Goal: Task Accomplishment & Management: Complete application form

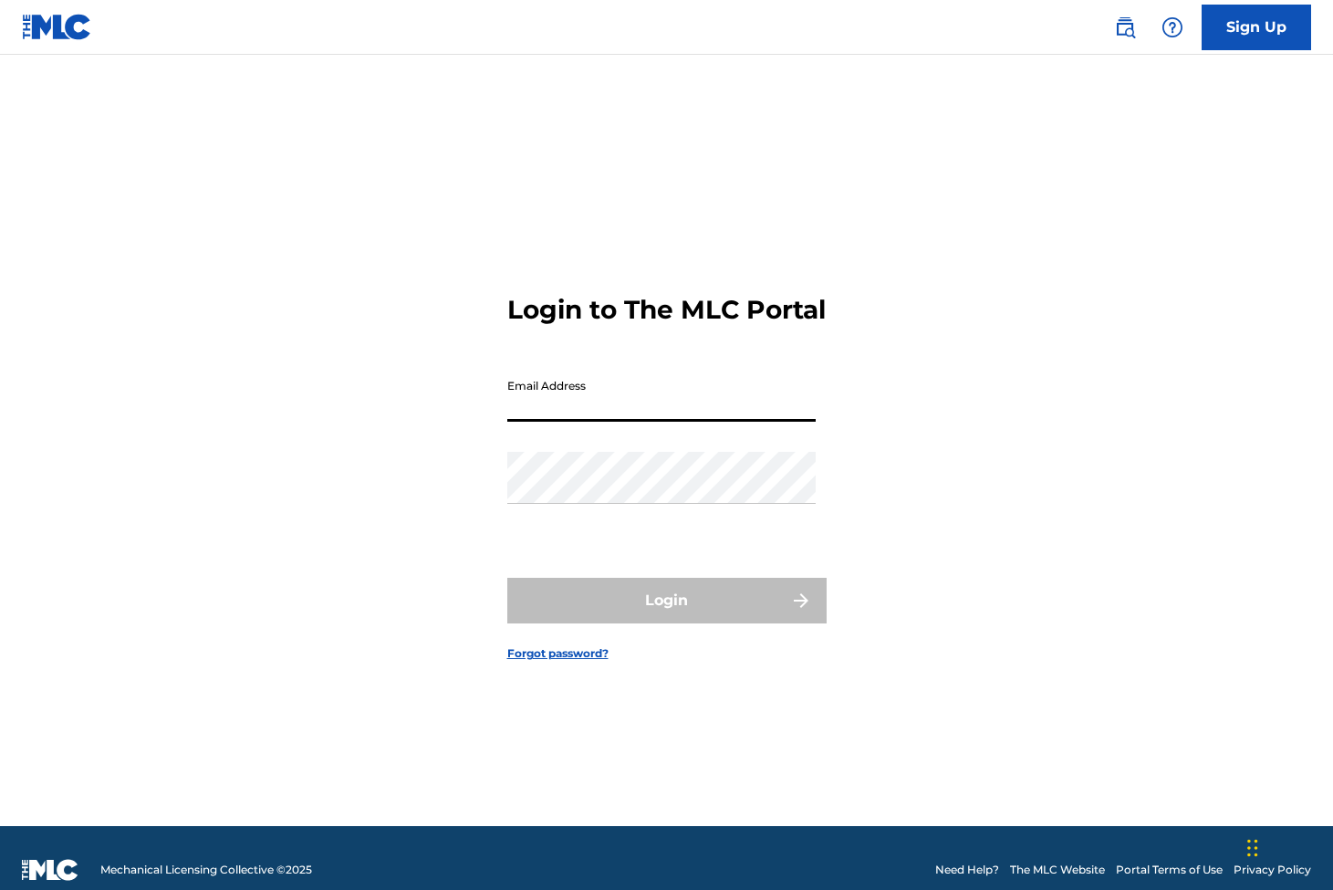
type input "[EMAIL_ADDRESS][DOMAIN_NAME]"
click at [666, 616] on button "Login" at bounding box center [666, 601] width 319 height 46
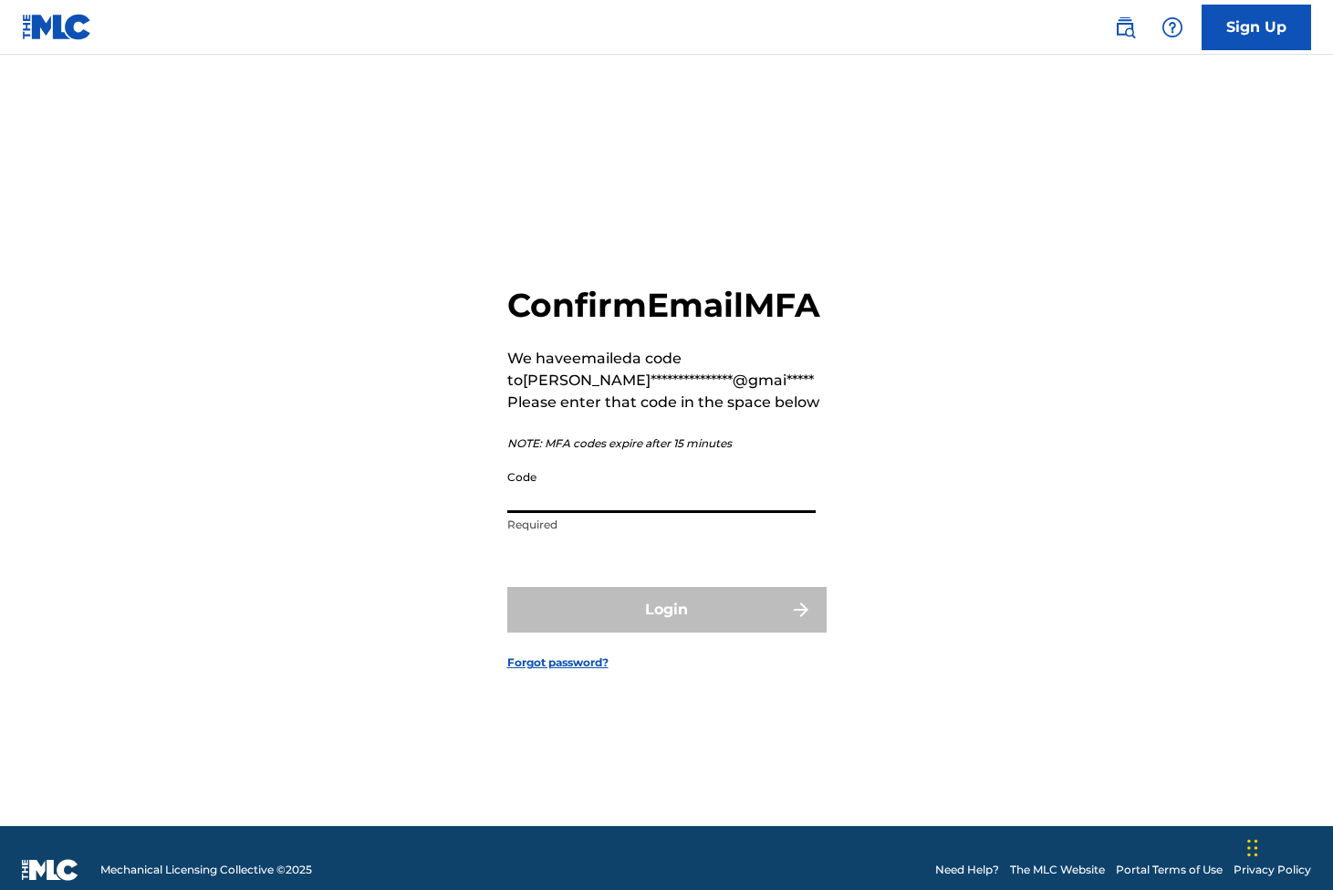
click at [556, 510] on input "Code" at bounding box center [661, 487] width 308 height 52
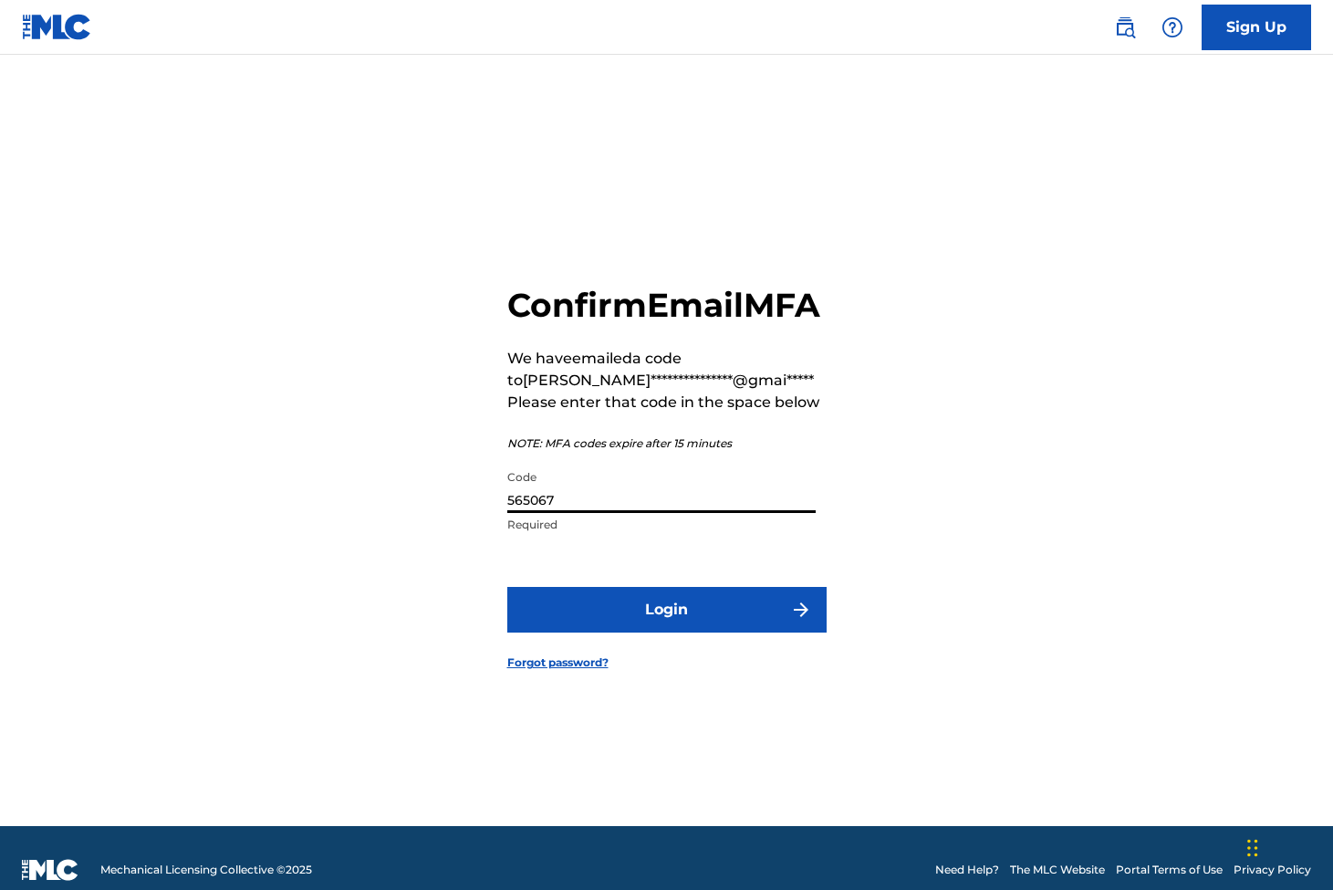
type input "565067"
click at [666, 630] on button "Login" at bounding box center [666, 610] width 319 height 46
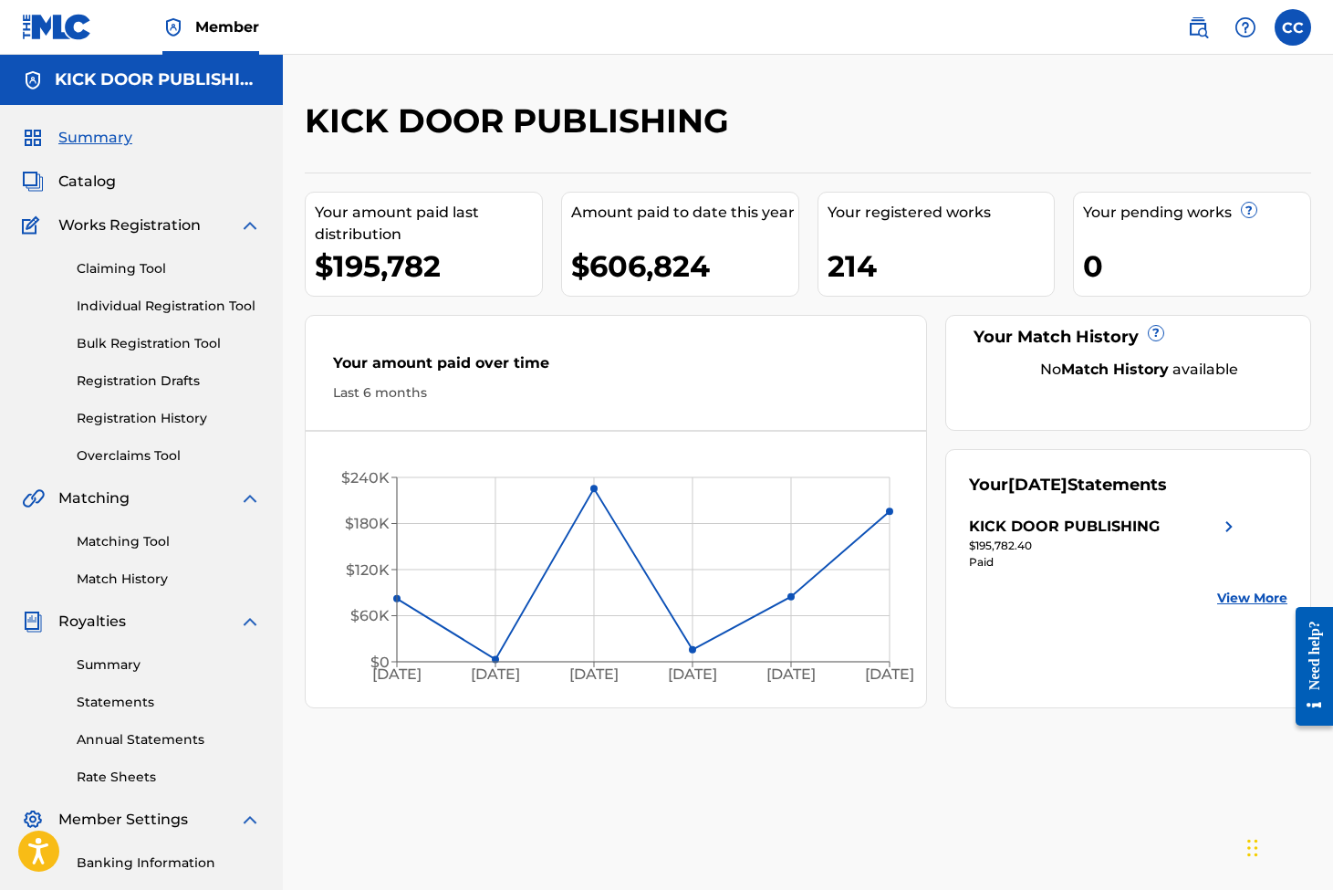
click at [124, 269] on link "Claiming Tool" at bounding box center [169, 268] width 184 height 19
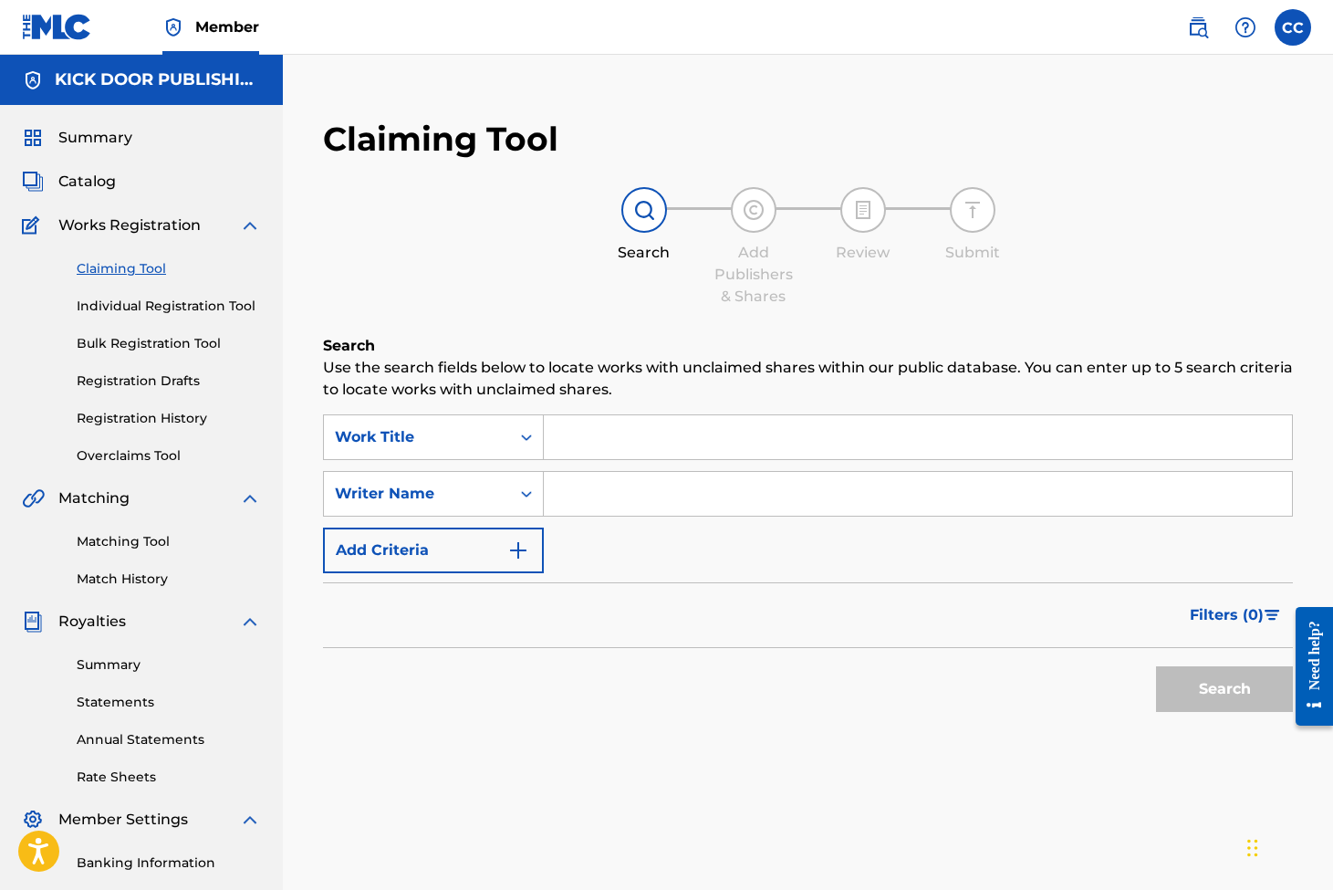
click at [569, 423] on input "Search Form" at bounding box center [918, 437] width 748 height 44
click at [619, 436] on input "Search Form" at bounding box center [918, 437] width 748 height 44
type input "Triple Lavada"
click at [557, 483] on input "Search Form" at bounding box center [918, 494] width 748 height 44
type input "Esau Ortiz"
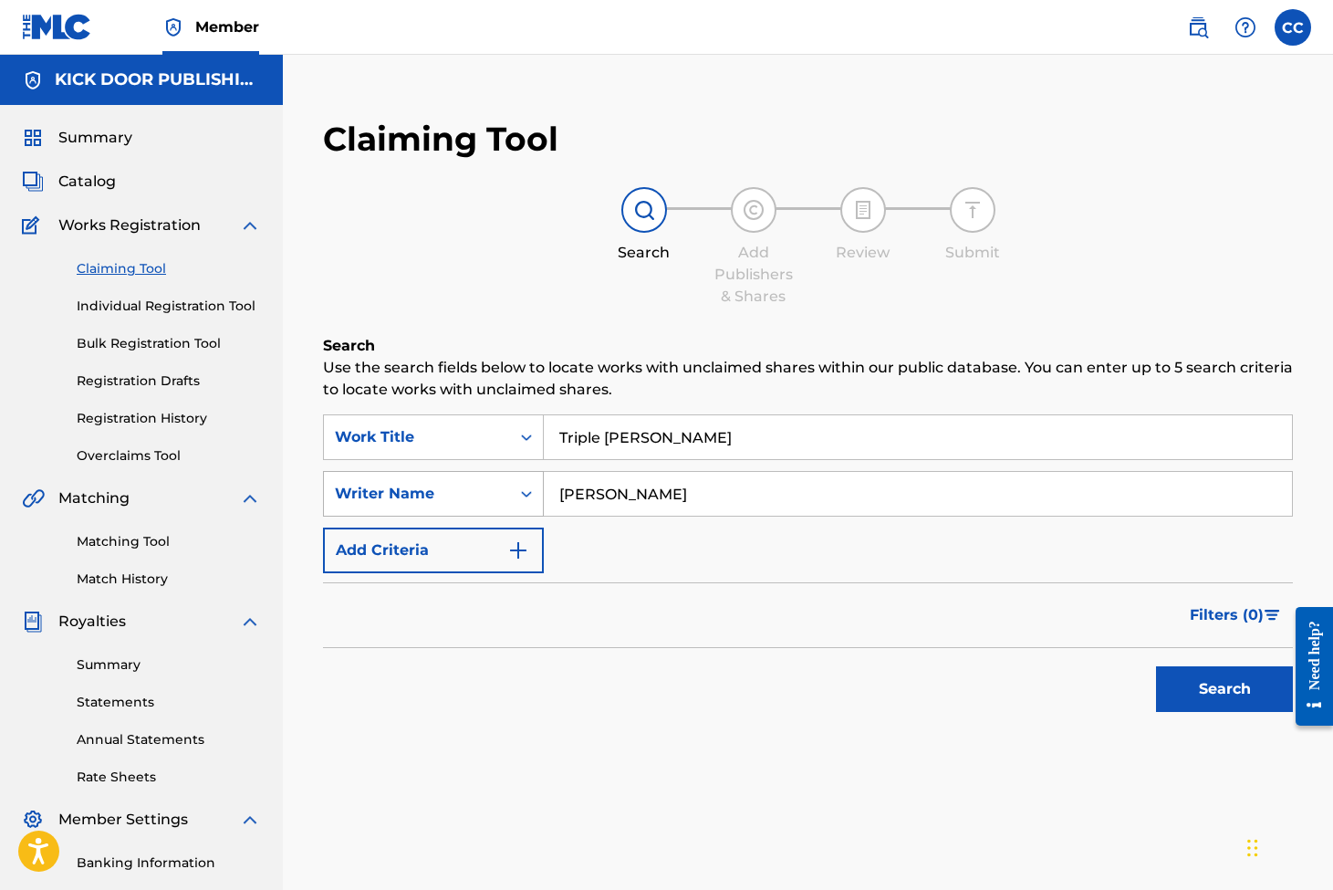
click at [1225, 689] on button "Search" at bounding box center [1224, 689] width 137 height 46
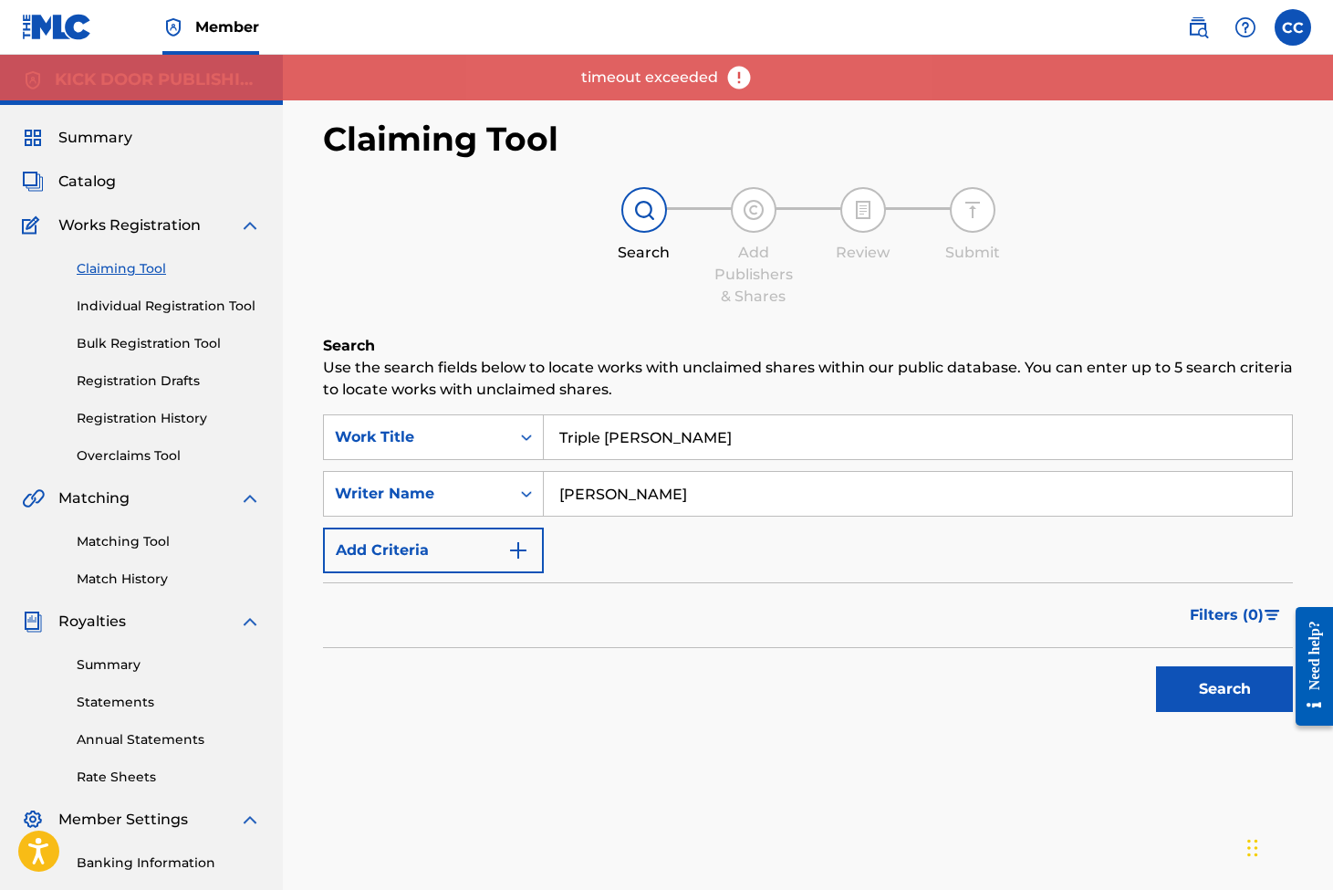
click at [1185, 664] on div "Search" at bounding box center [1220, 684] width 146 height 73
click at [1186, 676] on button "Search" at bounding box center [1224, 689] width 137 height 46
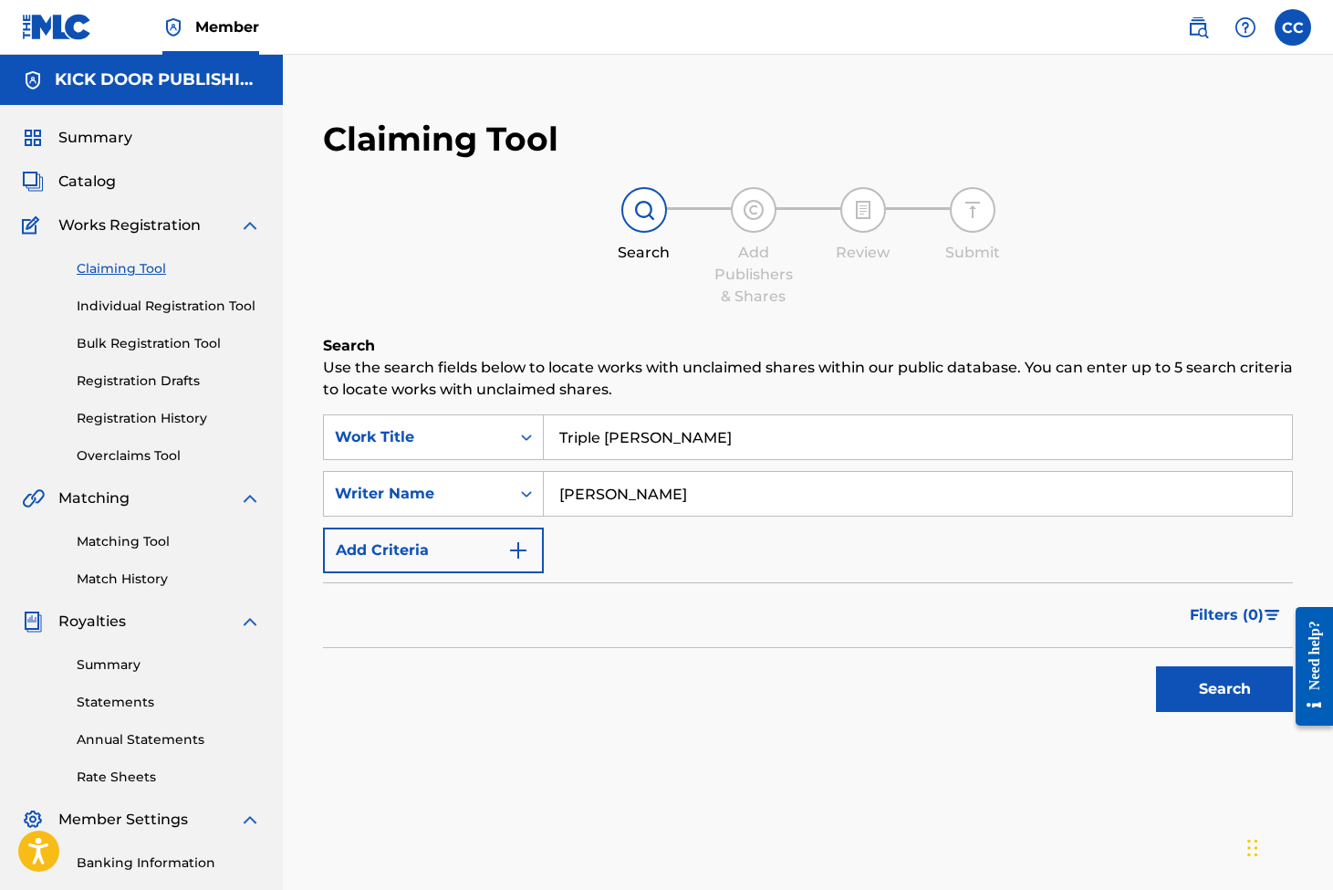
click at [1211, 684] on button "Search" at bounding box center [1224, 689] width 137 height 46
click at [53, 34] on img at bounding box center [57, 27] width 70 height 26
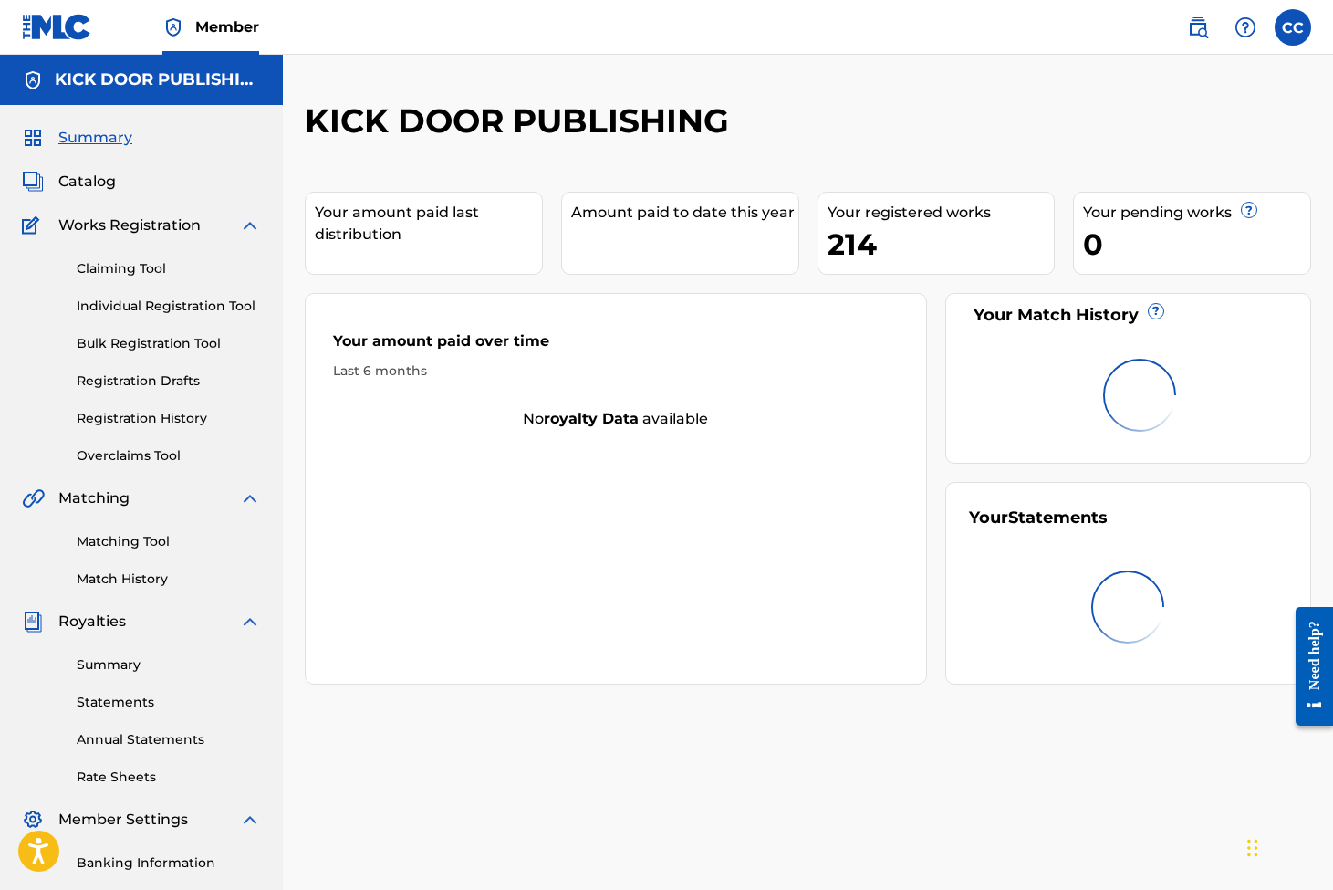
click at [171, 269] on link "Claiming Tool" at bounding box center [169, 268] width 184 height 19
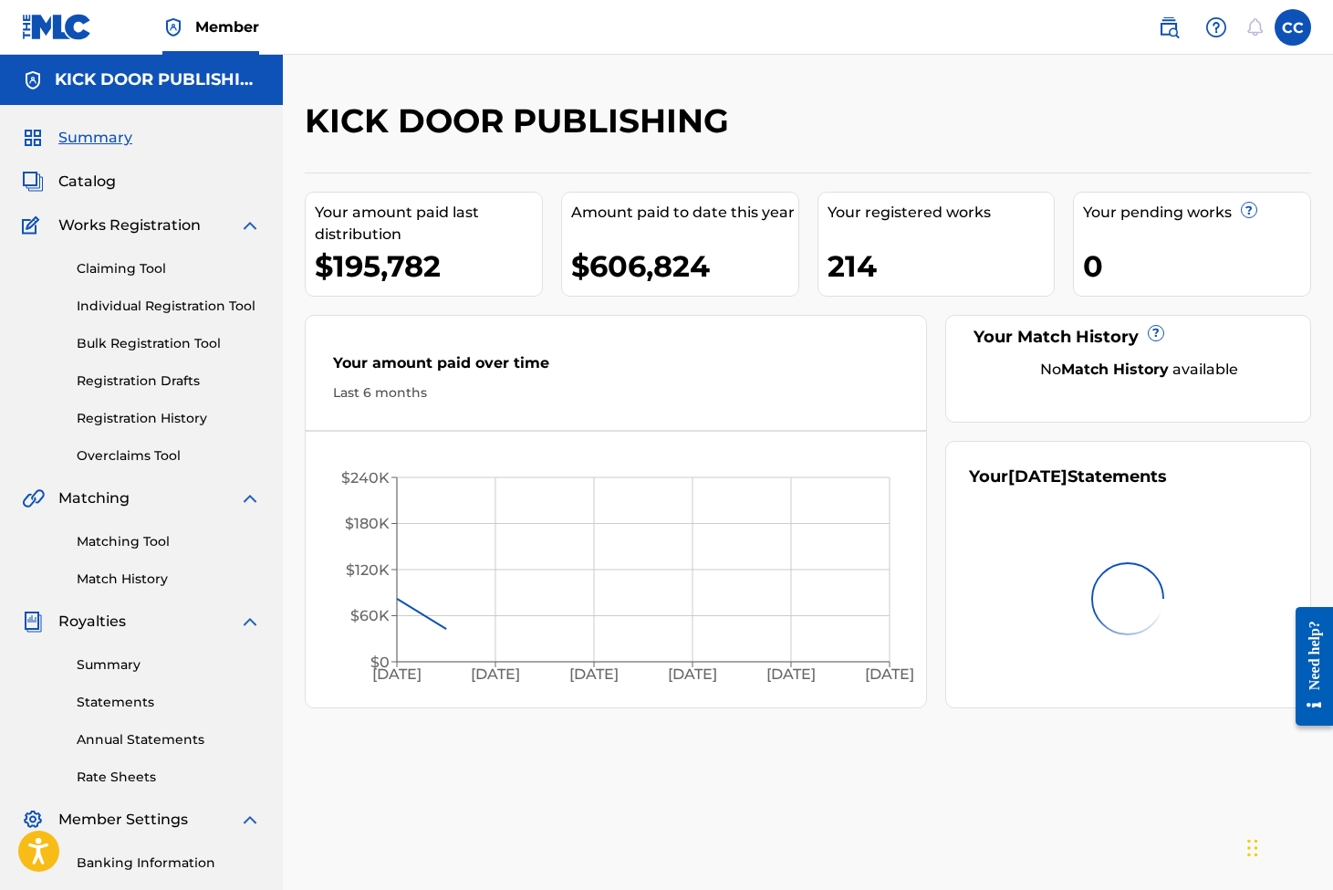
click at [151, 265] on link "Claiming Tool" at bounding box center [169, 268] width 184 height 19
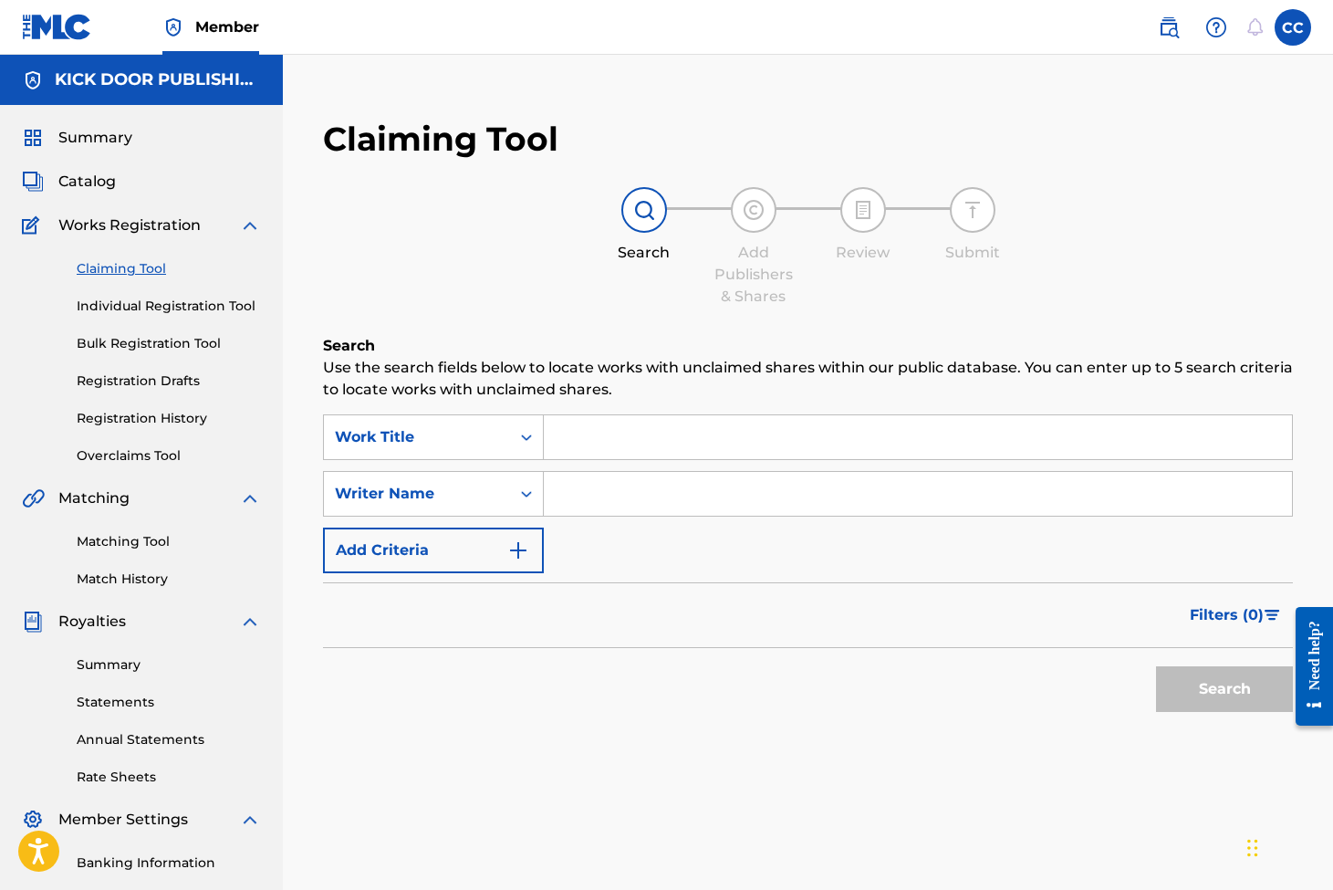
click at [678, 419] on input "Search Form" at bounding box center [918, 437] width 748 height 44
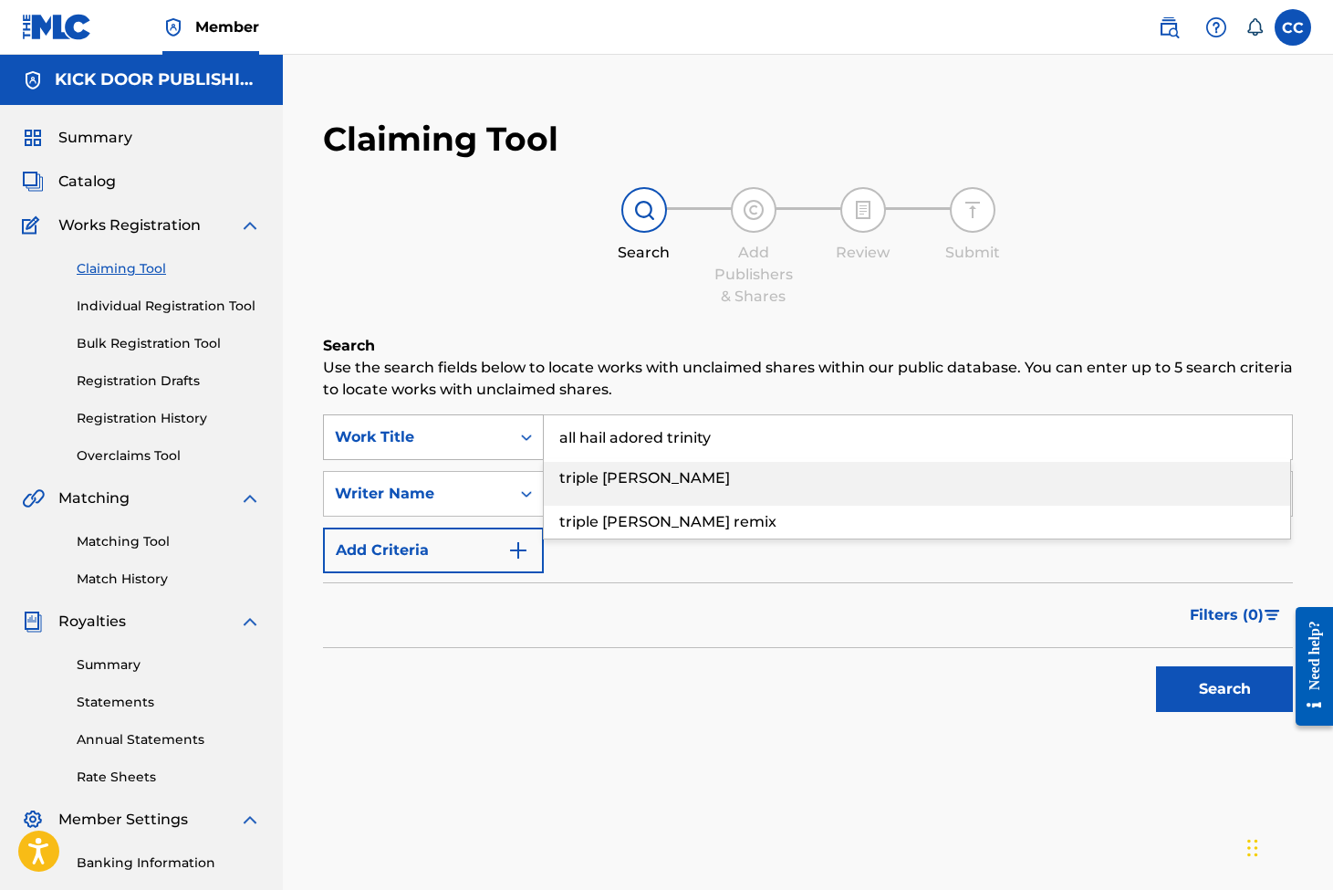
drag, startPoint x: 730, startPoint y: 420, endPoint x: 539, endPoint y: 457, distance: 194.4
click at [539, 457] on div "SearchWithCriteriaa1ef98b5-e21d-496e-b987-7ed083c4dd62 Work Title all hail ador…" at bounding box center [808, 437] width 970 height 46
click at [599, 476] on span "triple [PERSON_NAME]" at bounding box center [644, 477] width 171 height 17
type input "triple [PERSON_NAME]"
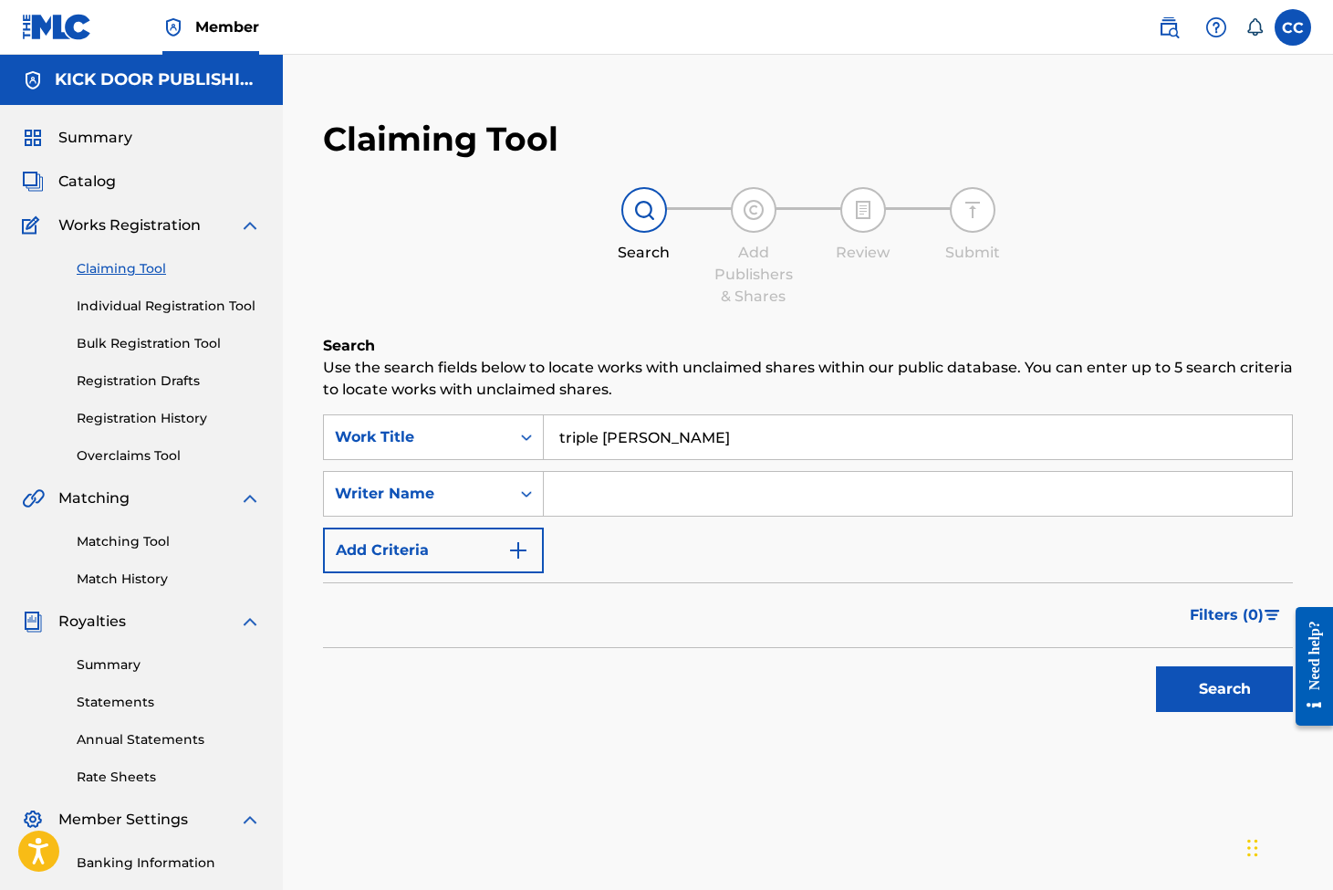
click at [599, 488] on input "Search Form" at bounding box center [918, 494] width 748 height 44
type input "[PERSON_NAME]"
click at [1225, 689] on button "Search" at bounding box center [1224, 689] width 137 height 46
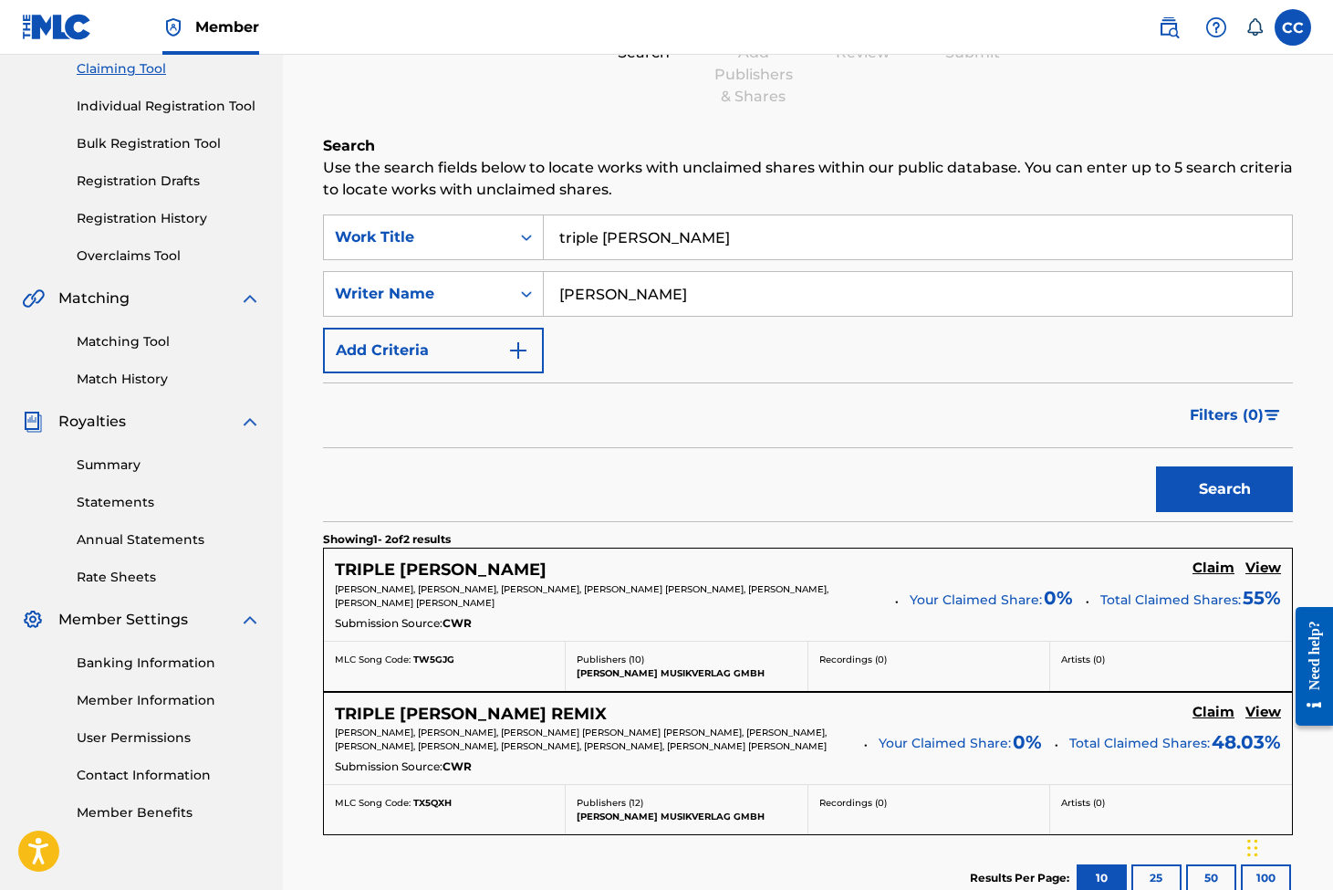
scroll to position [339, 0]
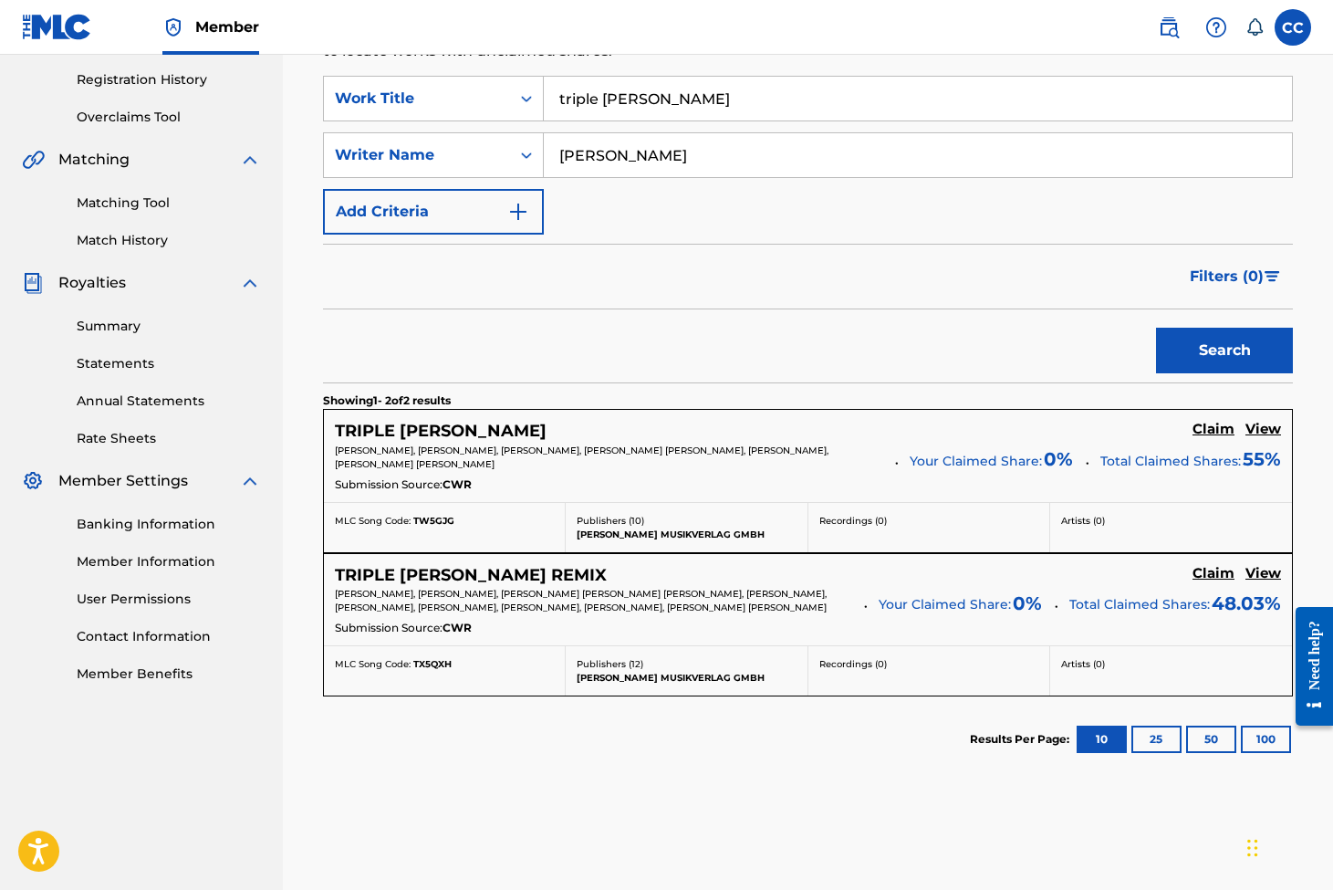
click at [1247, 430] on h5 "View" at bounding box center [1264, 429] width 36 height 17
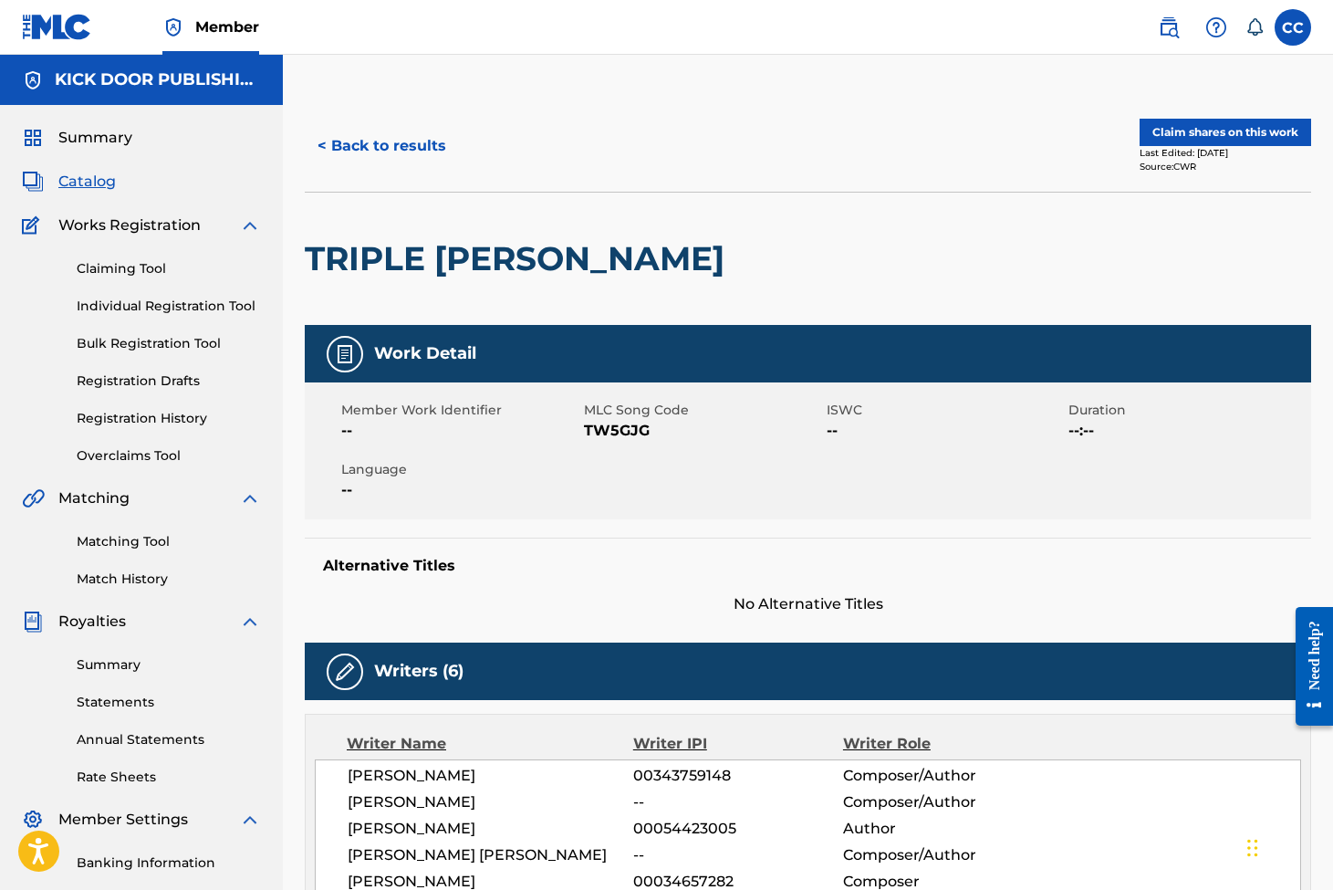
click at [384, 140] on button "< Back to results" at bounding box center [382, 146] width 154 height 46
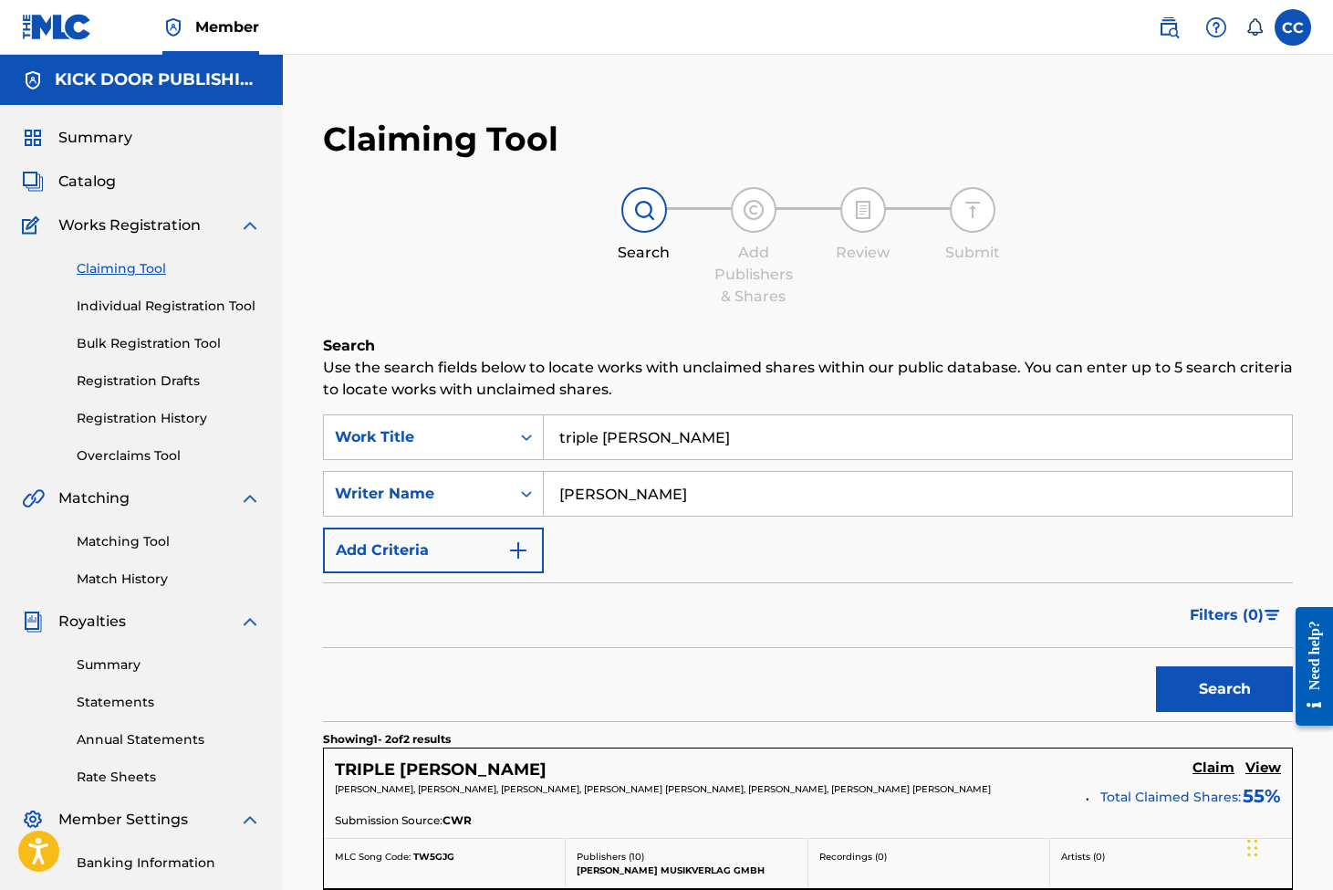
scroll to position [321, 0]
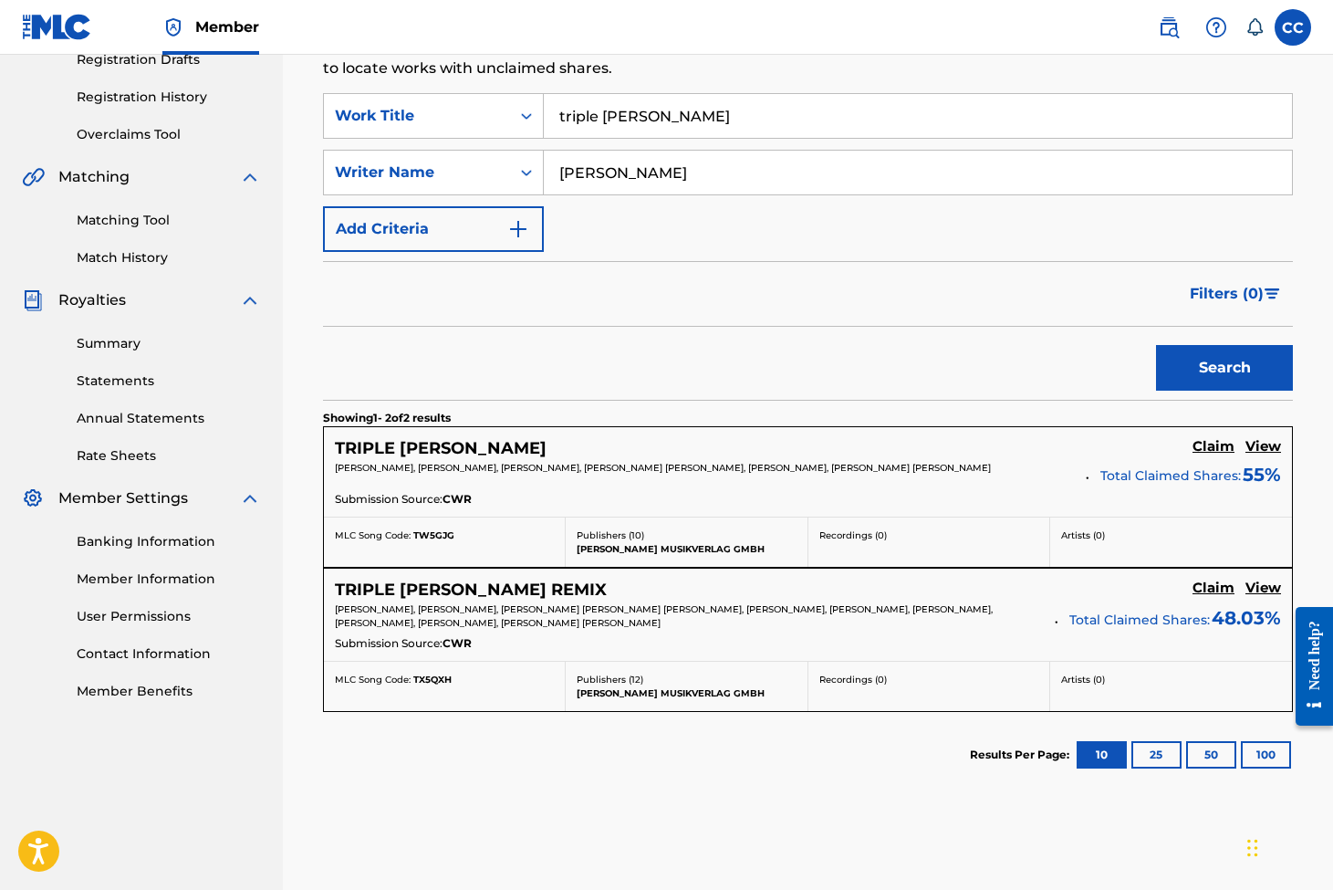
click at [1206, 455] on h5 "Claim" at bounding box center [1214, 446] width 42 height 17
click at [1265, 579] on div "TRIPLE [PERSON_NAME] REMIX Claim View [PERSON_NAME], [PERSON_NAME], [PERSON_NAM…" at bounding box center [808, 615] width 968 height 92
click at [1266, 583] on h5 "View" at bounding box center [1264, 587] width 36 height 17
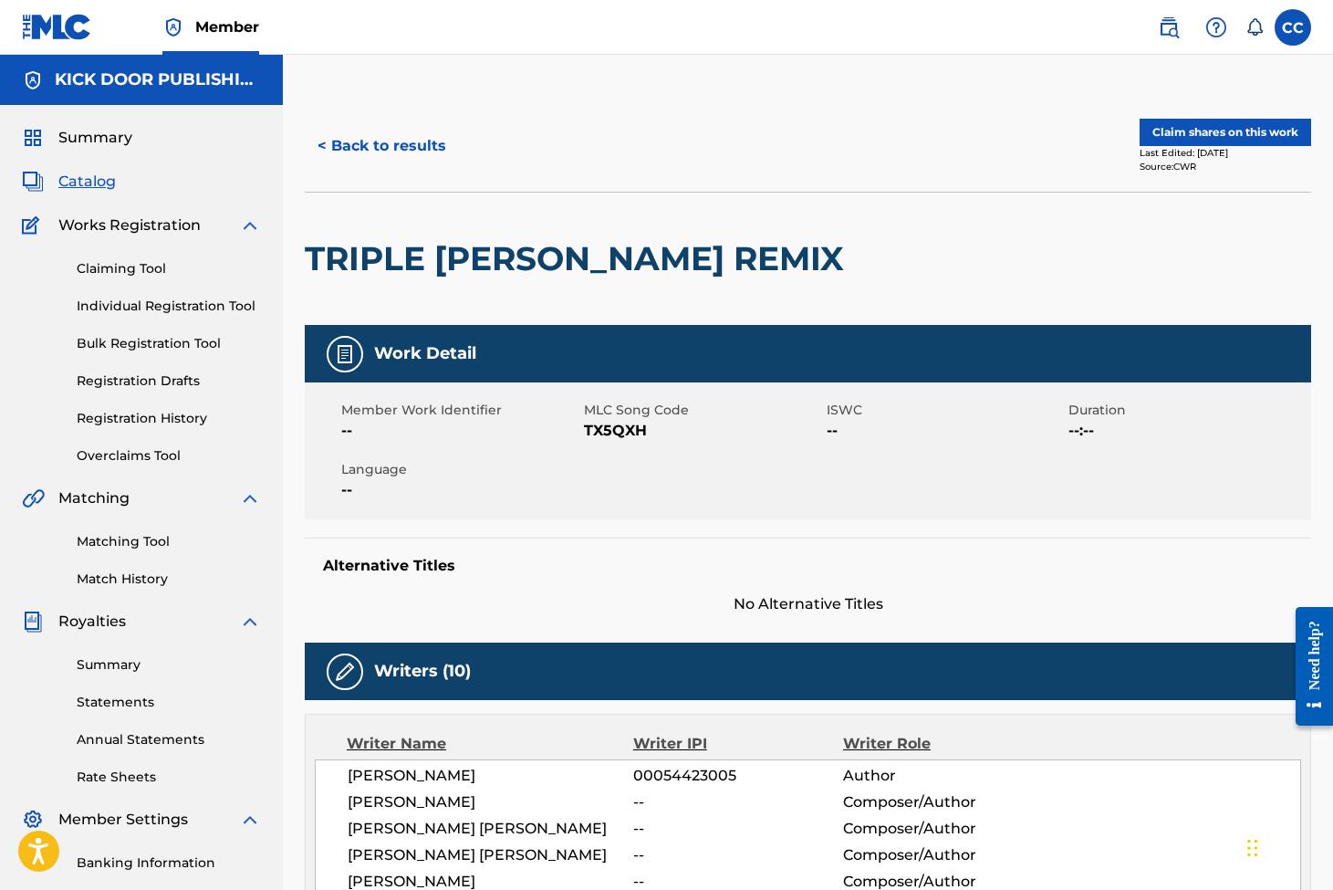
click at [384, 151] on button "< Back to results" at bounding box center [382, 146] width 154 height 46
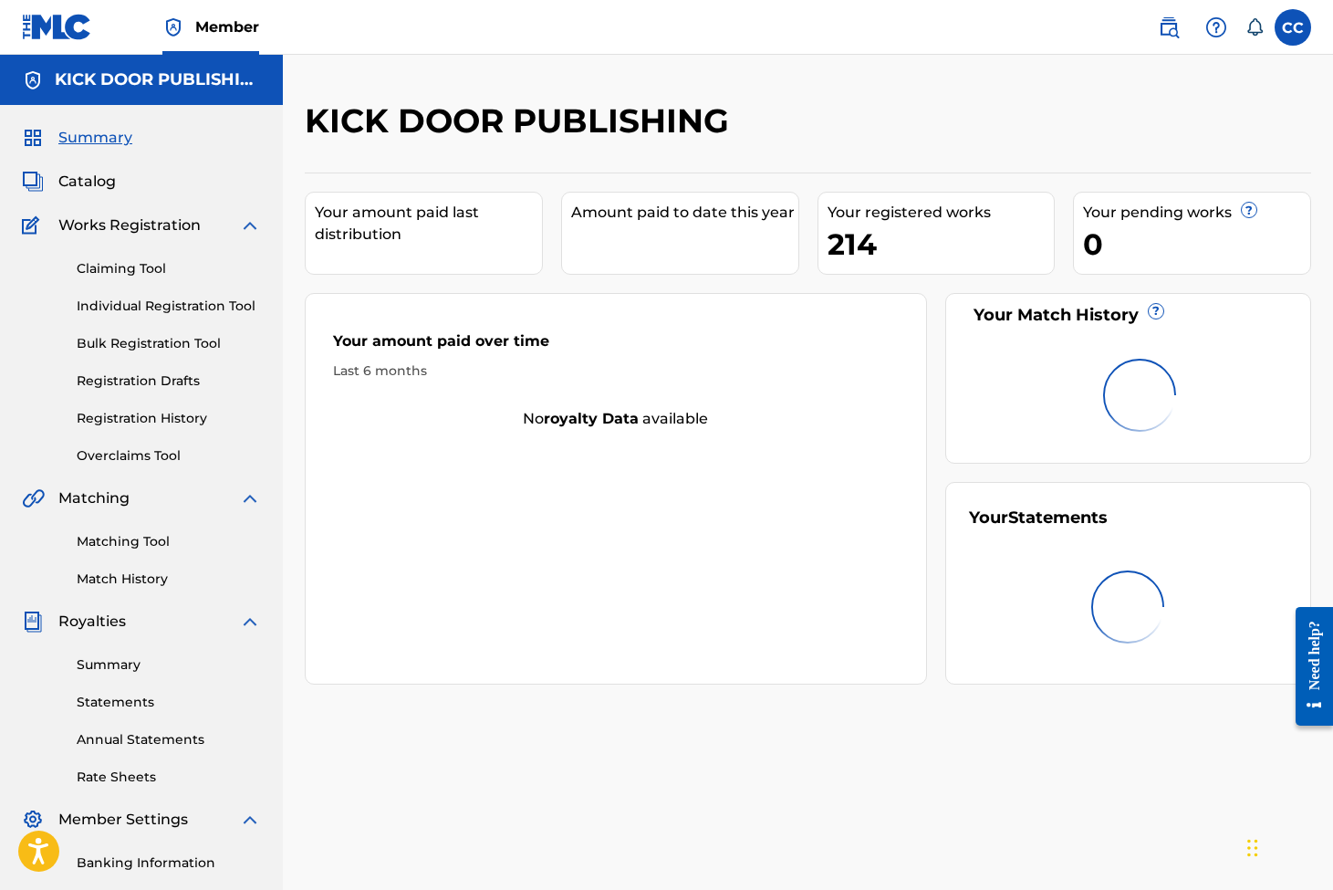
click at [184, 295] on div "Claiming Tool Individual Registration Tool Bulk Registration Tool Registration …" at bounding box center [141, 350] width 239 height 229
click at [191, 303] on link "Individual Registration Tool" at bounding box center [169, 306] width 184 height 19
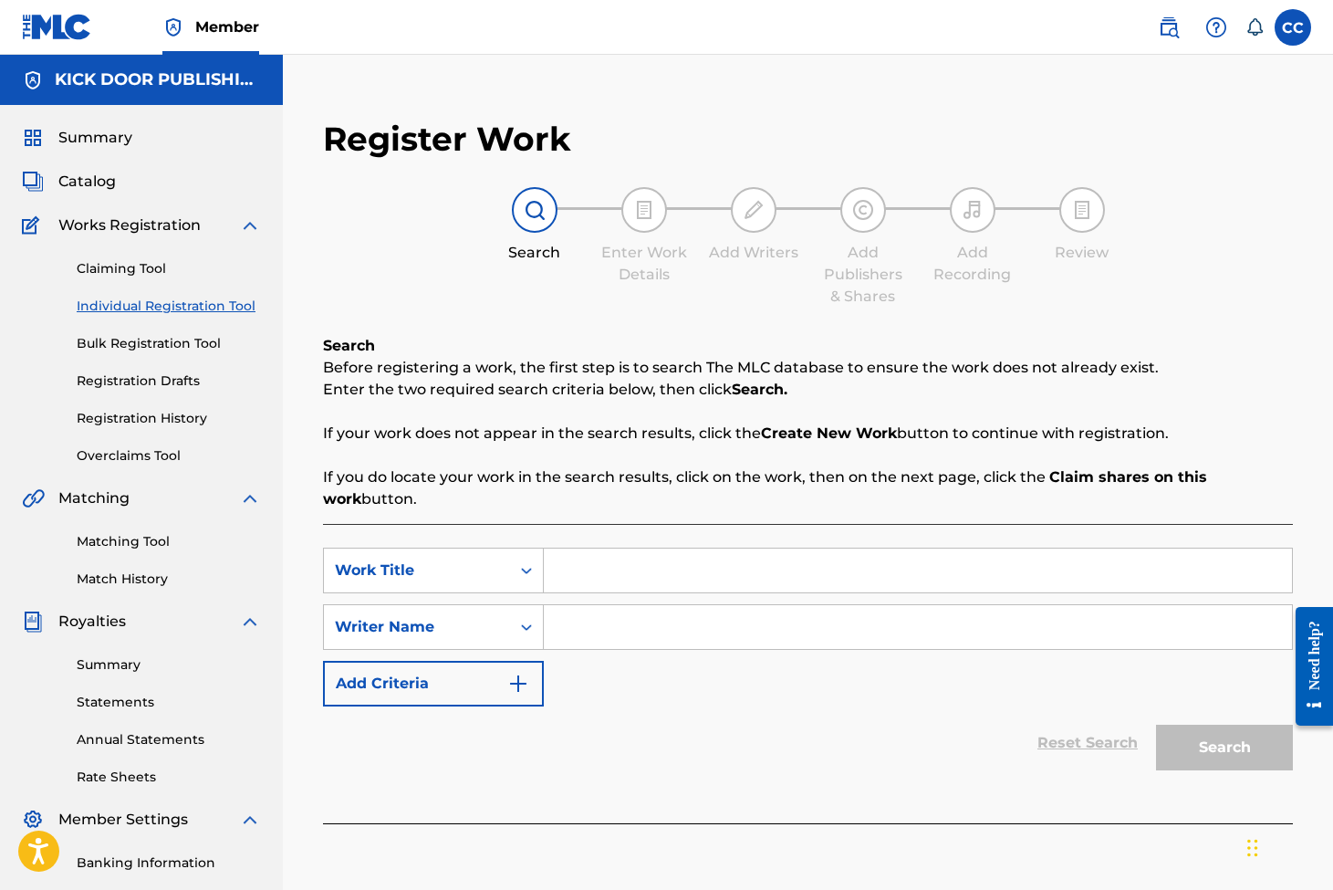
click at [684, 560] on input "Search Form" at bounding box center [918, 570] width 748 height 44
type input "triple [PERSON_NAME]"
click at [741, 615] on input "Search Form" at bounding box center [918, 627] width 748 height 44
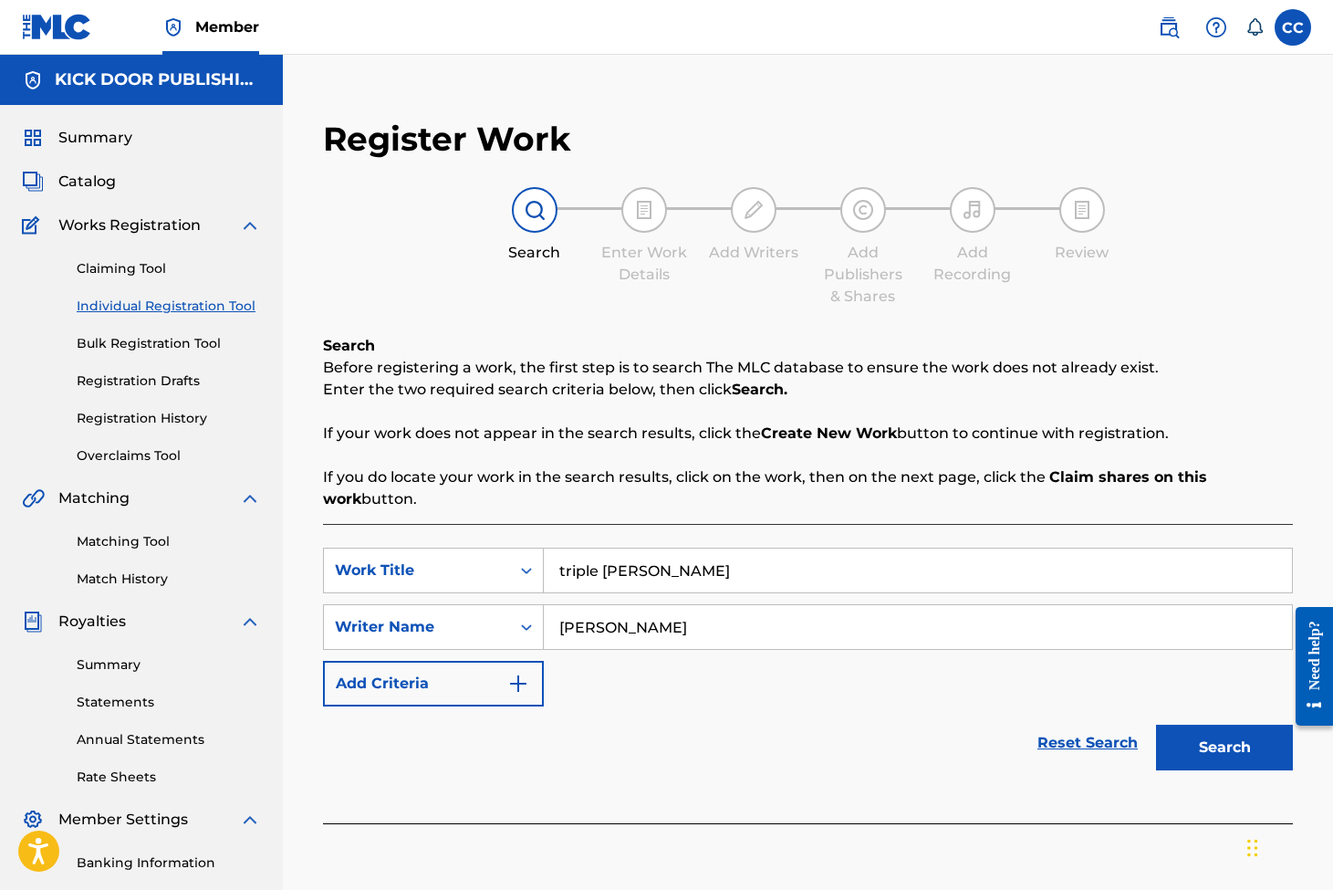
type input "[PERSON_NAME]"
click at [1225, 747] on button "Search" at bounding box center [1224, 748] width 137 height 46
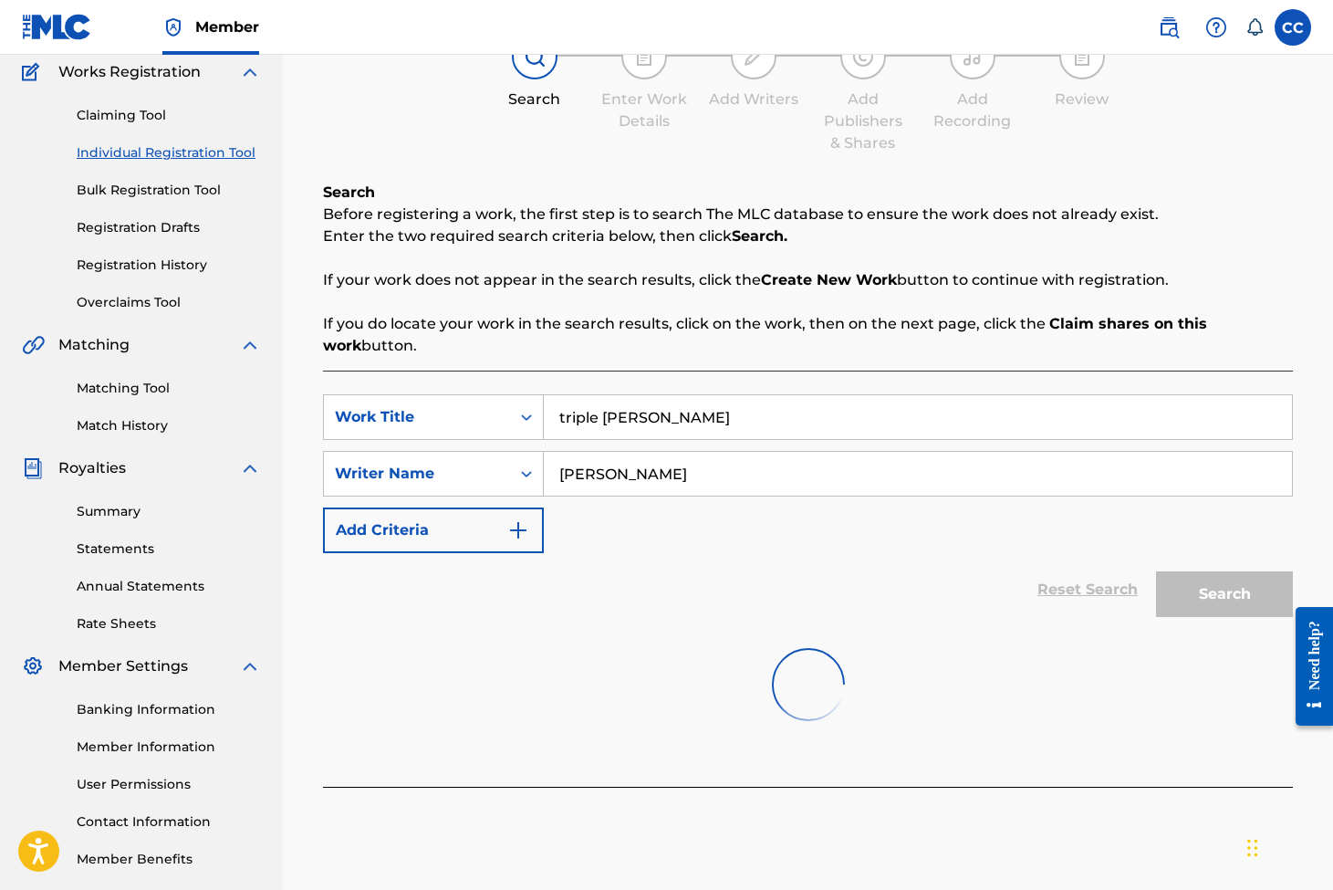
scroll to position [242, 0]
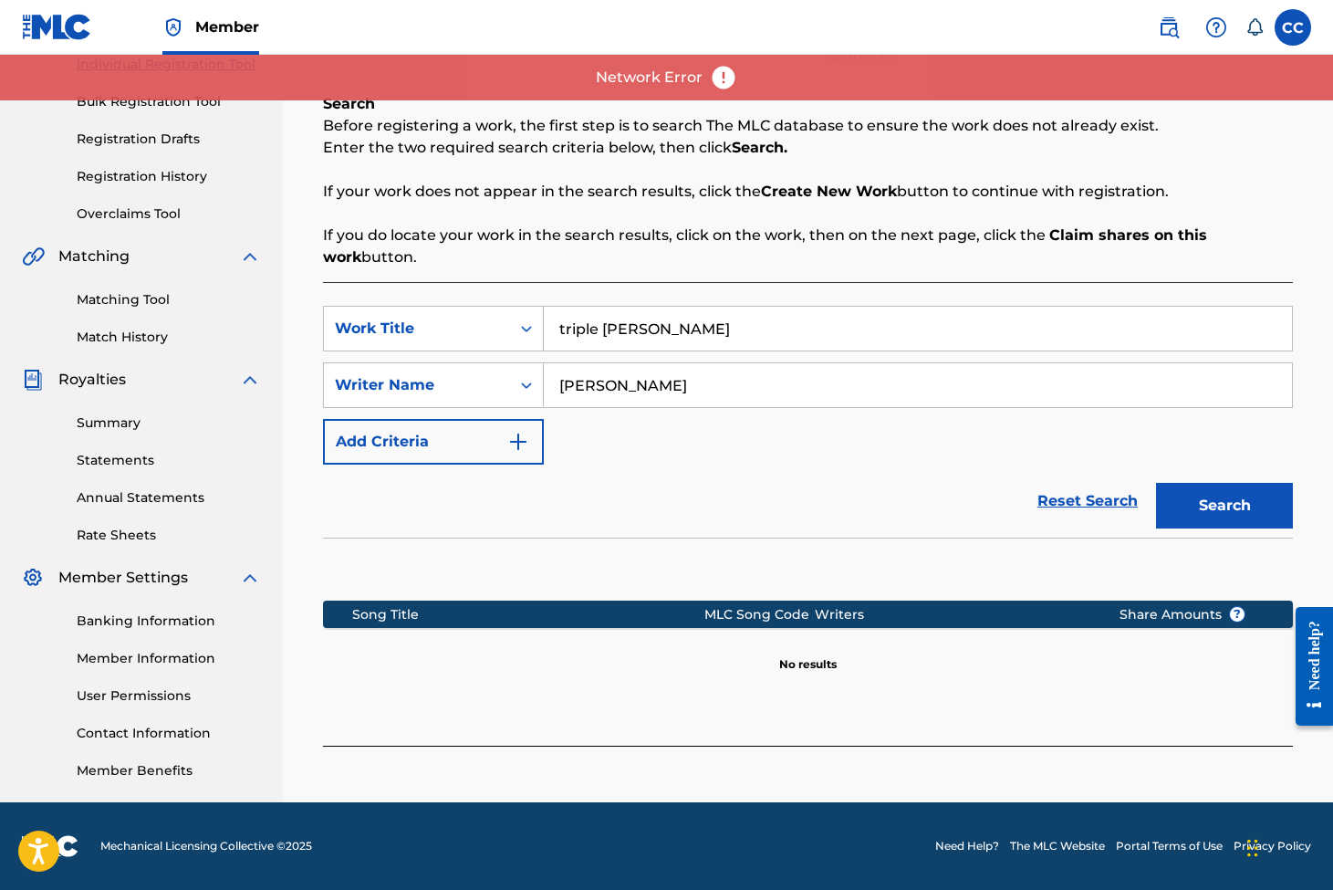
click at [1193, 485] on button "Search" at bounding box center [1224, 506] width 137 height 46
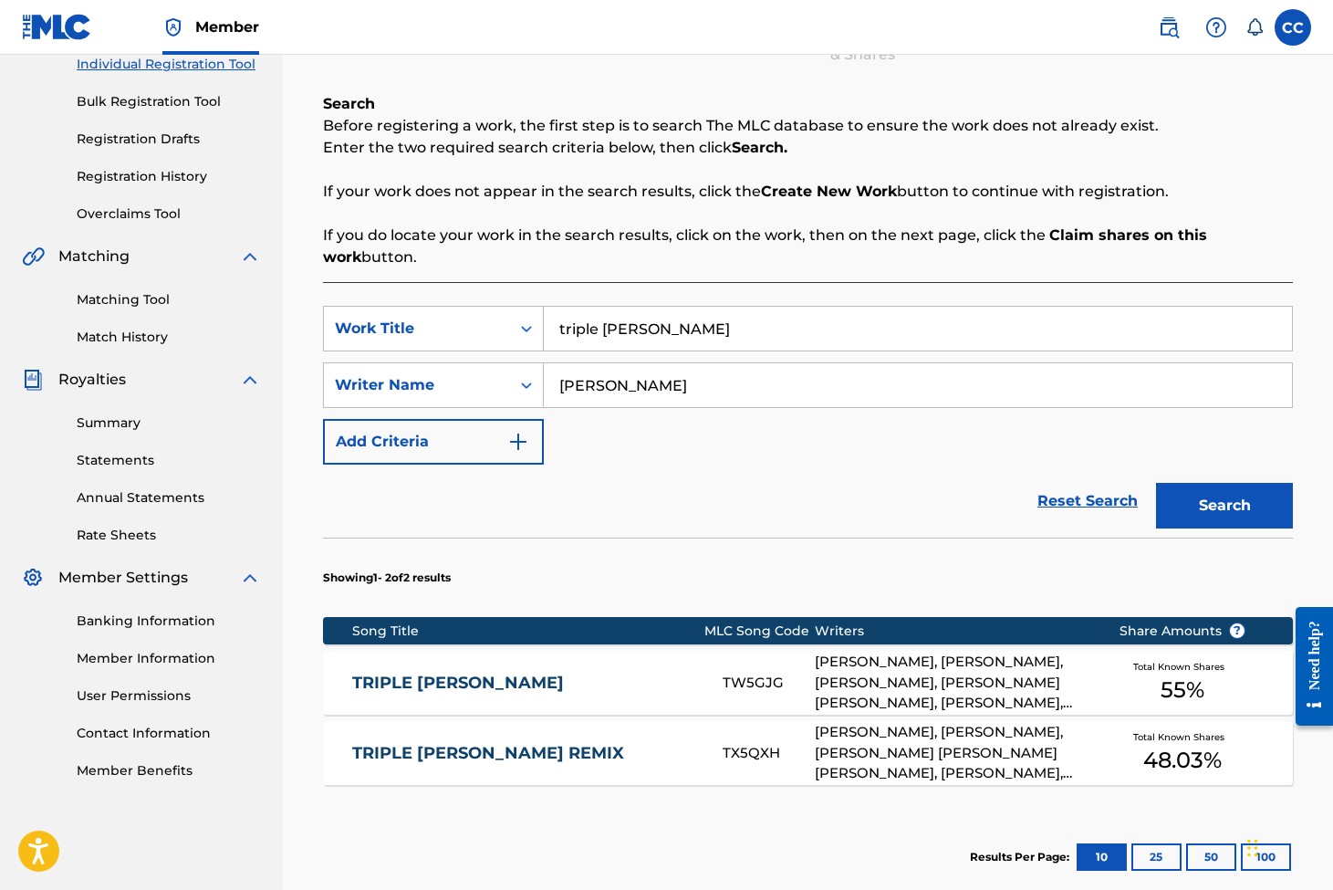
click at [1019, 680] on div "[PERSON_NAME], [PERSON_NAME], [PERSON_NAME], [PERSON_NAME] [PERSON_NAME], [PERS…" at bounding box center [953, 683] width 277 height 62
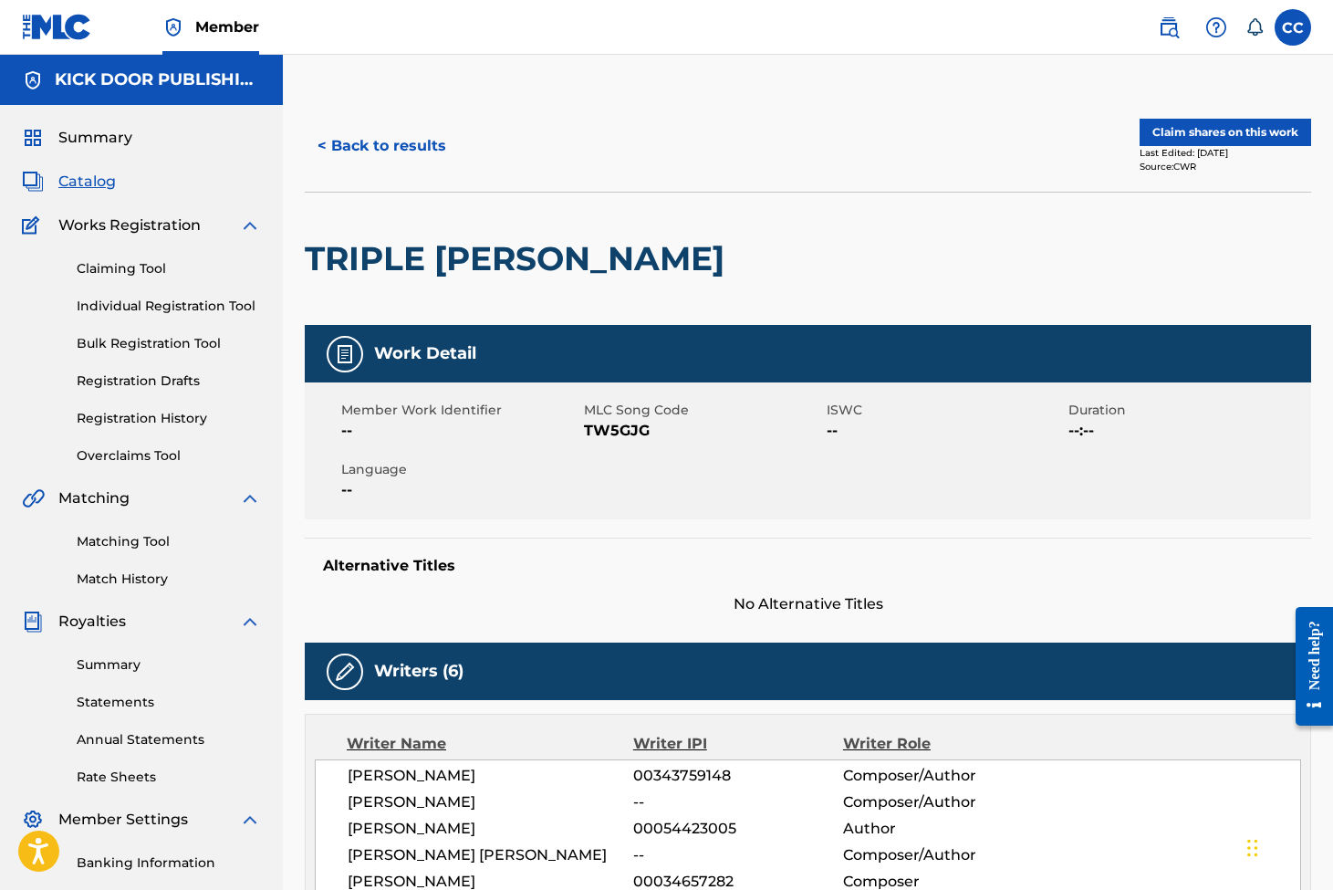
click at [1150, 129] on button "Claim shares on this work" at bounding box center [1226, 132] width 172 height 27
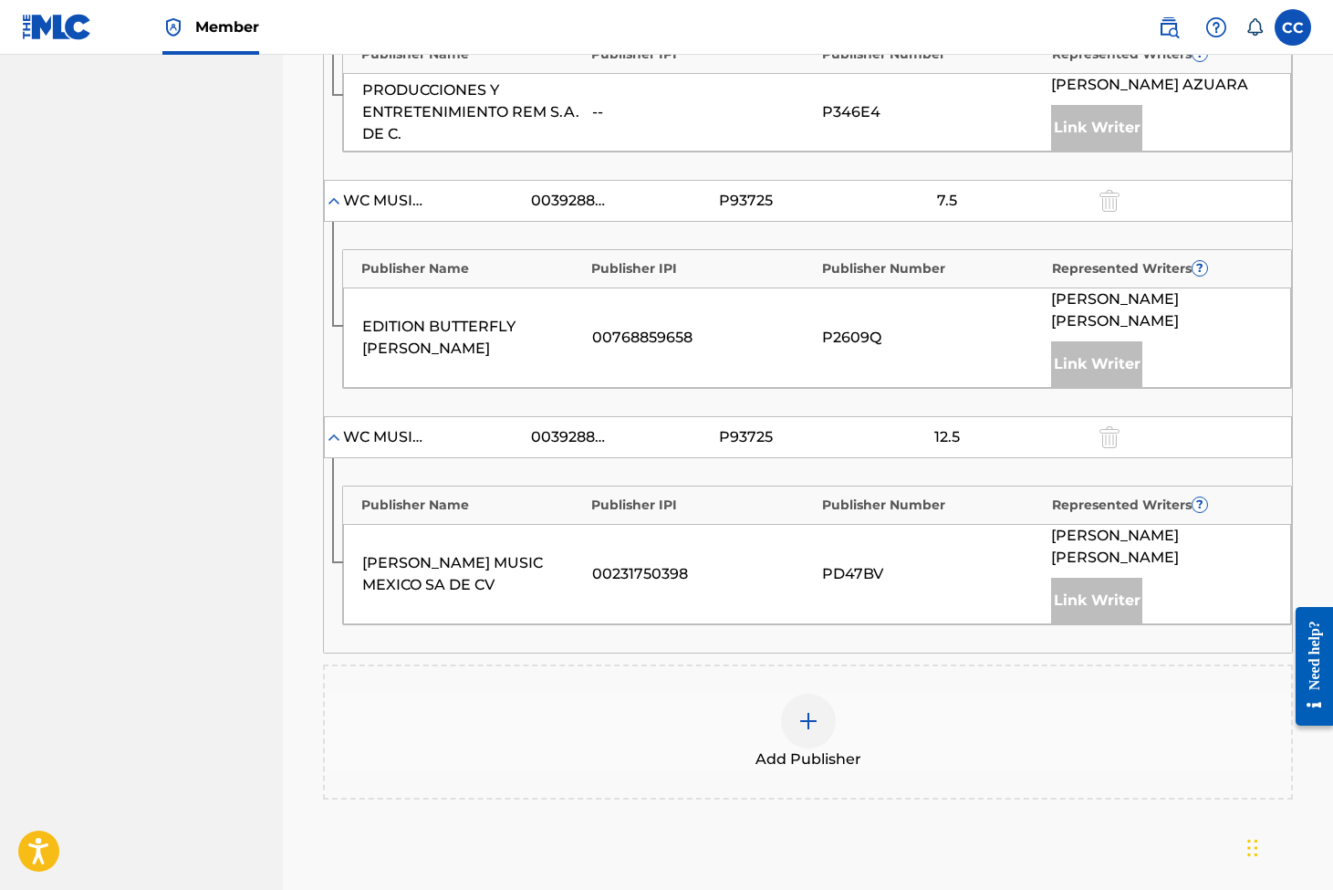
scroll to position [1376, 0]
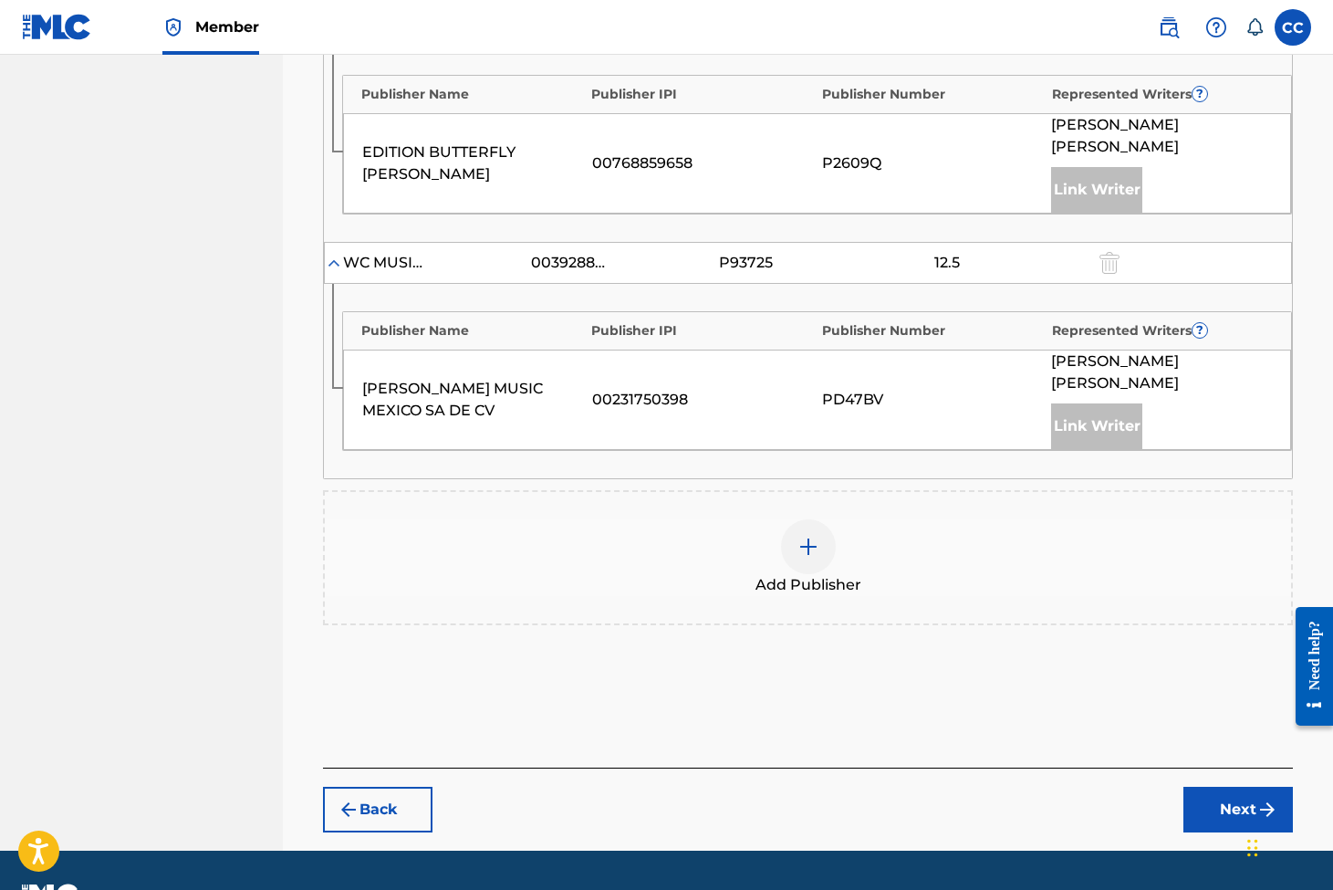
click at [816, 536] on img at bounding box center [809, 547] width 22 height 22
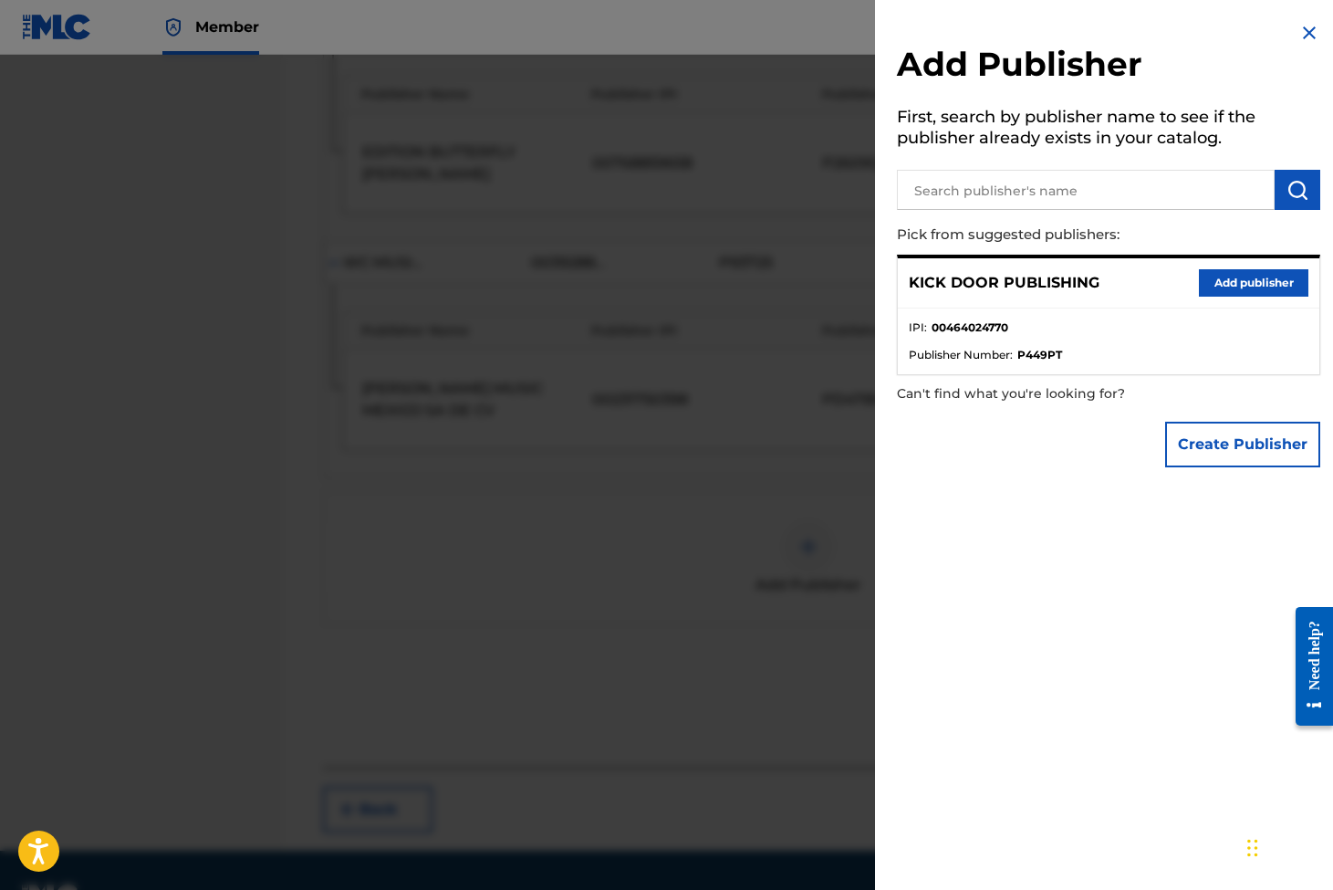
click at [1248, 261] on div "KICK DOOR PUBLISHING Add publisher" at bounding box center [1109, 283] width 422 height 50
click at [1251, 266] on div "KICK DOOR PUBLISHING Add publisher" at bounding box center [1109, 283] width 422 height 50
click at [1253, 274] on button "Add publisher" at bounding box center [1254, 282] width 110 height 27
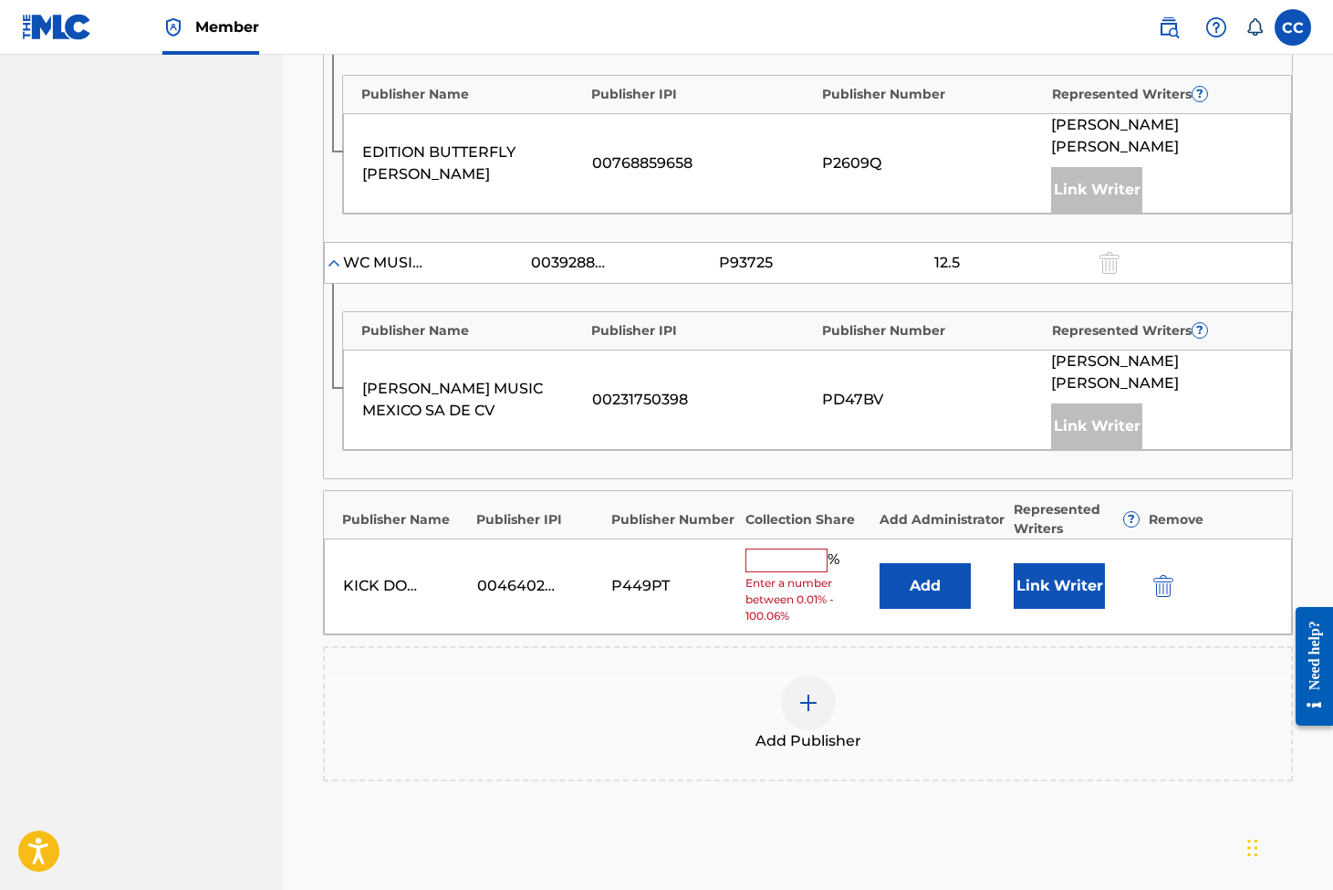
click at [817, 548] on input "text" at bounding box center [787, 560] width 82 height 24
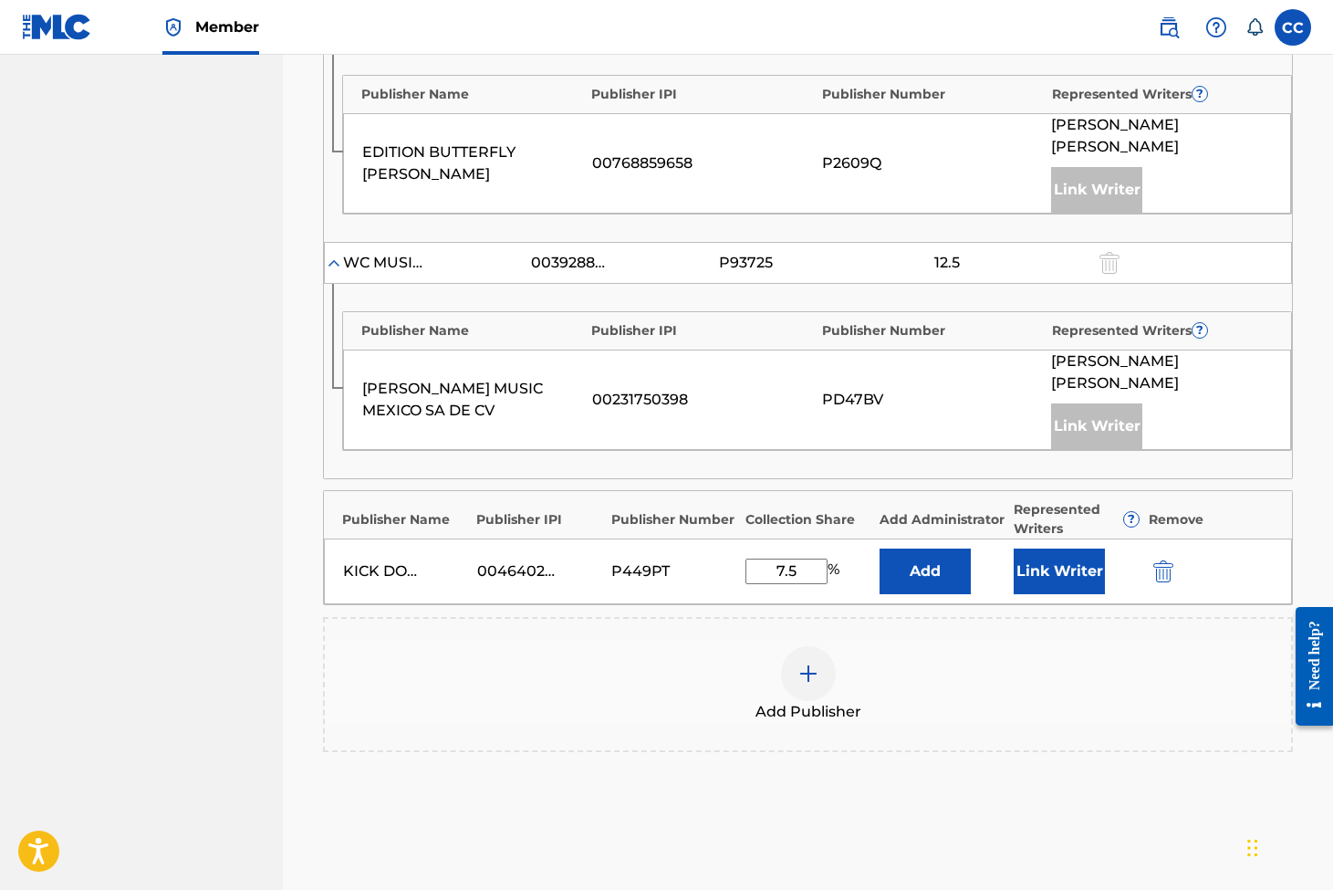
type input "7.5"
click at [1074, 548] on button "Link Writer" at bounding box center [1059, 571] width 91 height 46
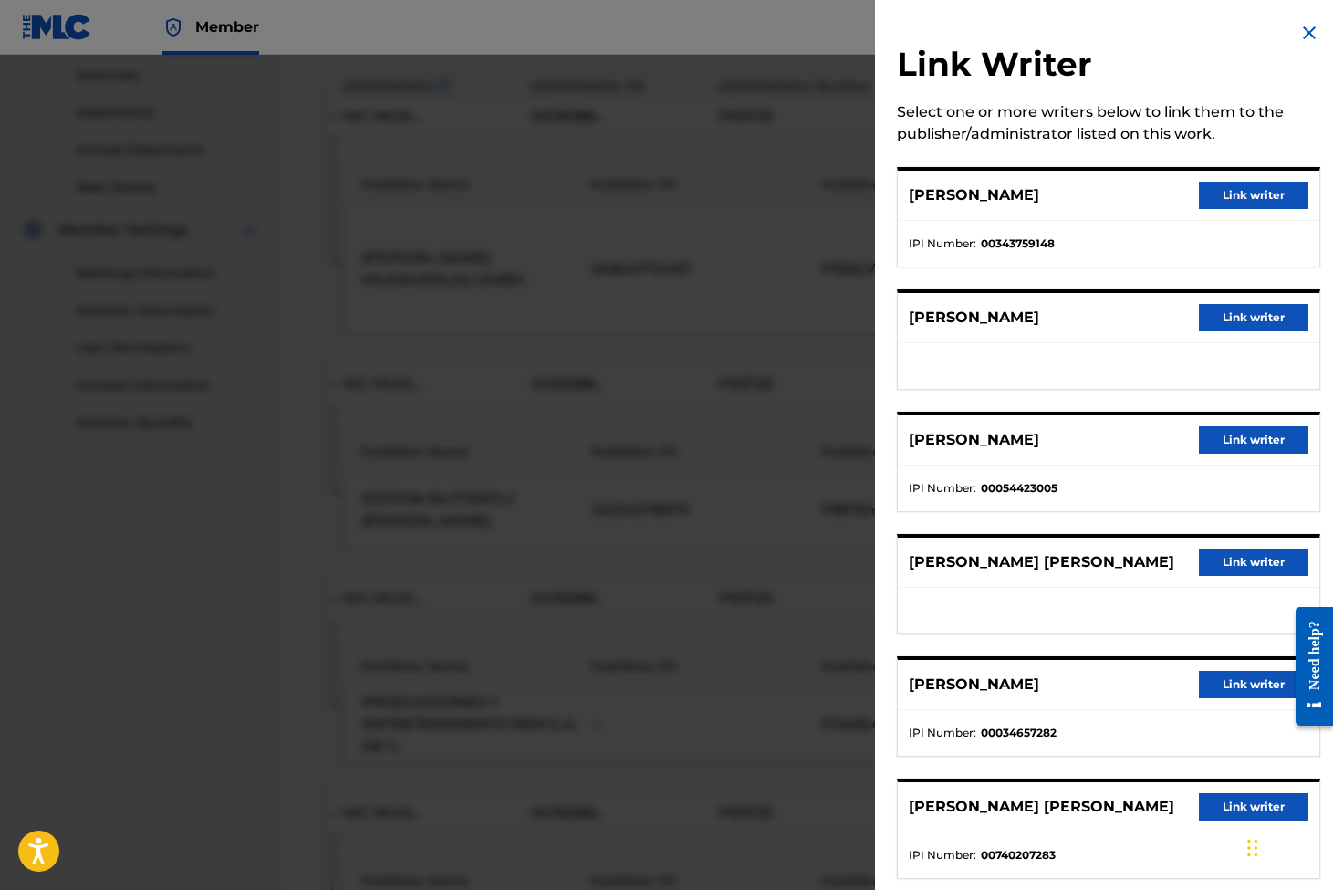
scroll to position [564, 0]
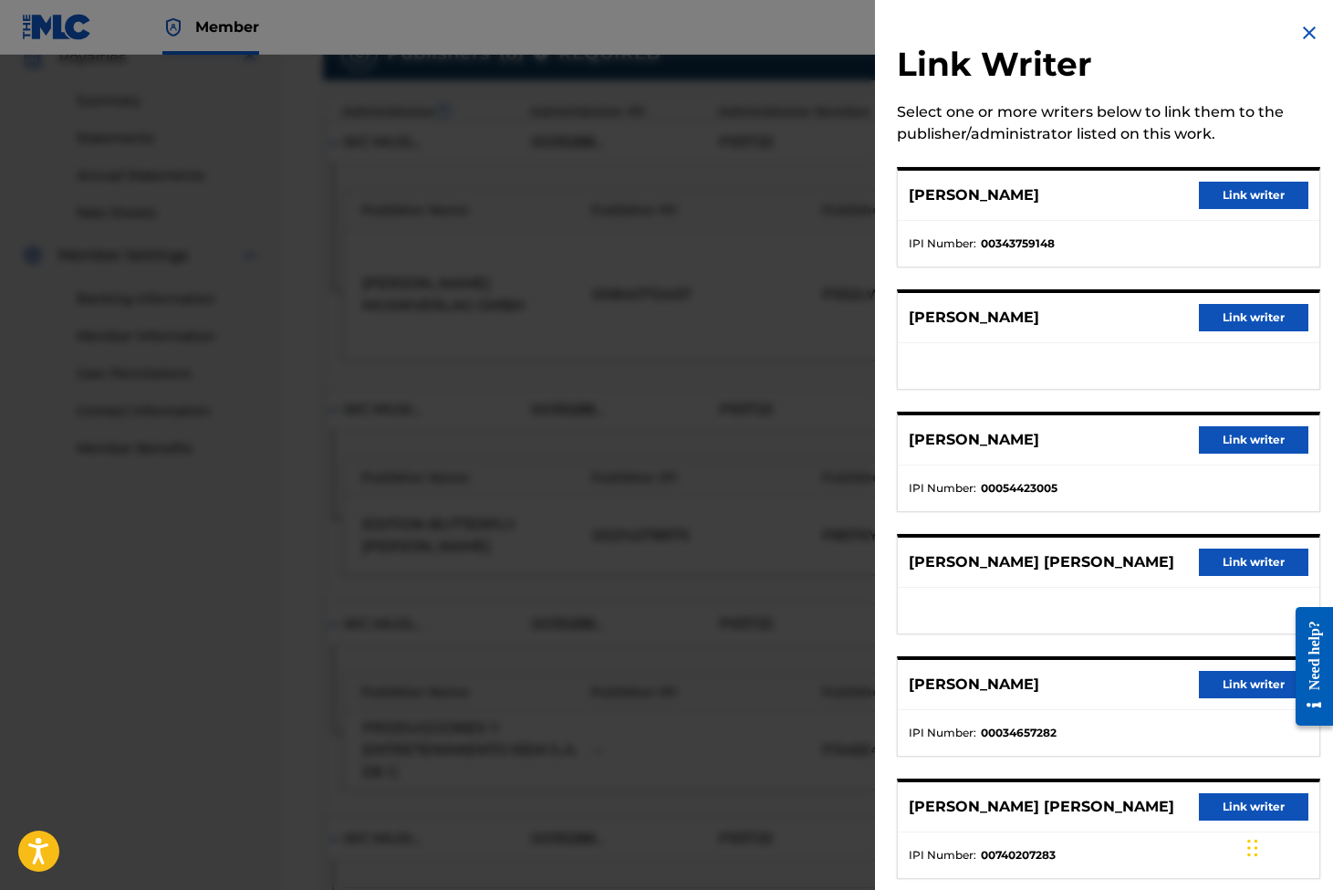
click at [1299, 38] on img at bounding box center [1310, 33] width 22 height 22
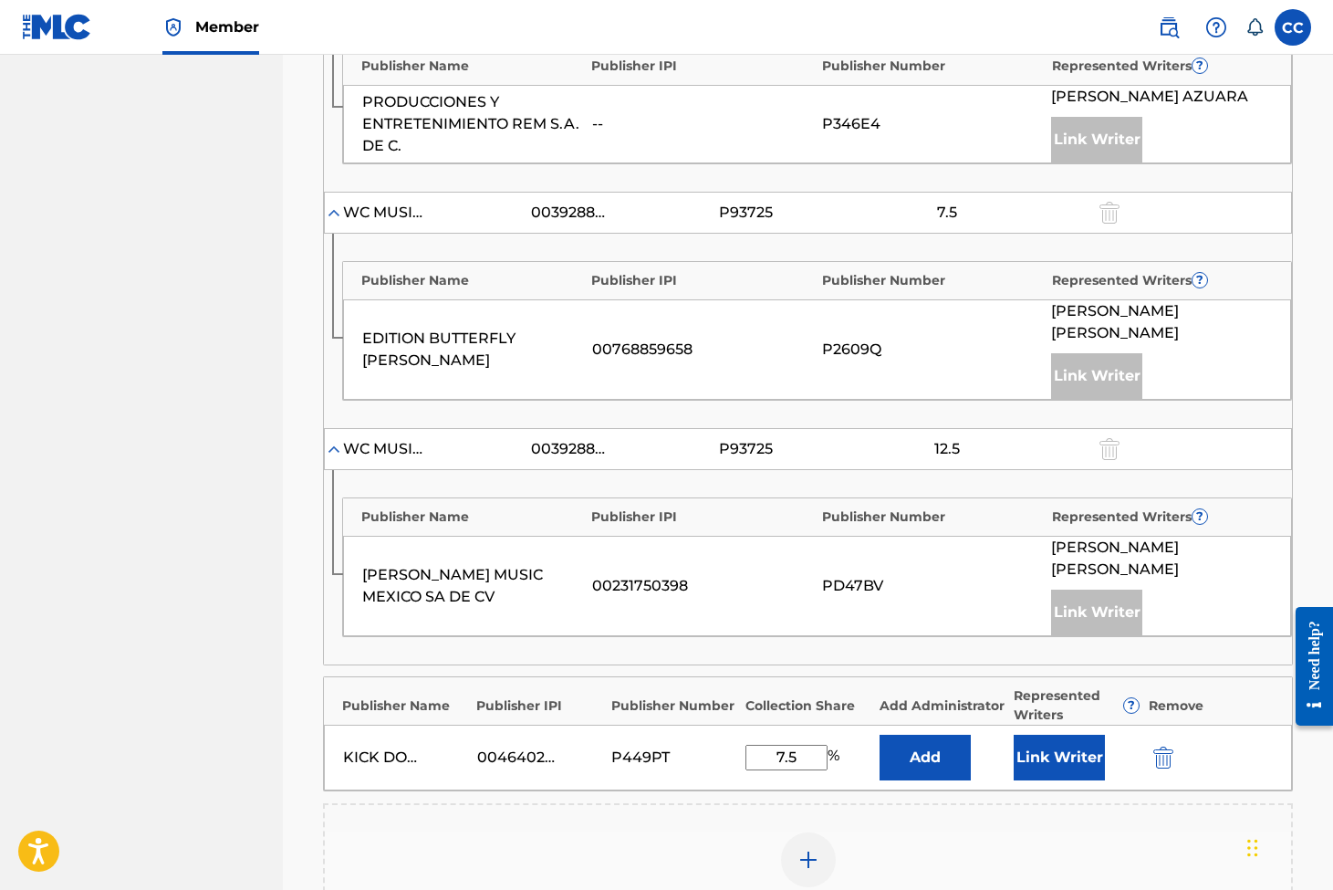
scroll to position [1280, 0]
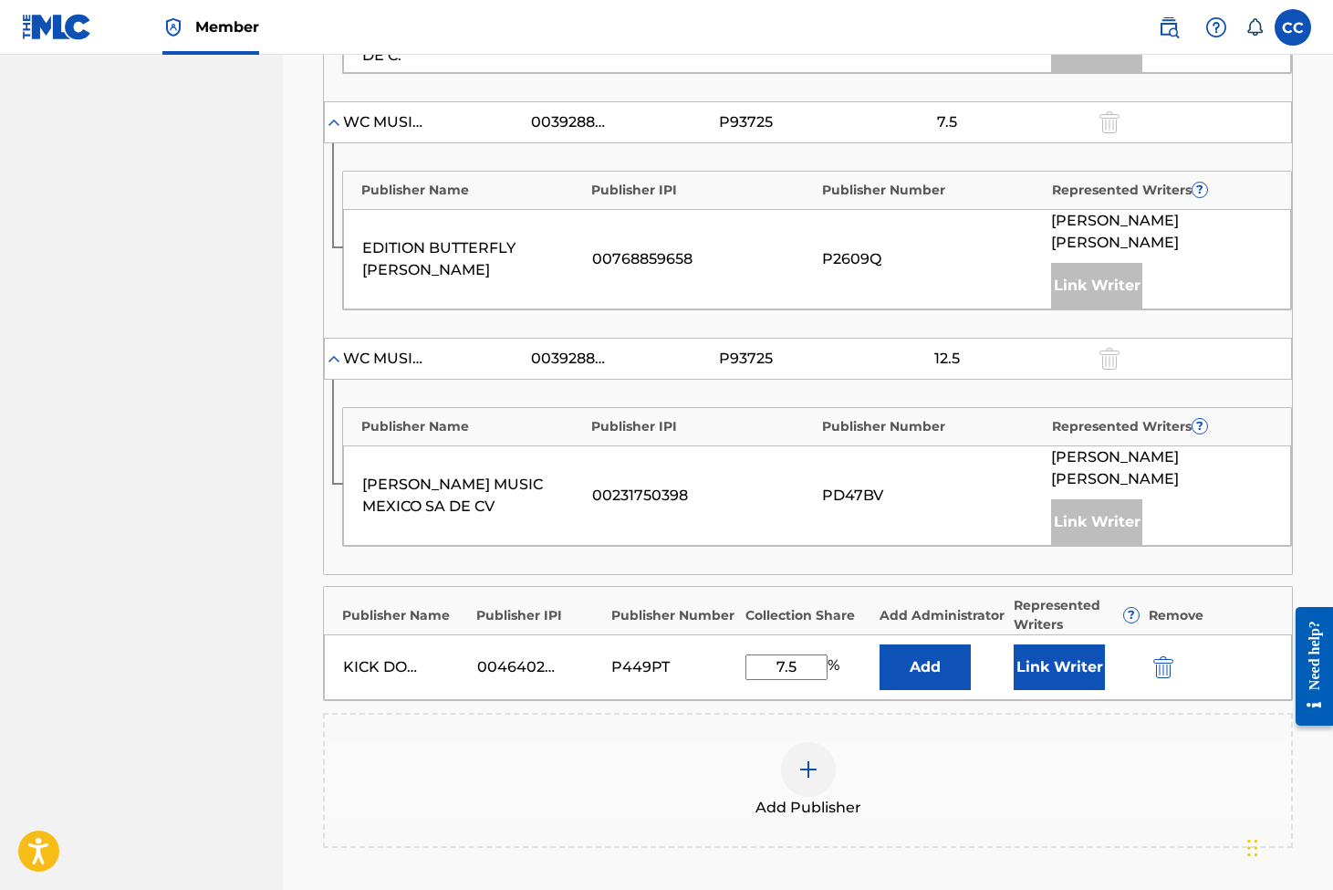
click at [1091, 644] on button "Link Writer" at bounding box center [1059, 667] width 91 height 46
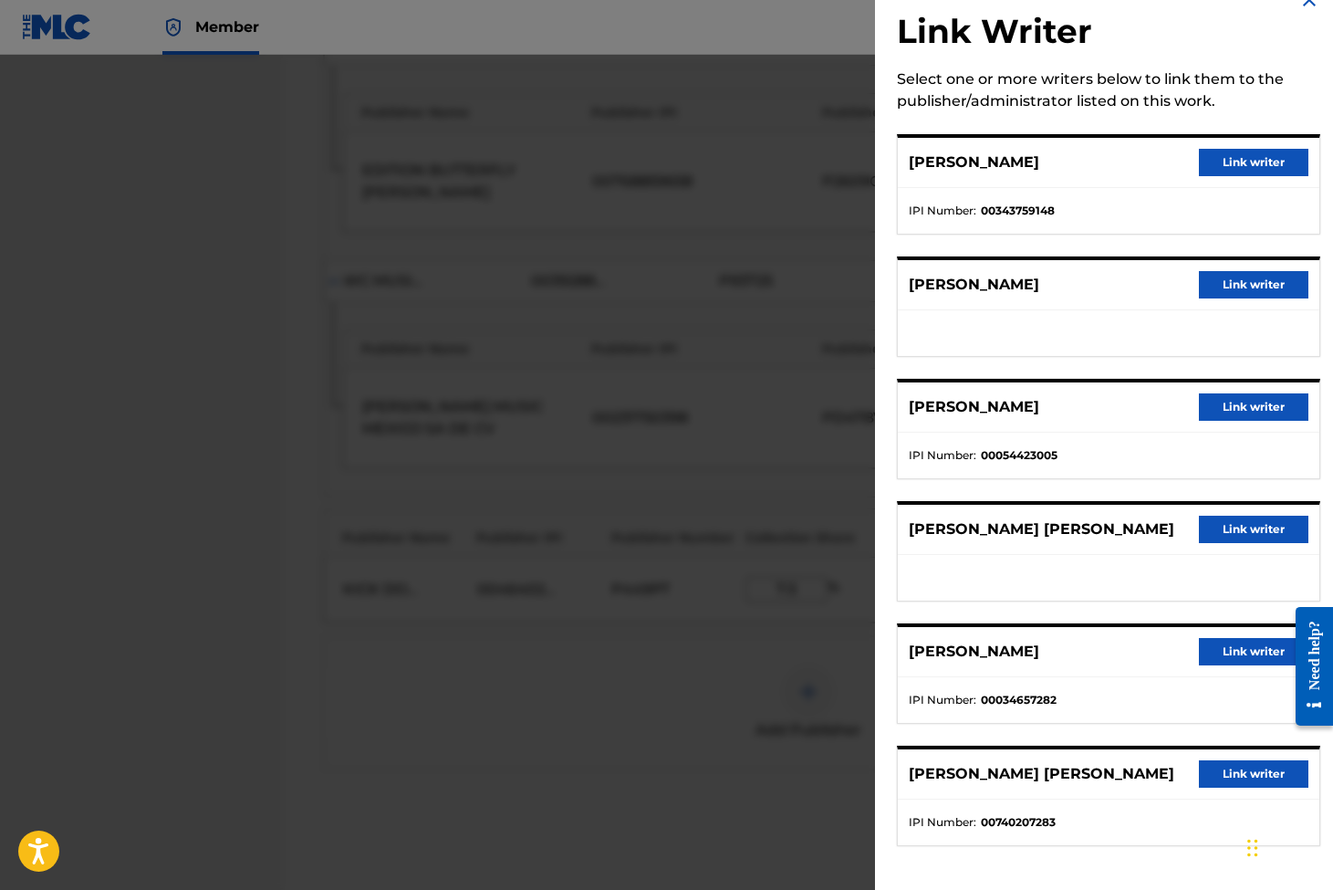
scroll to position [1456, 0]
click at [1299, 6] on img at bounding box center [1310, 0] width 22 height 22
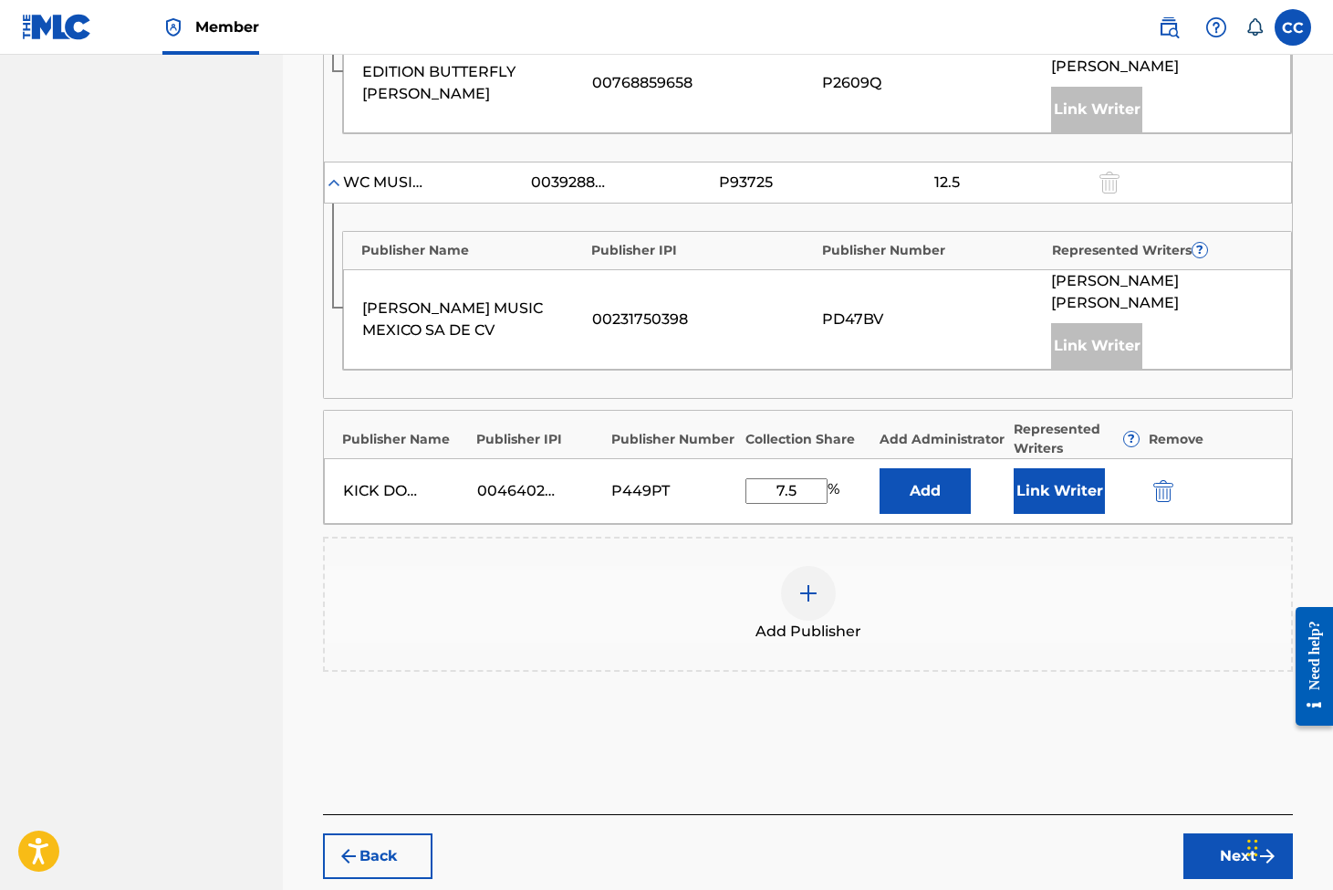
click at [944, 468] on button "Add" at bounding box center [925, 491] width 91 height 46
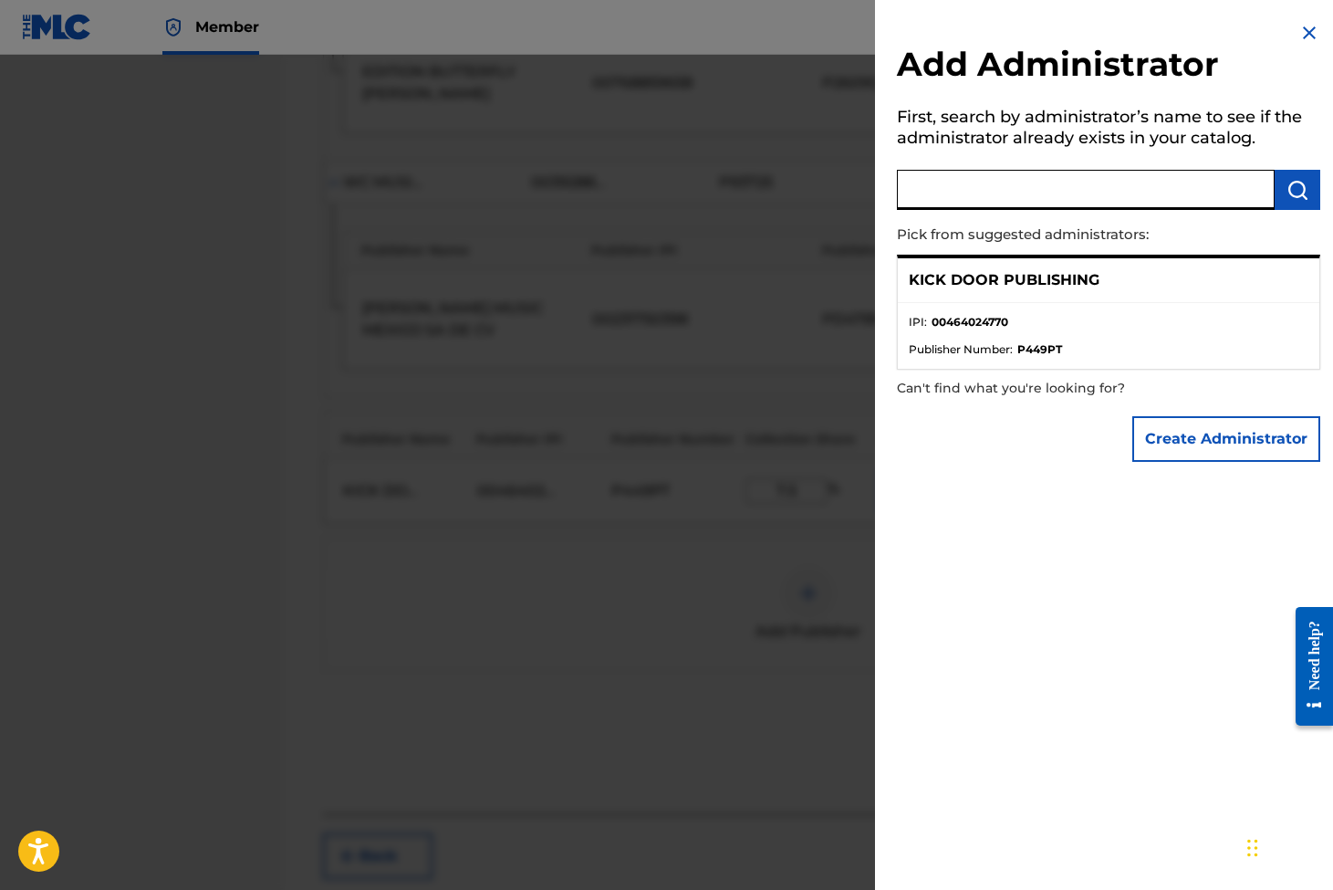
click at [1134, 181] on input "text" at bounding box center [1086, 190] width 378 height 40
type input "[PERSON_NAME]"
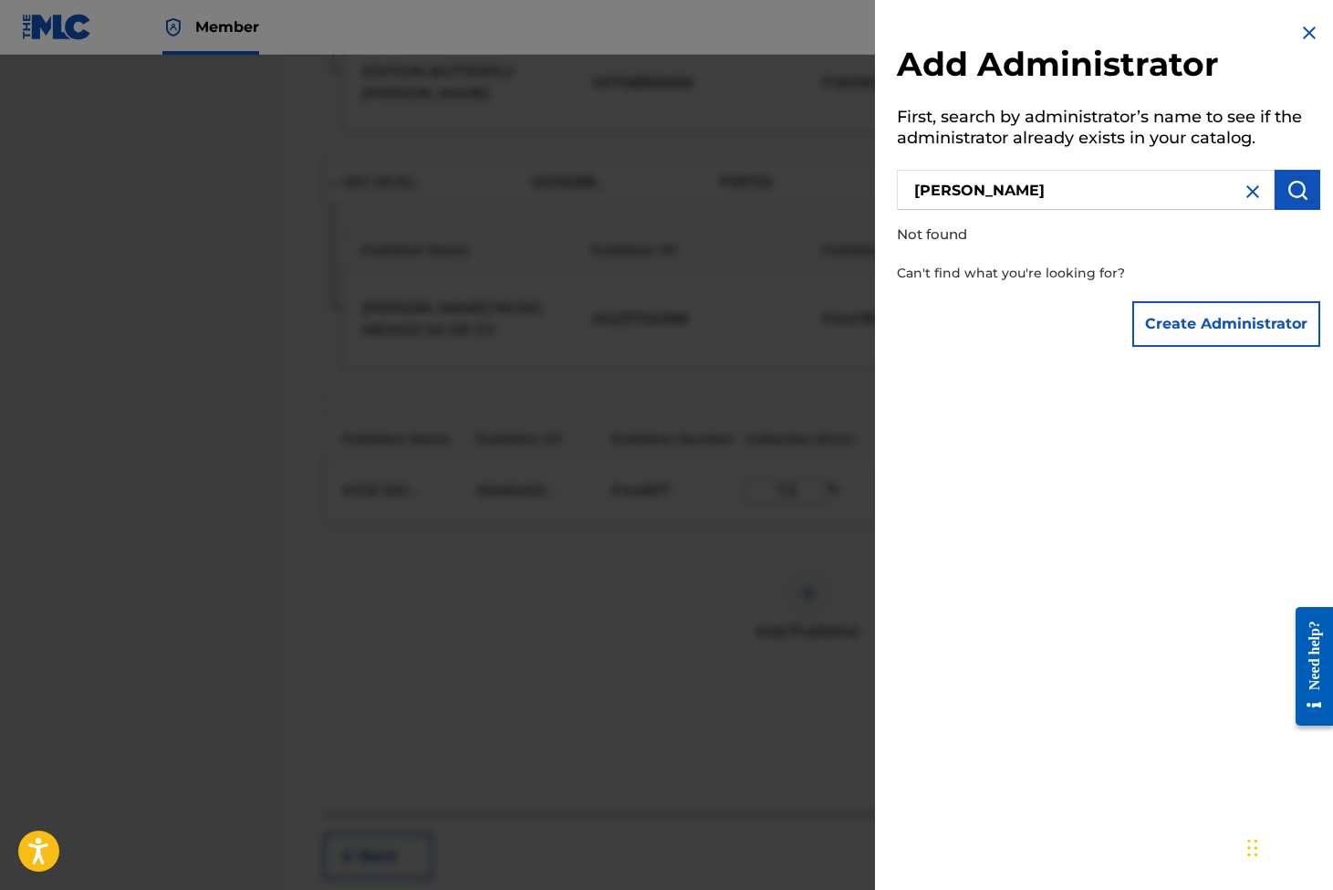
click at [1293, 330] on button "Create Administrator" at bounding box center [1227, 324] width 188 height 46
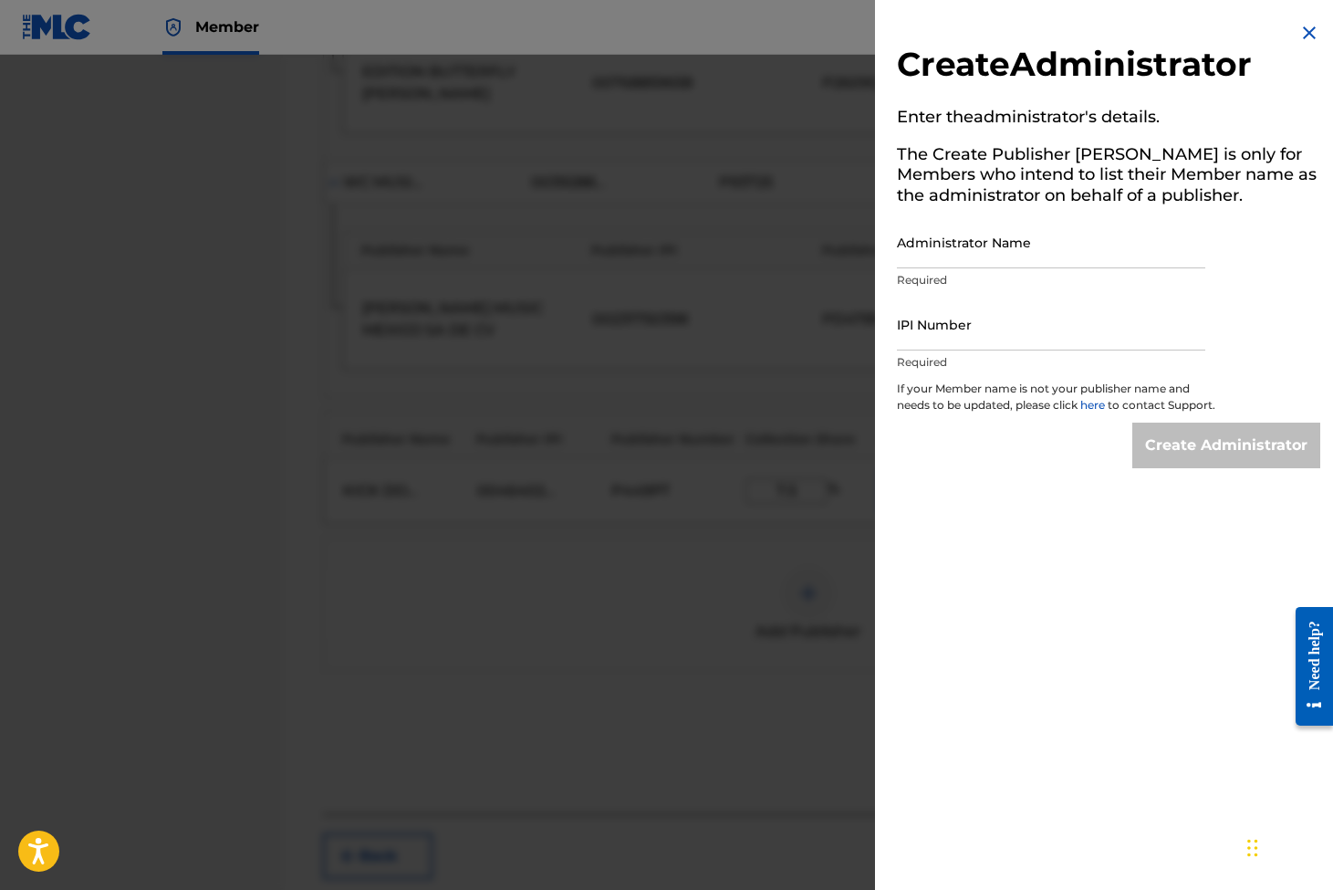
click at [984, 249] on input "Administrator Name" at bounding box center [1051, 242] width 308 height 52
click at [1300, 43] on div "Create Administrator Enter the administrator 's details. The Create Publisher b…" at bounding box center [1108, 445] width 467 height 890
click at [1301, 38] on img at bounding box center [1310, 33] width 22 height 22
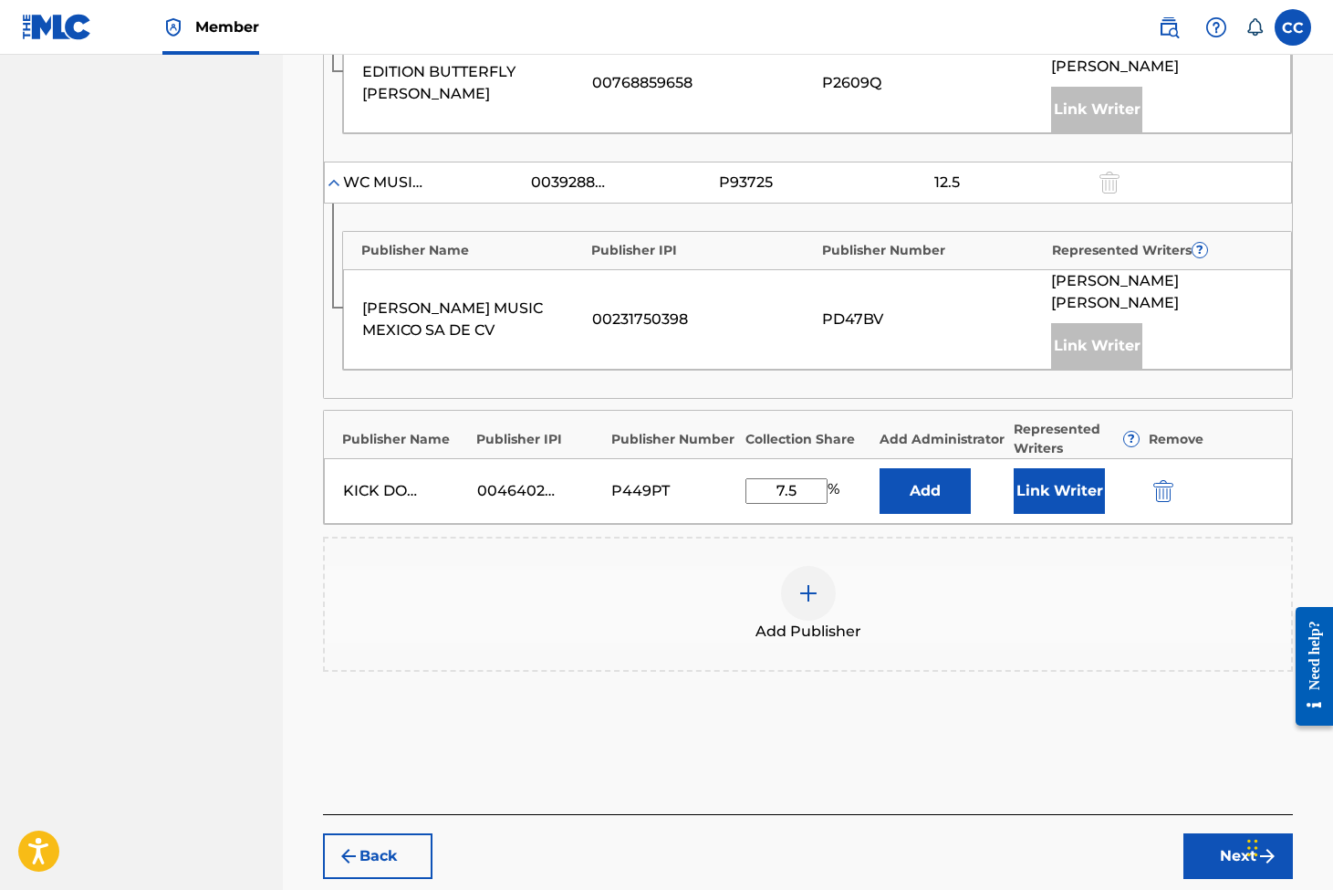
click at [1022, 468] on button "Link Writer" at bounding box center [1059, 491] width 91 height 46
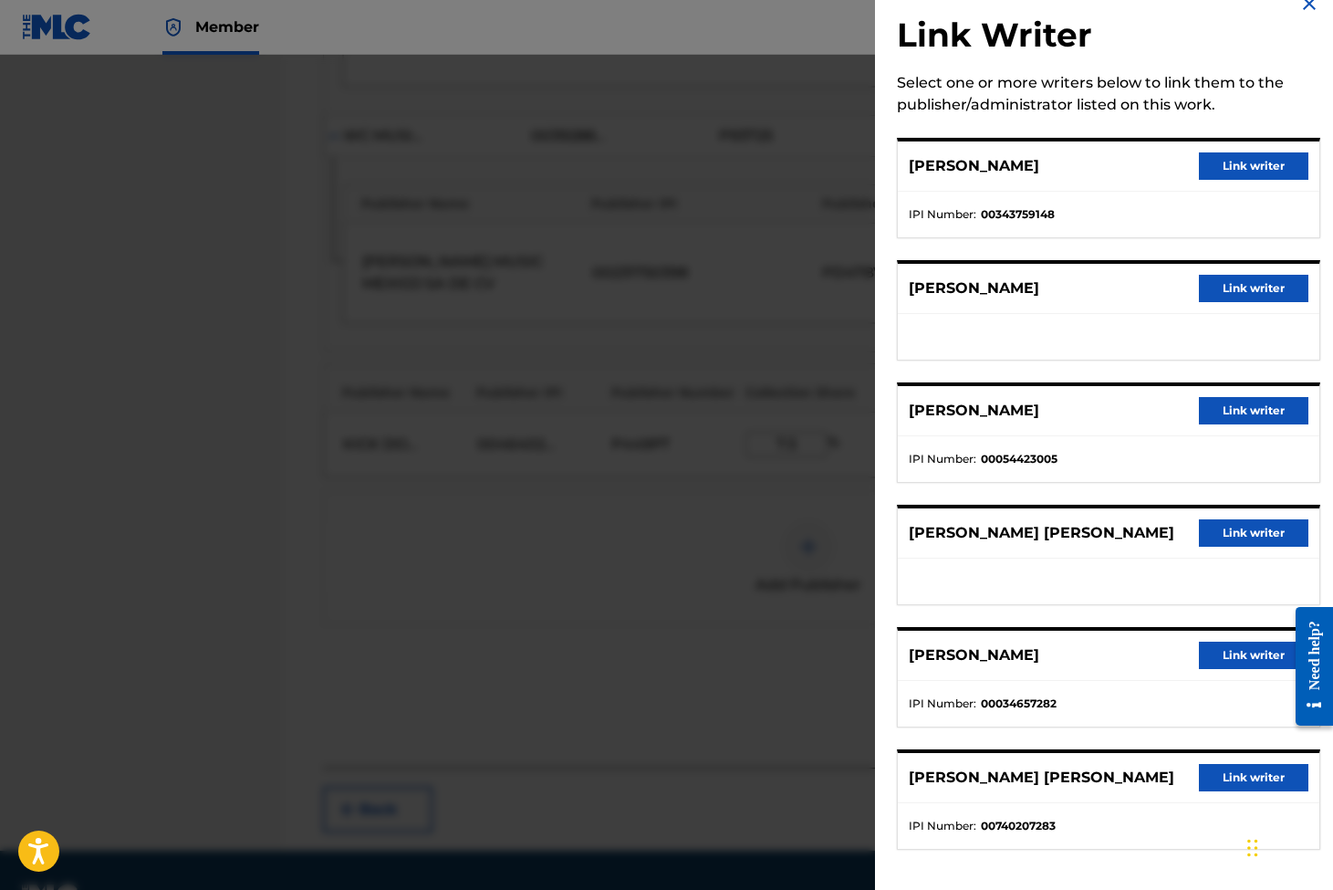
scroll to position [0, 0]
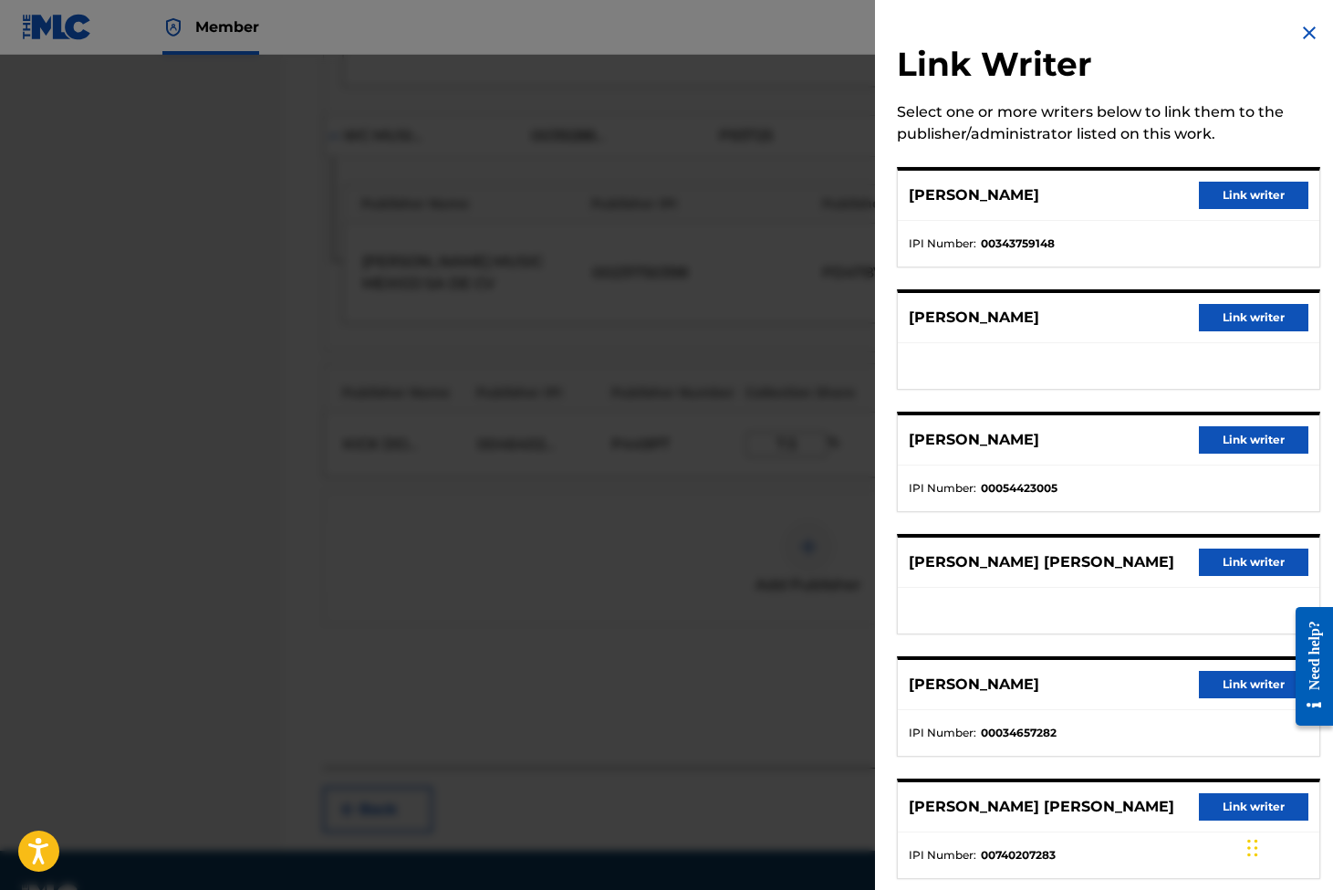
click at [1291, 33] on div "Link Writer Select one or more writers below to link them to the publisher/admi…" at bounding box center [1108, 461] width 467 height 923
click at [1299, 35] on img at bounding box center [1310, 33] width 22 height 22
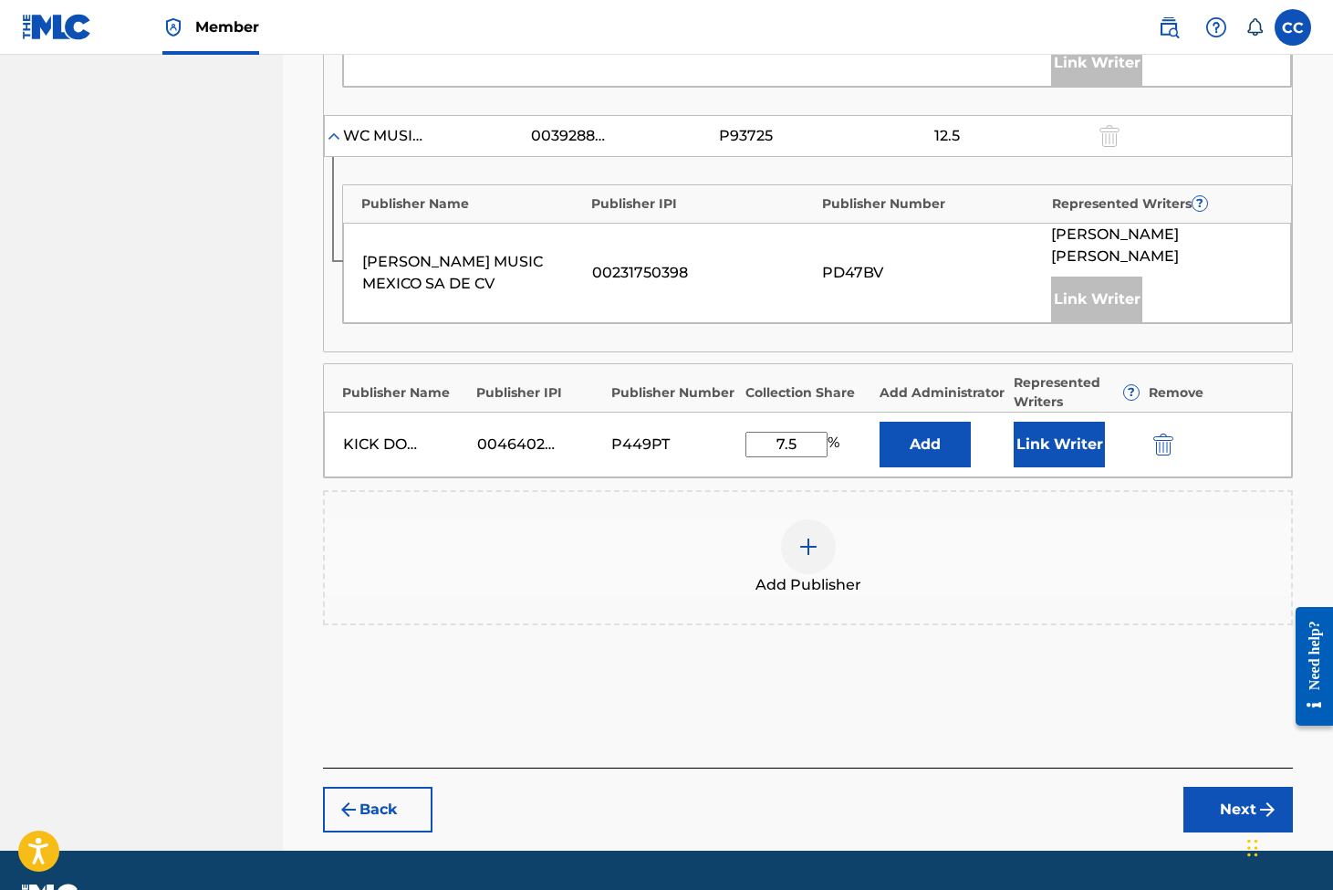
click at [1292, 35] on label at bounding box center [1293, 27] width 37 height 37
click at [1293, 27] on input "CC [PERSON_NAME] [EMAIL_ADDRESS][DOMAIN_NAME] Notification Preferences Profile …" at bounding box center [1293, 27] width 0 height 0
click at [1124, 521] on div "Add Publisher" at bounding box center [808, 557] width 966 height 77
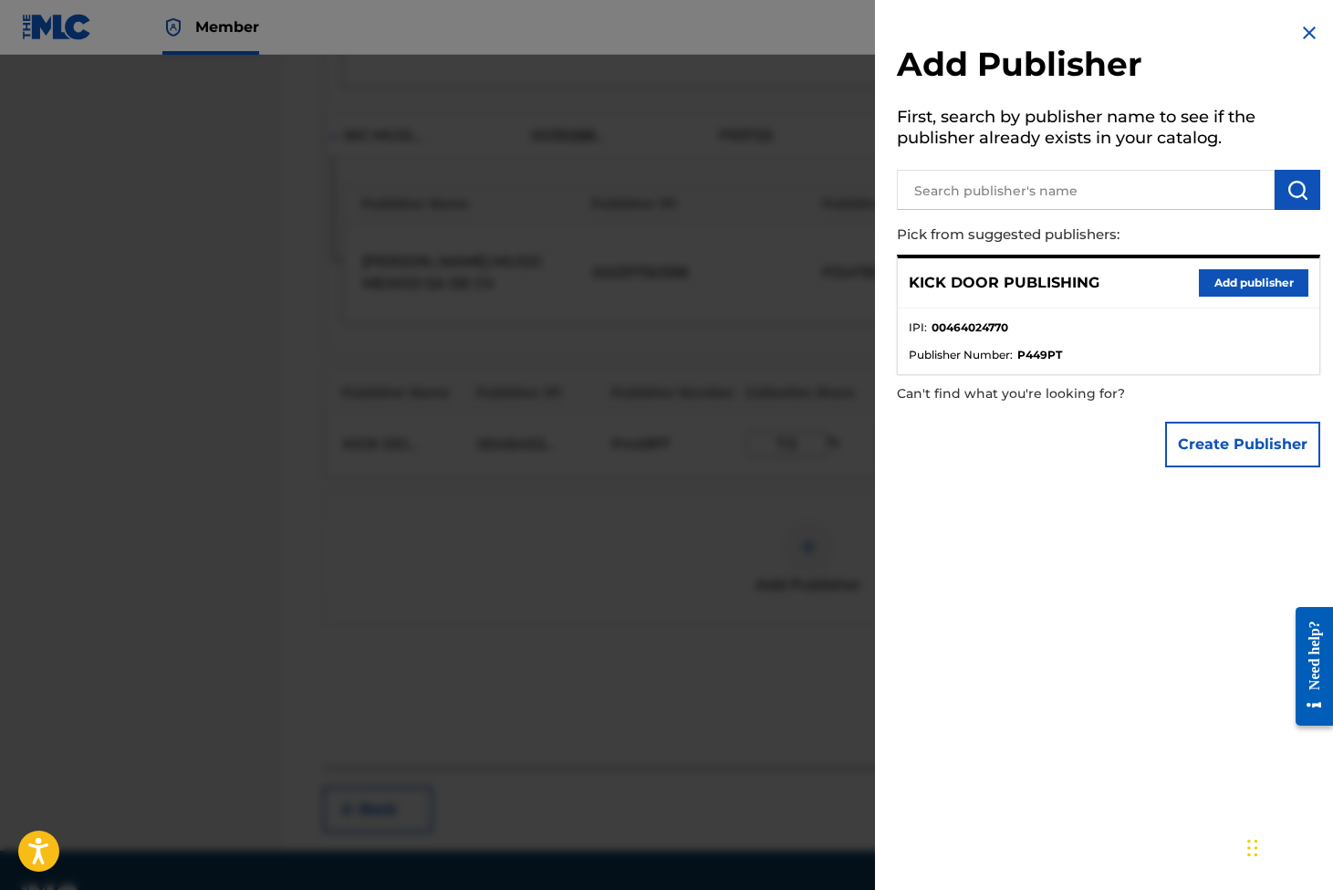
scroll to position [1467, 0]
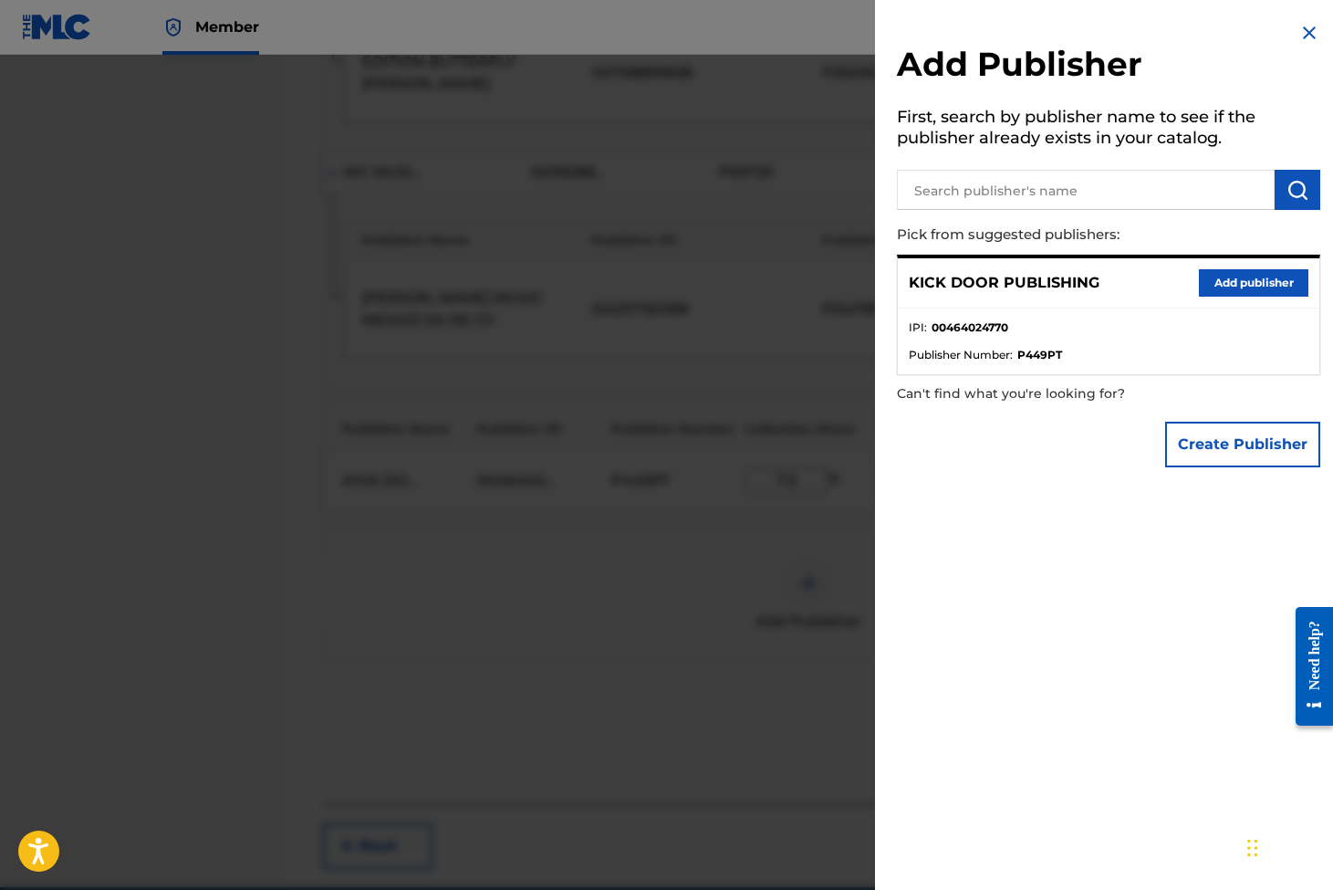
click at [1304, 29] on img at bounding box center [1310, 33] width 22 height 22
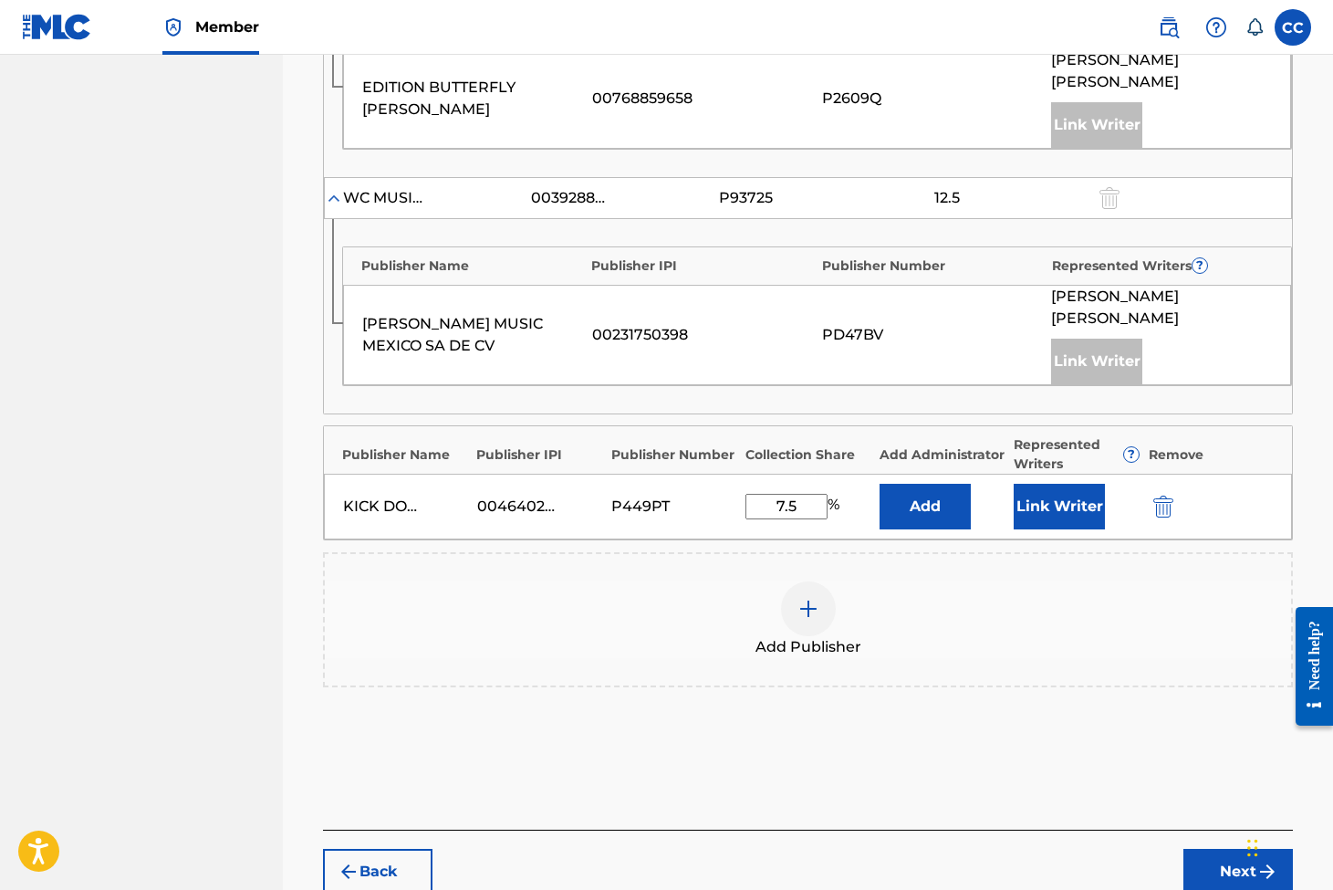
scroll to position [1503, 0]
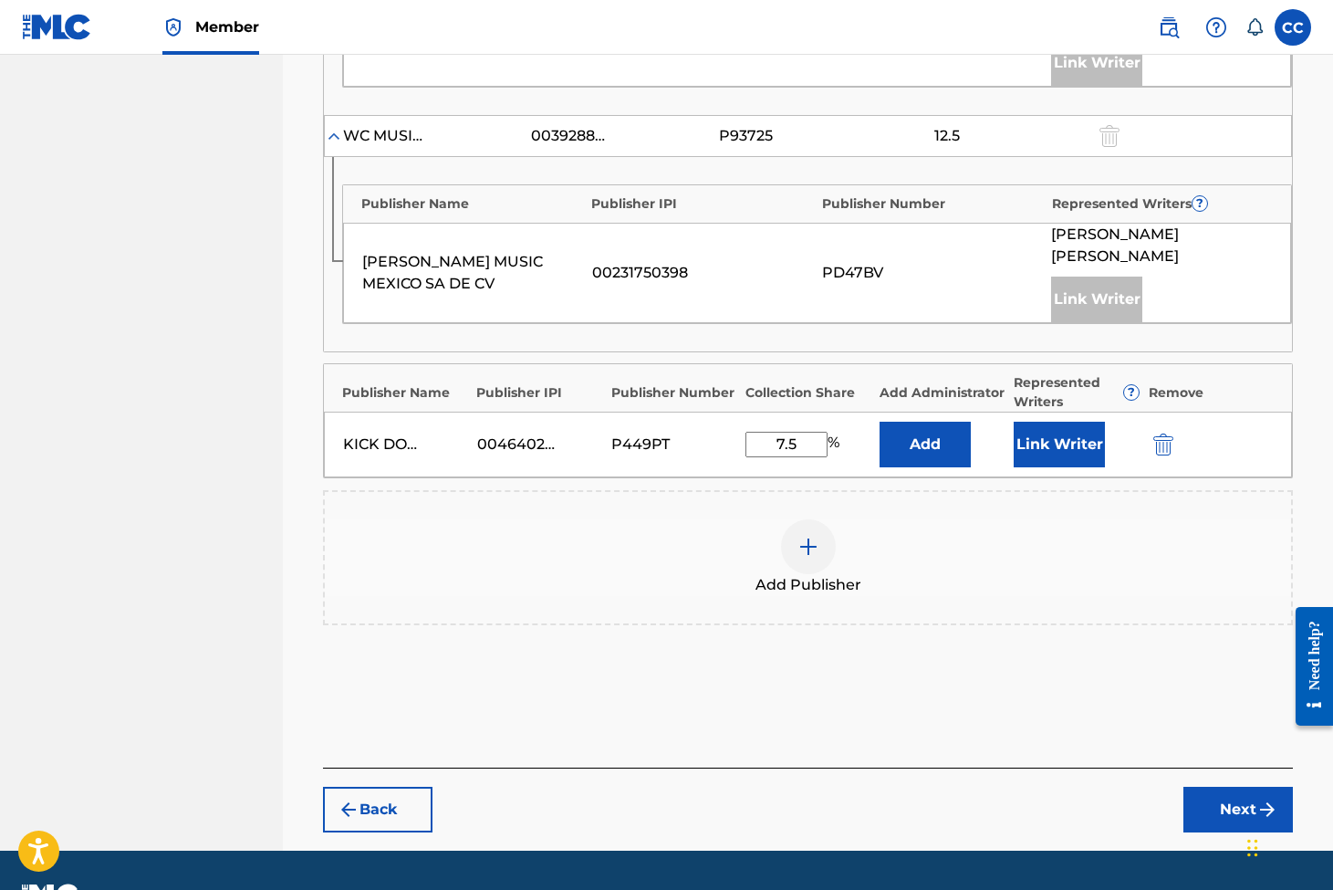
click at [1211, 787] on button "Next" at bounding box center [1239, 810] width 110 height 46
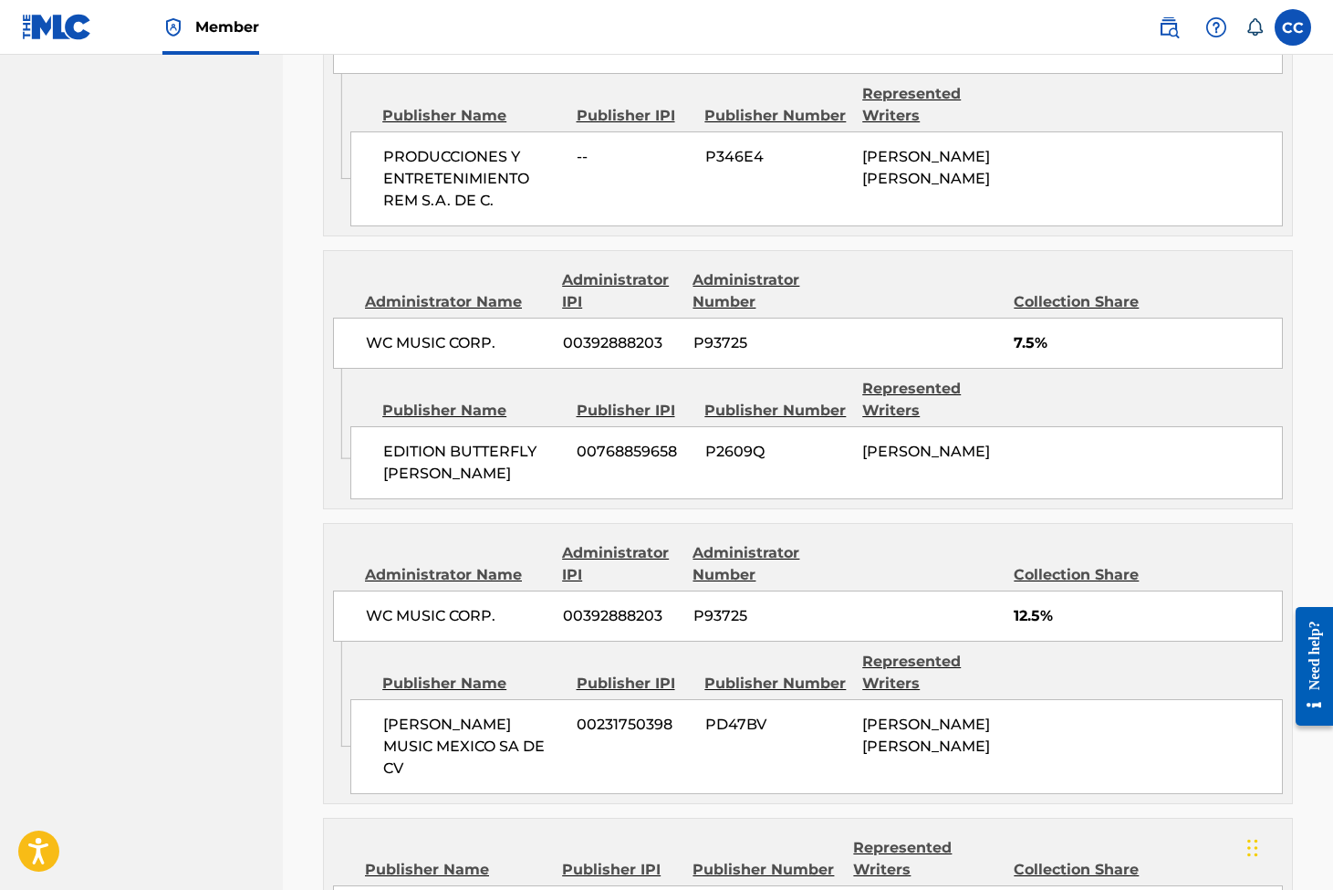
scroll to position [1744, 0]
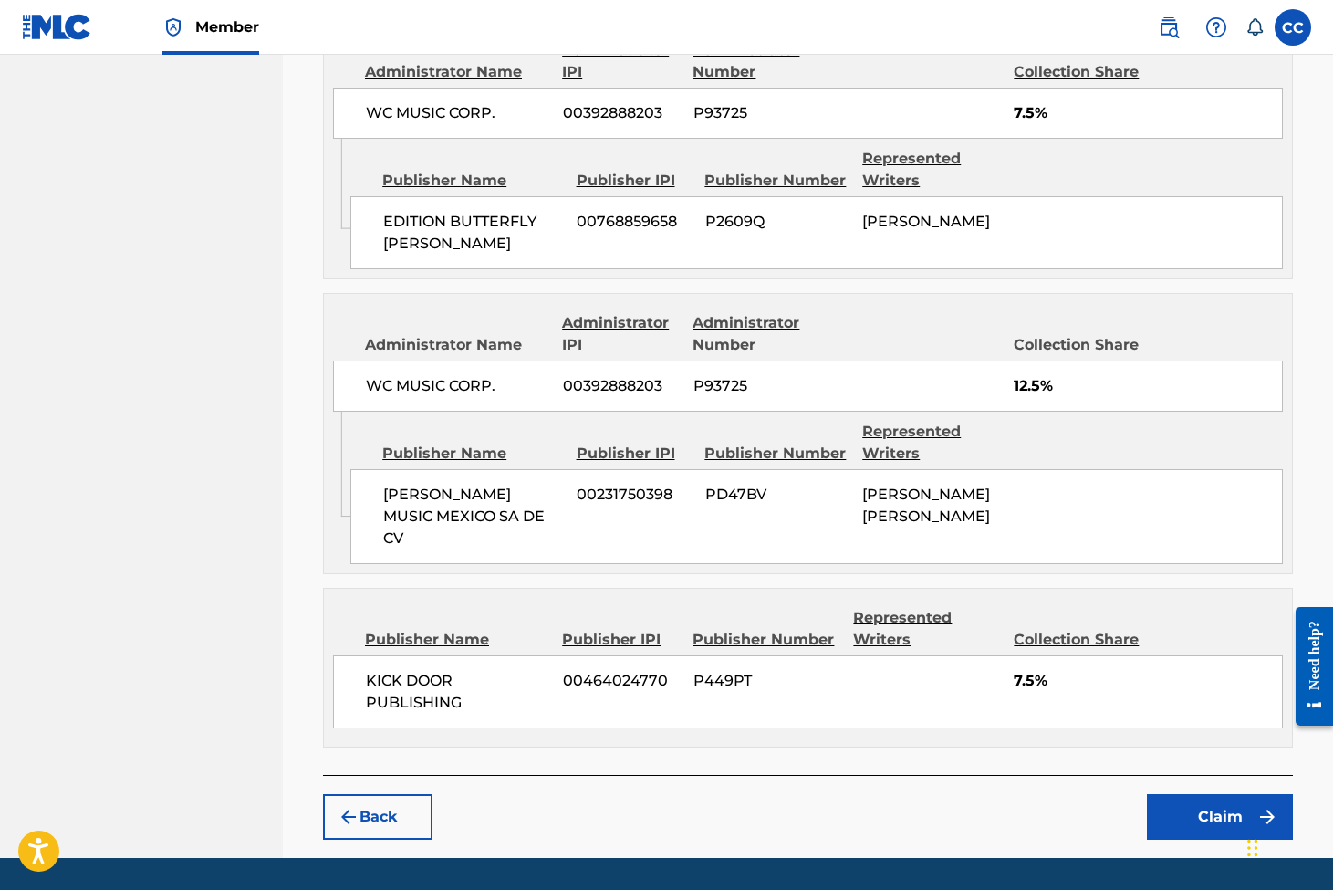
click at [416, 815] on button "Back" at bounding box center [378, 817] width 110 height 46
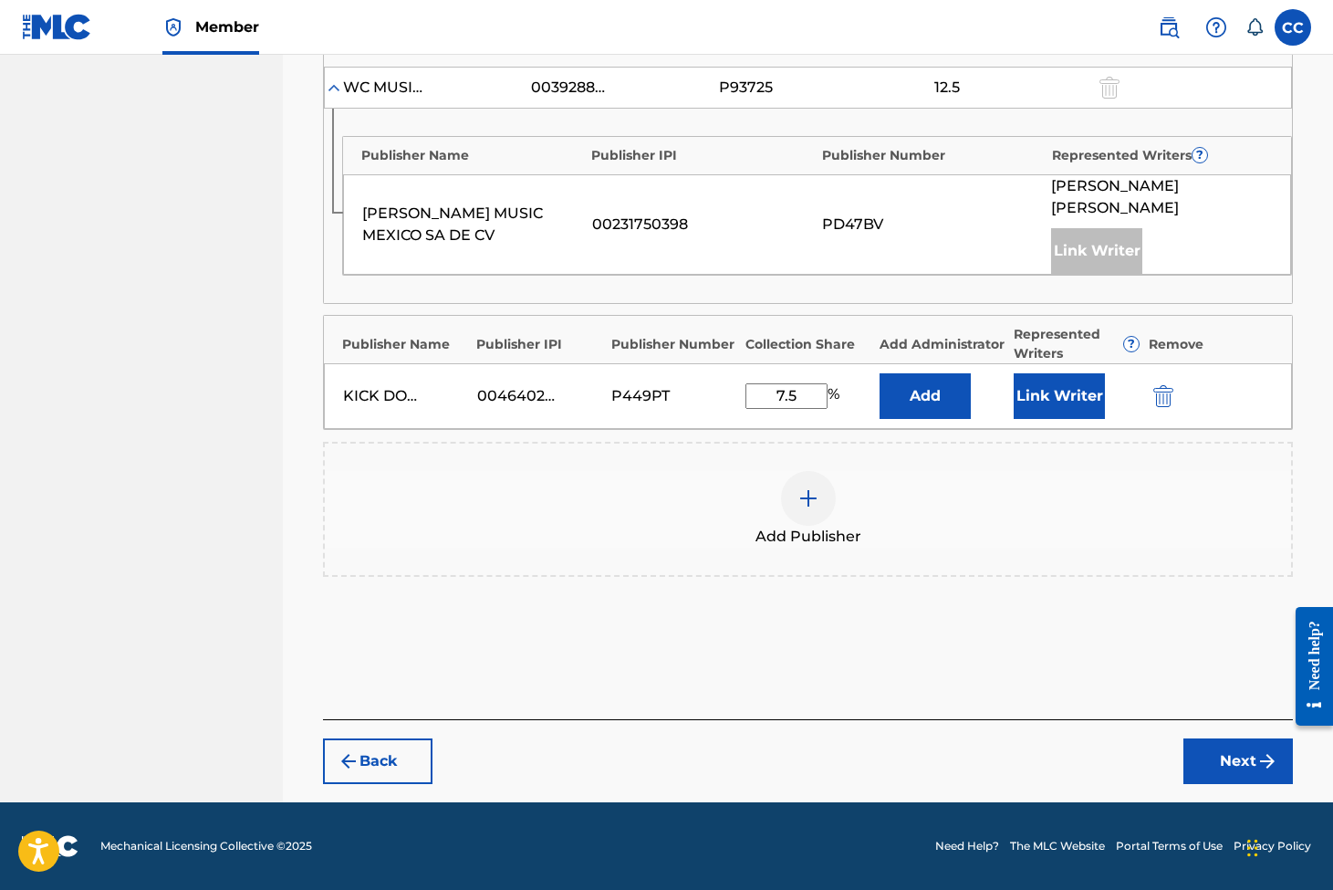
scroll to position [1503, 0]
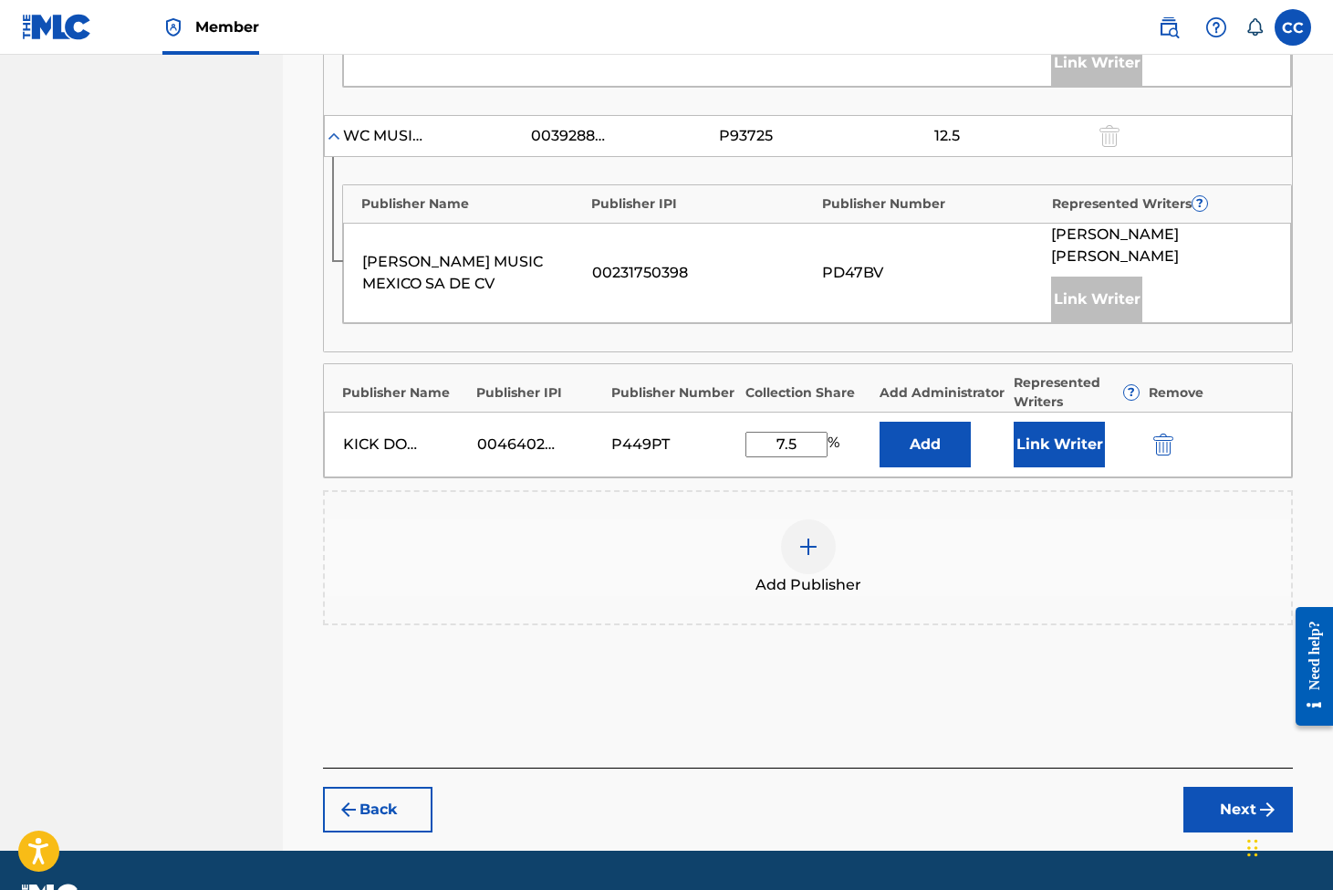
click at [1067, 422] on button "Link Writer" at bounding box center [1059, 445] width 91 height 46
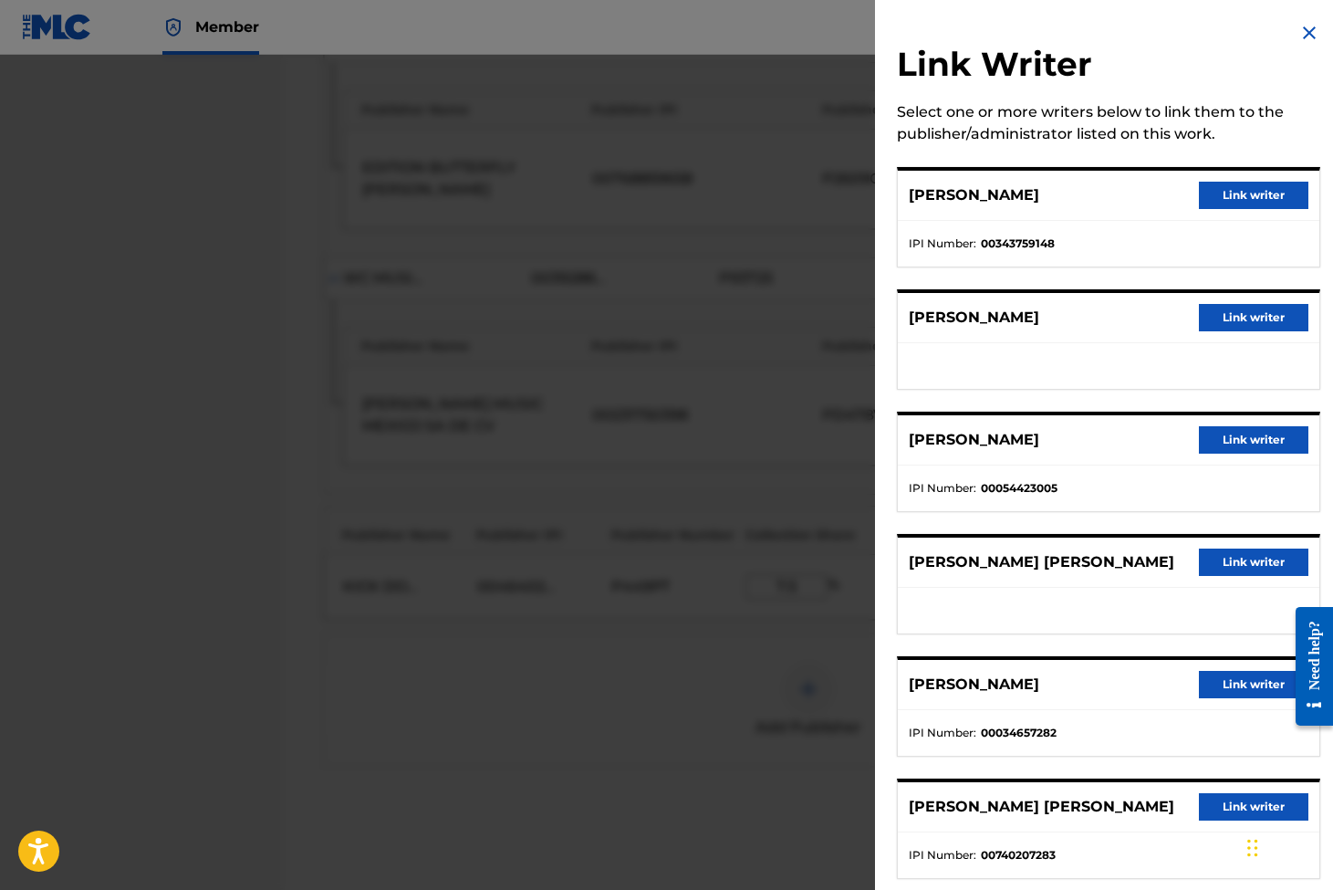
scroll to position [26, 0]
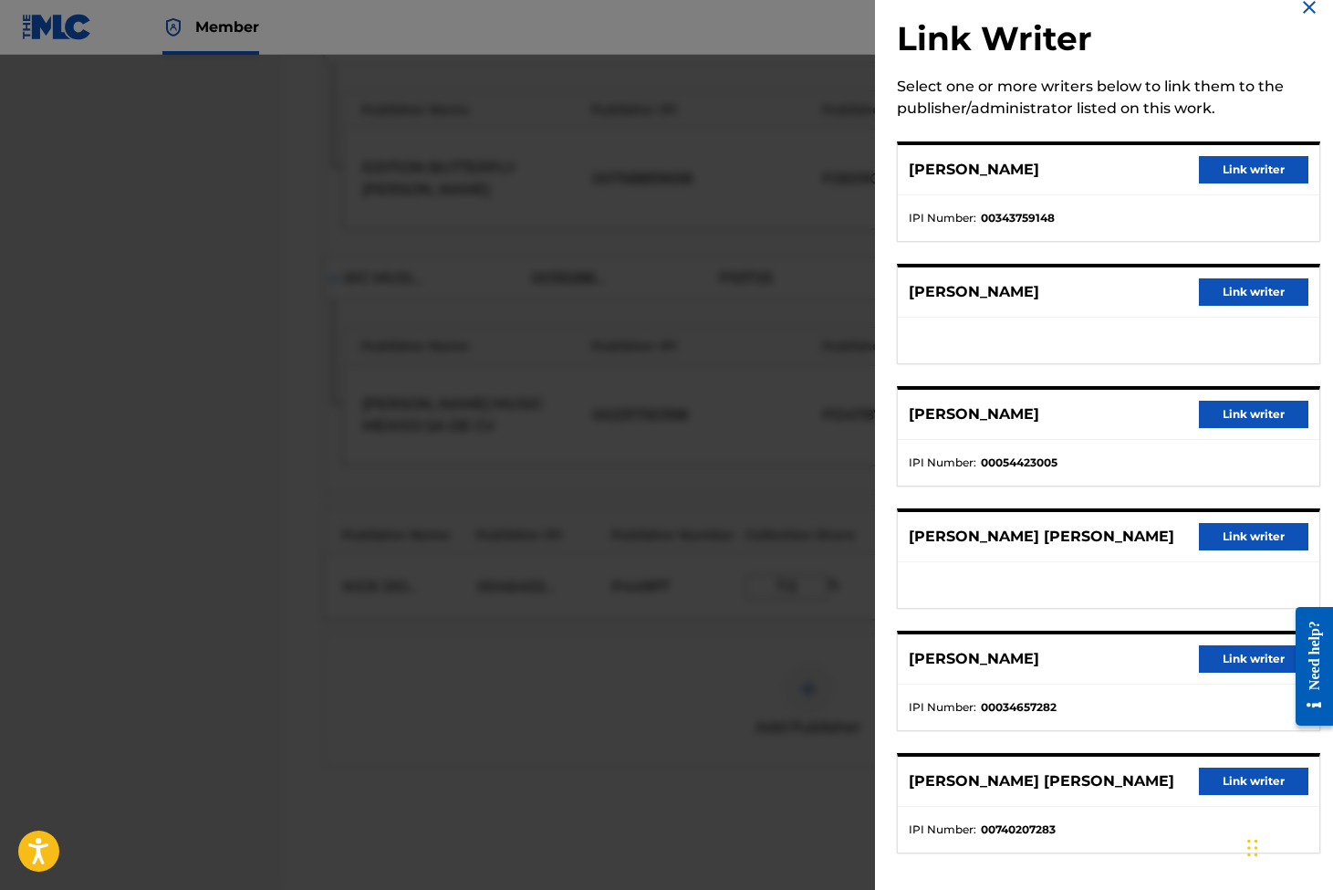
click at [1304, 9] on img at bounding box center [1310, 7] width 22 height 22
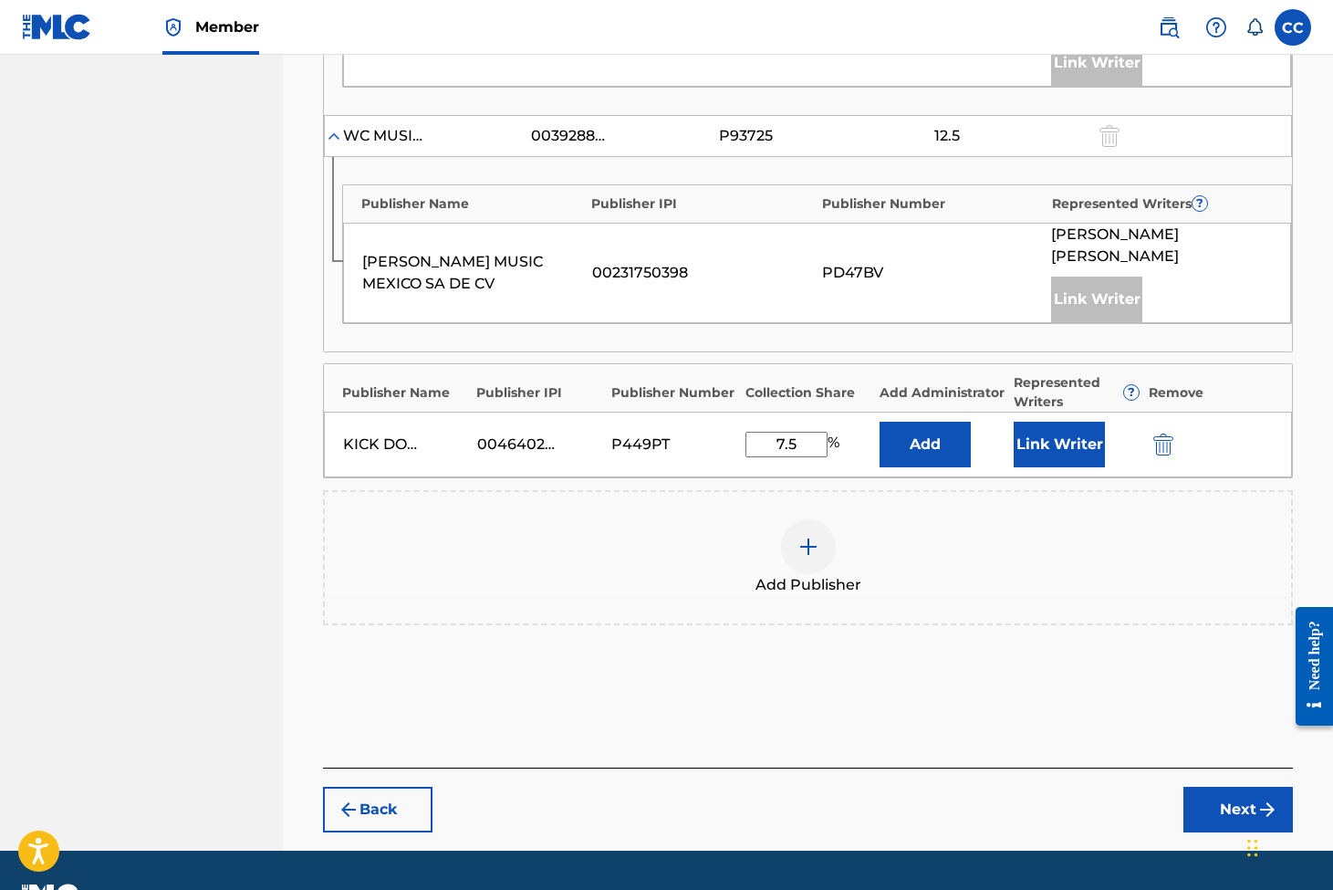
click at [1227, 787] on button "Next" at bounding box center [1239, 810] width 110 height 46
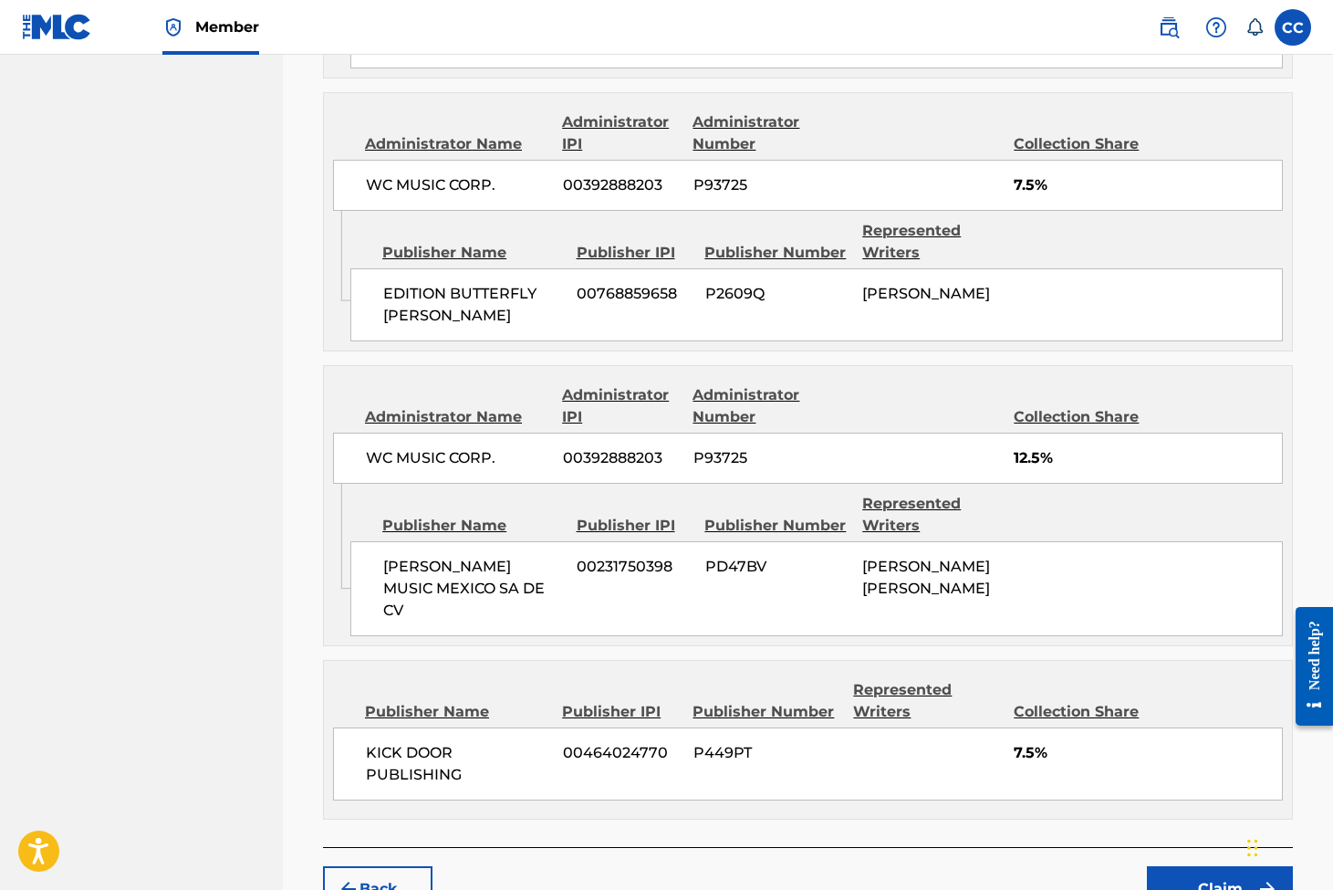
scroll to position [1789, 0]
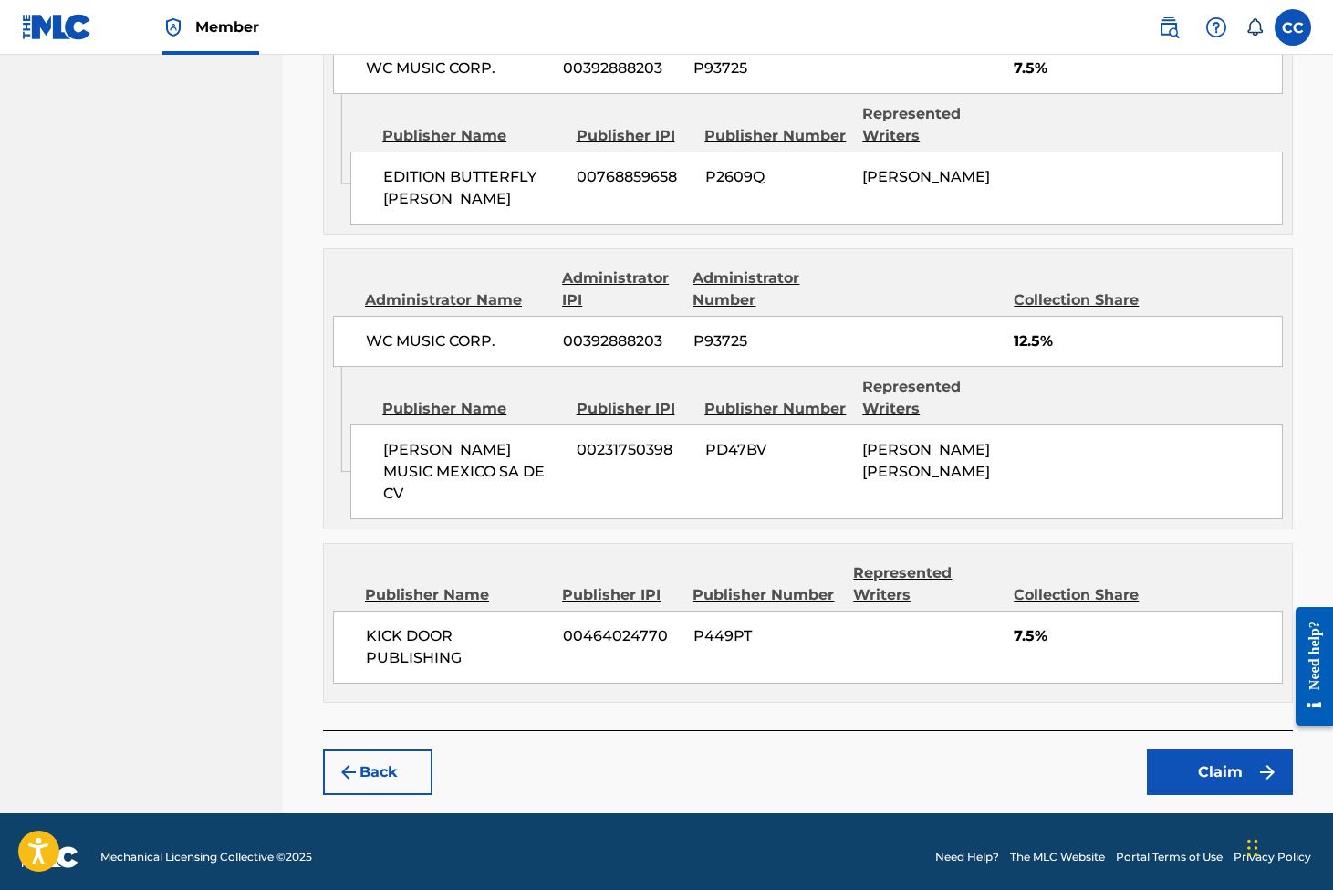
click at [1213, 766] on button "Claim" at bounding box center [1220, 772] width 146 height 46
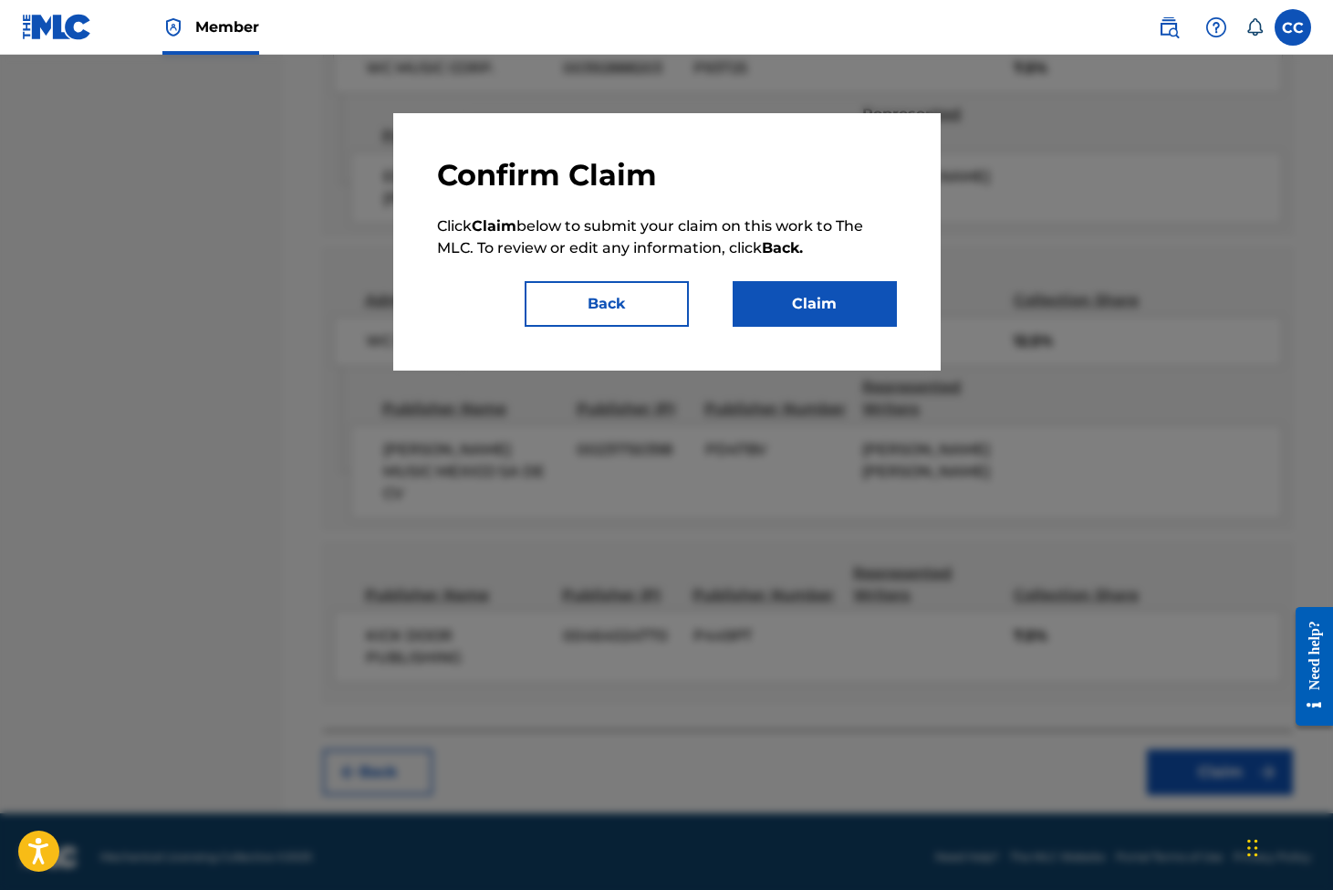
click at [797, 290] on button "Claim" at bounding box center [815, 304] width 164 height 46
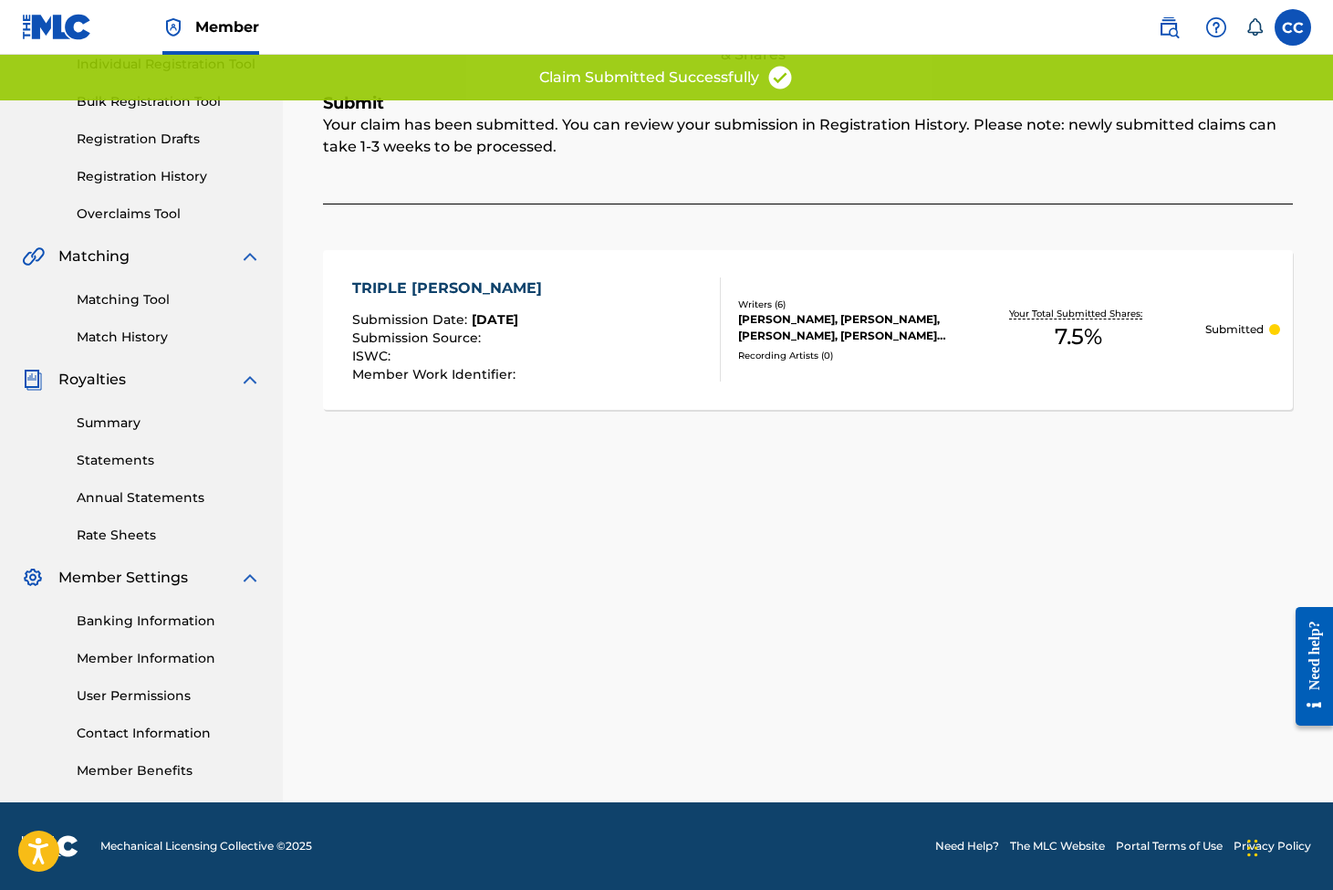
scroll to position [0, 0]
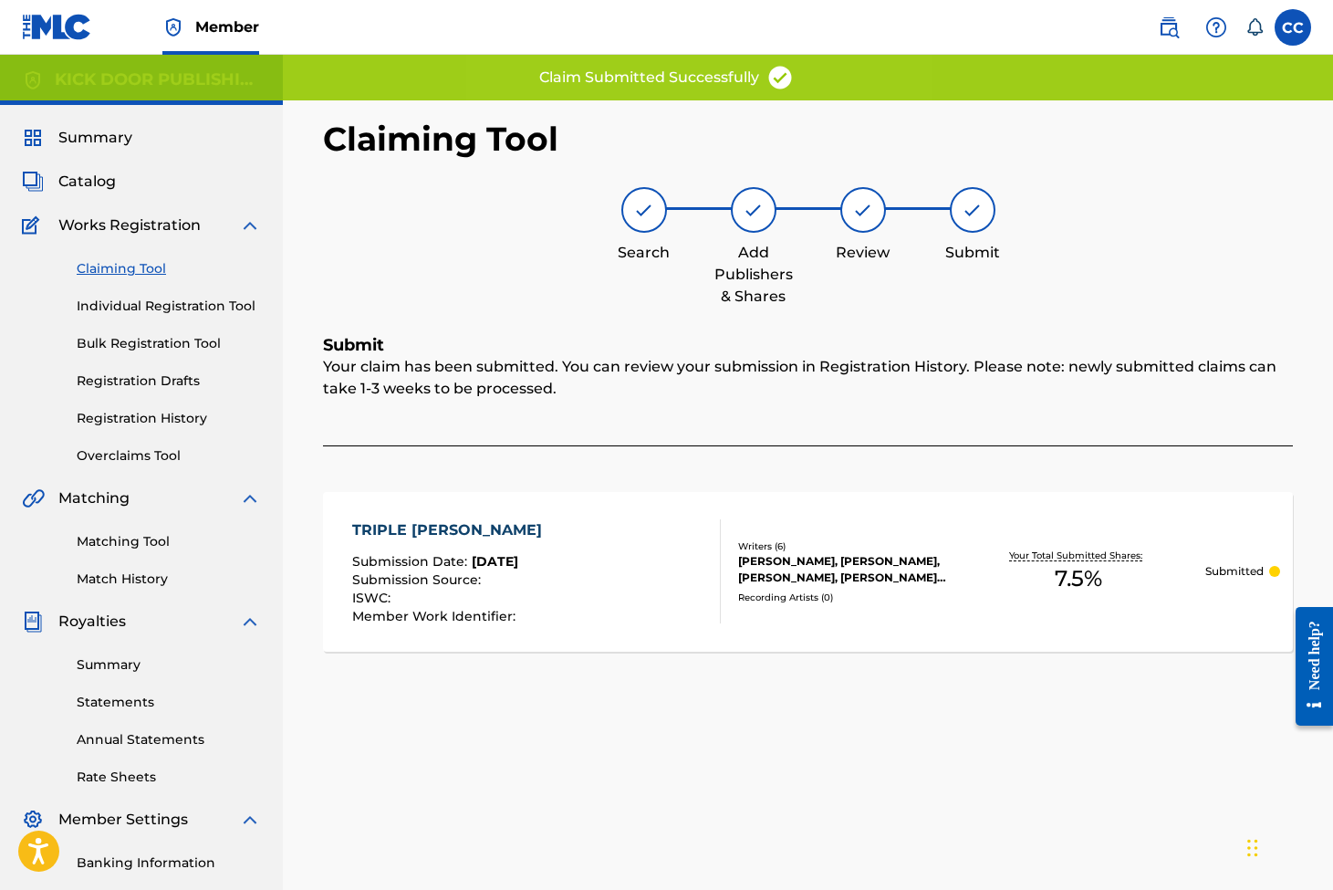
click at [150, 270] on link "Claiming Tool" at bounding box center [169, 268] width 184 height 19
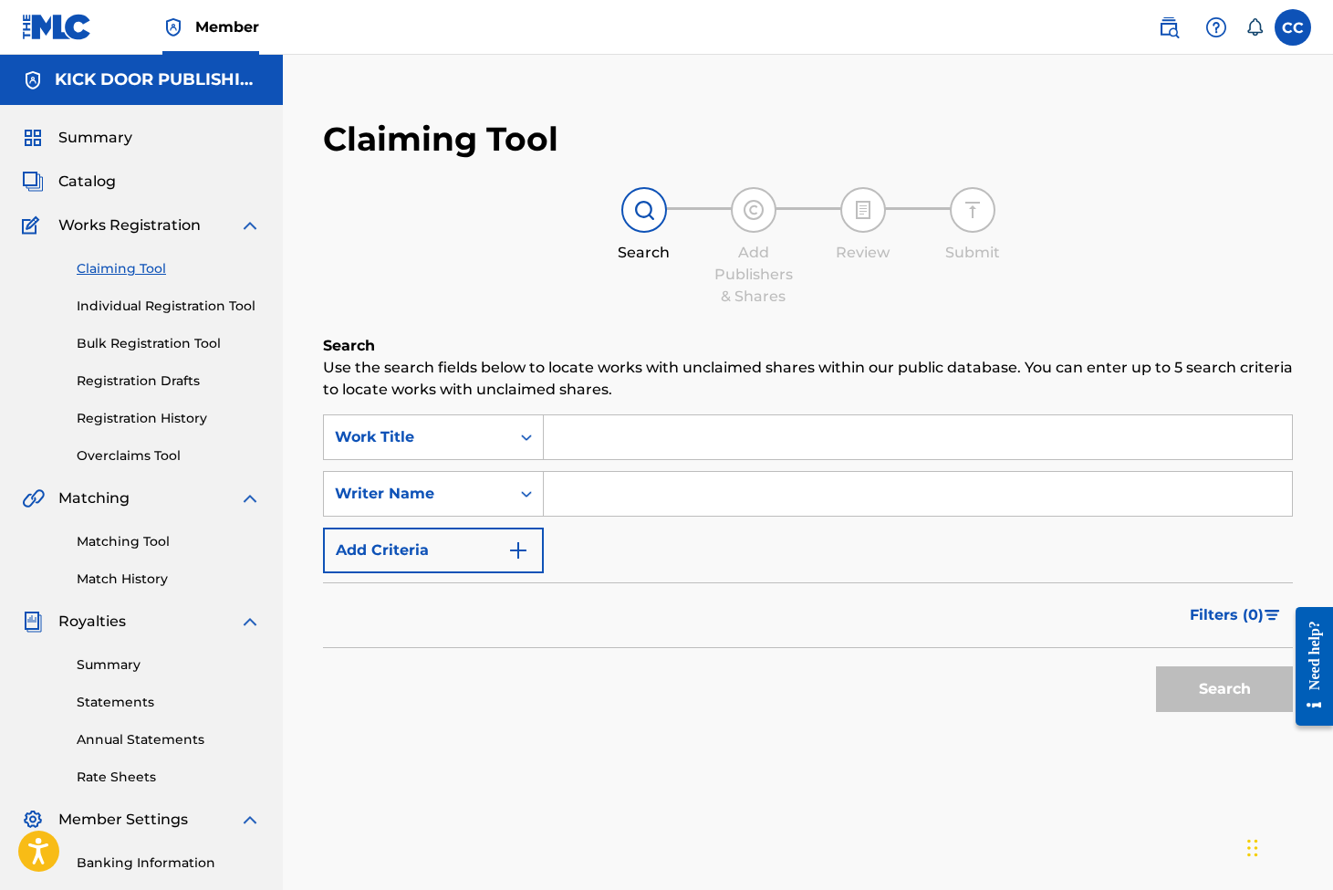
click at [589, 454] on input "Search Form" at bounding box center [918, 437] width 748 height 44
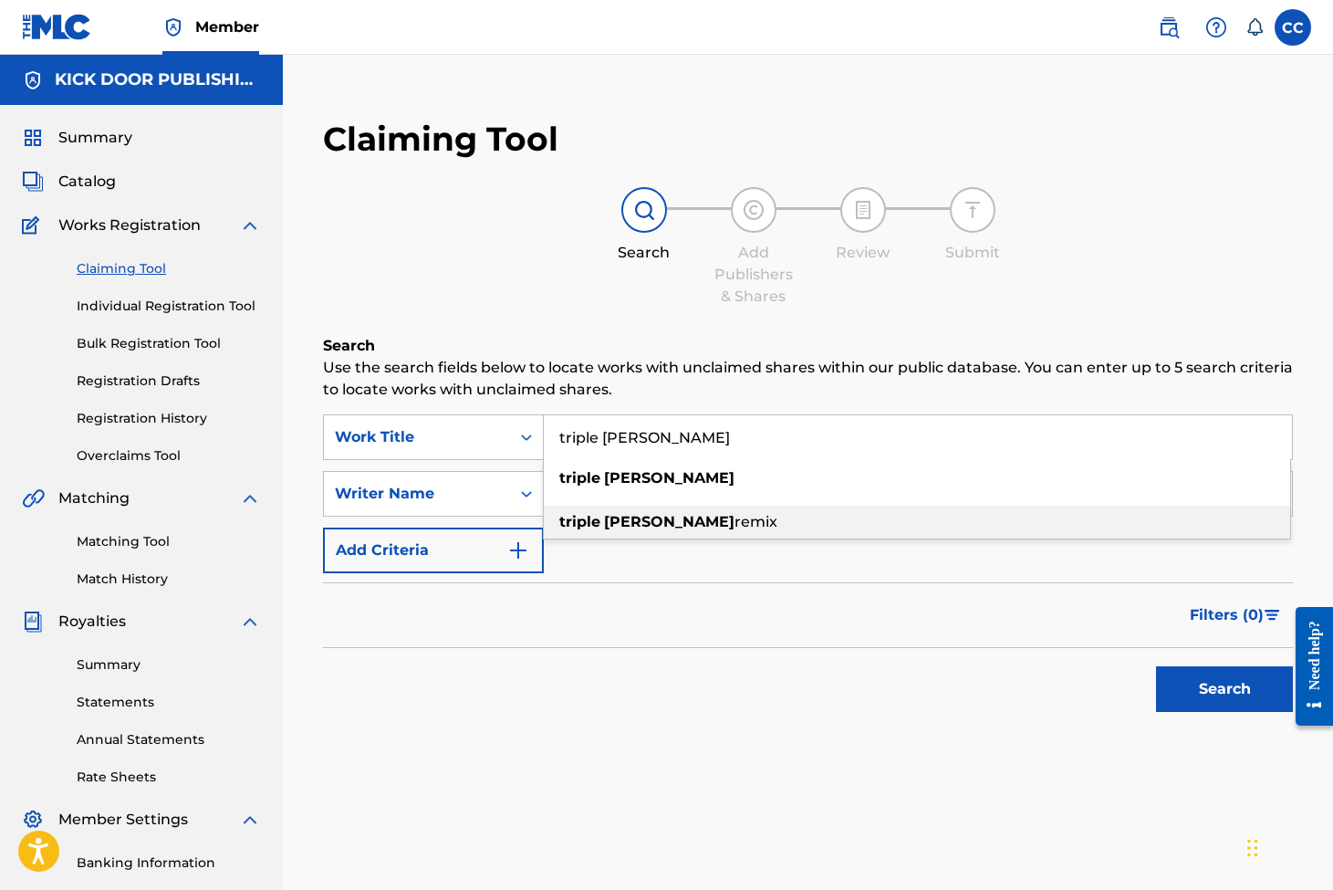
click at [735, 514] on span "remix" at bounding box center [756, 521] width 43 height 17
type input "triple [PERSON_NAME] remix"
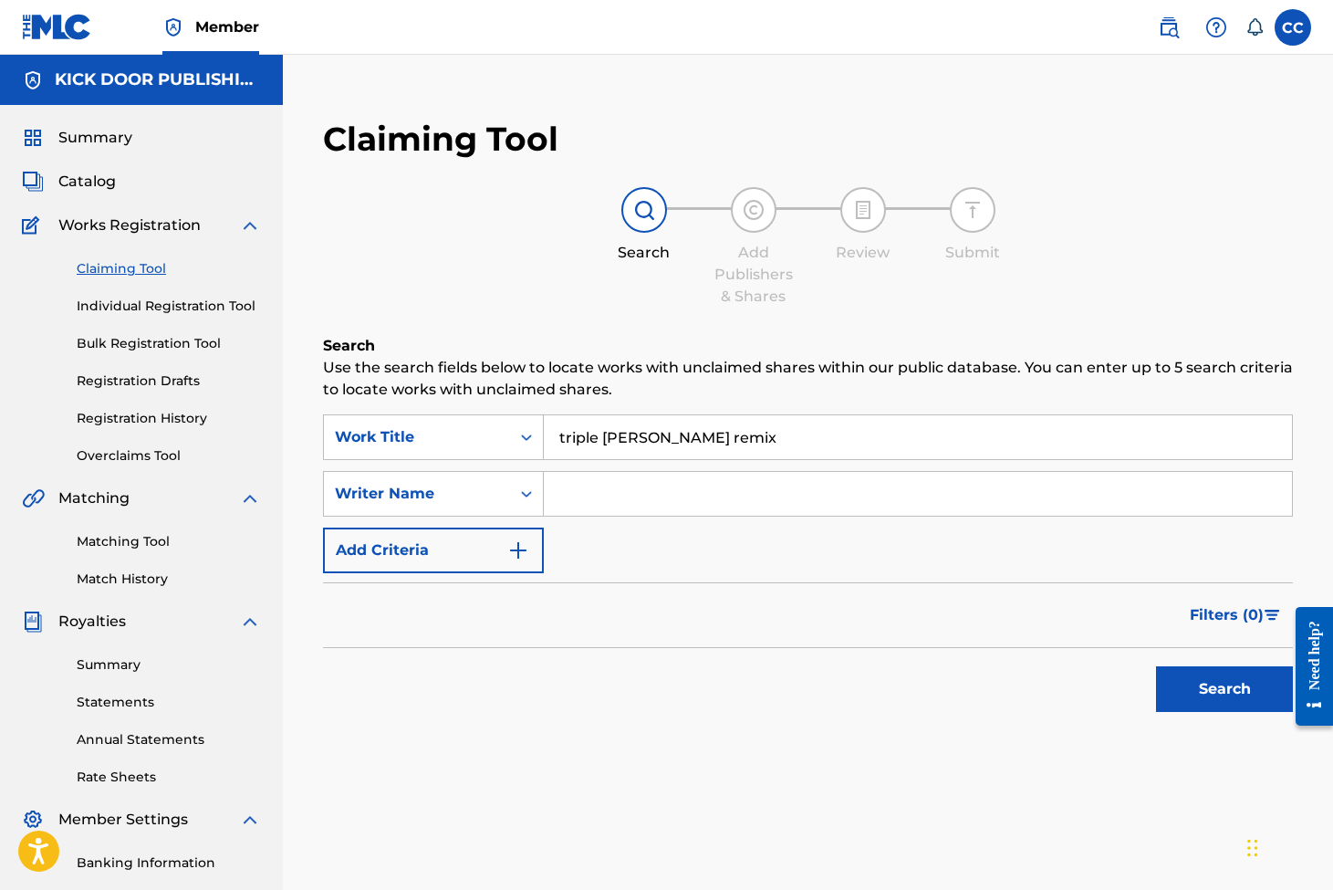
click at [1168, 673] on button "Search" at bounding box center [1224, 689] width 137 height 46
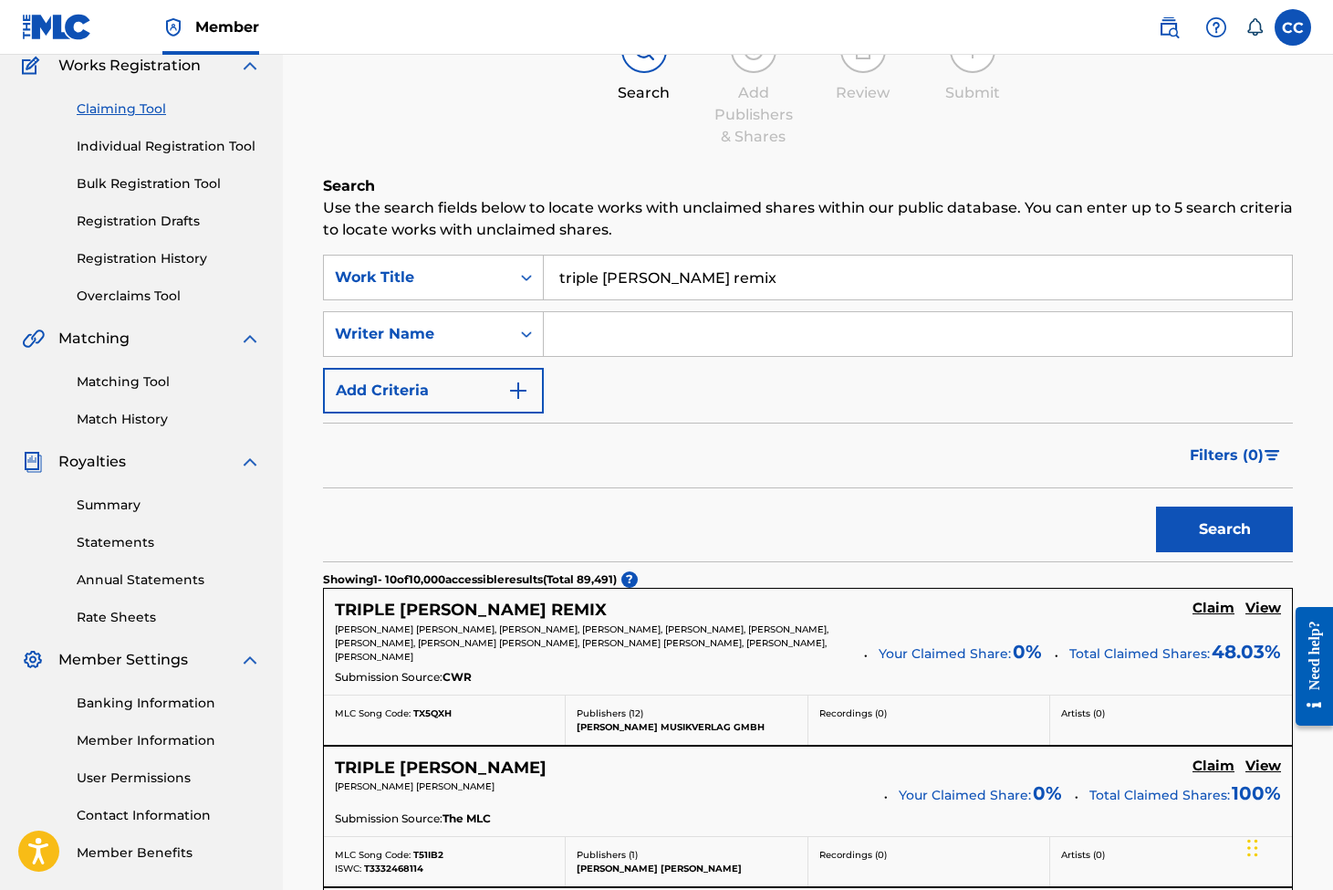
scroll to position [285, 0]
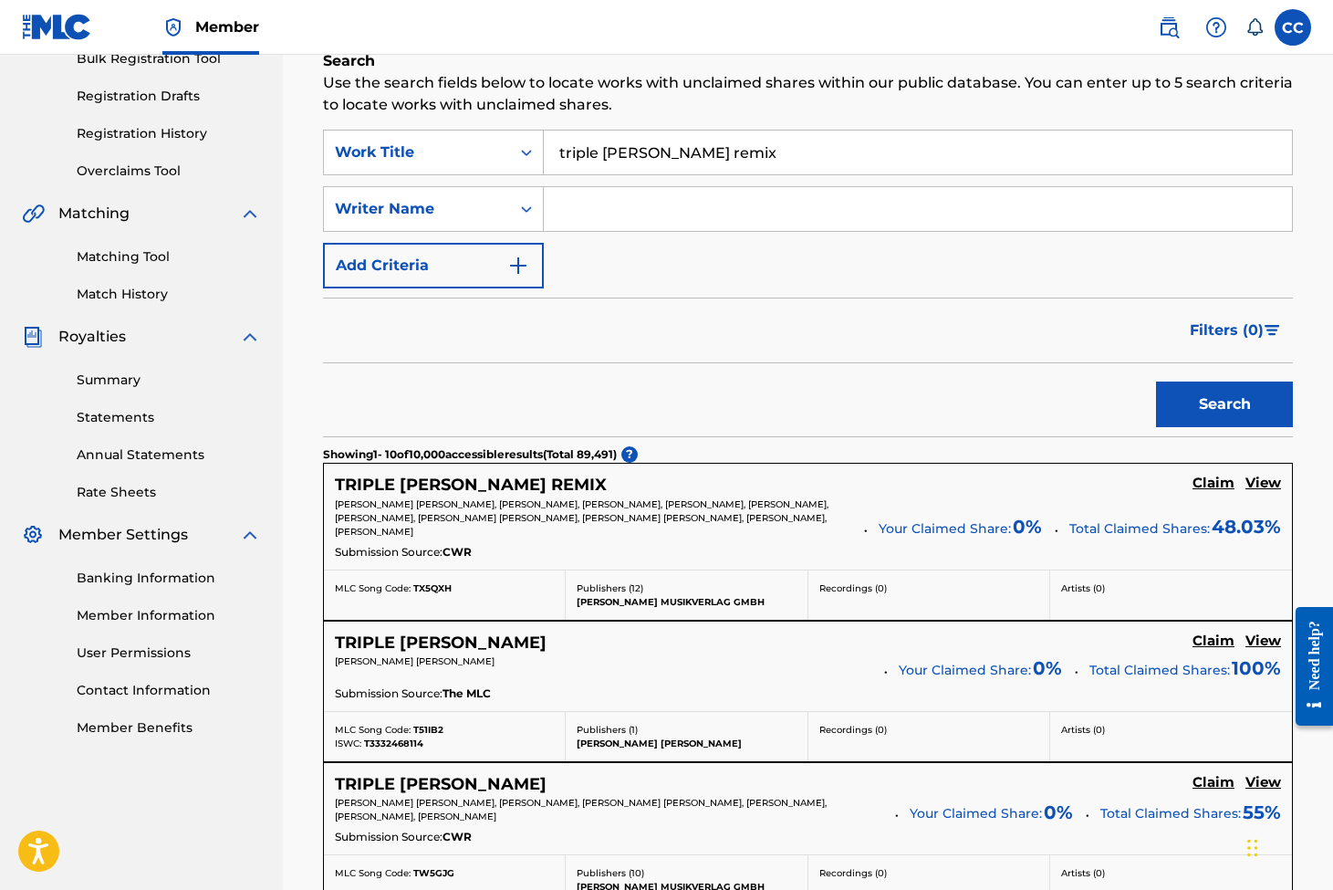
click at [1225, 480] on h5 "Claim" at bounding box center [1214, 483] width 42 height 17
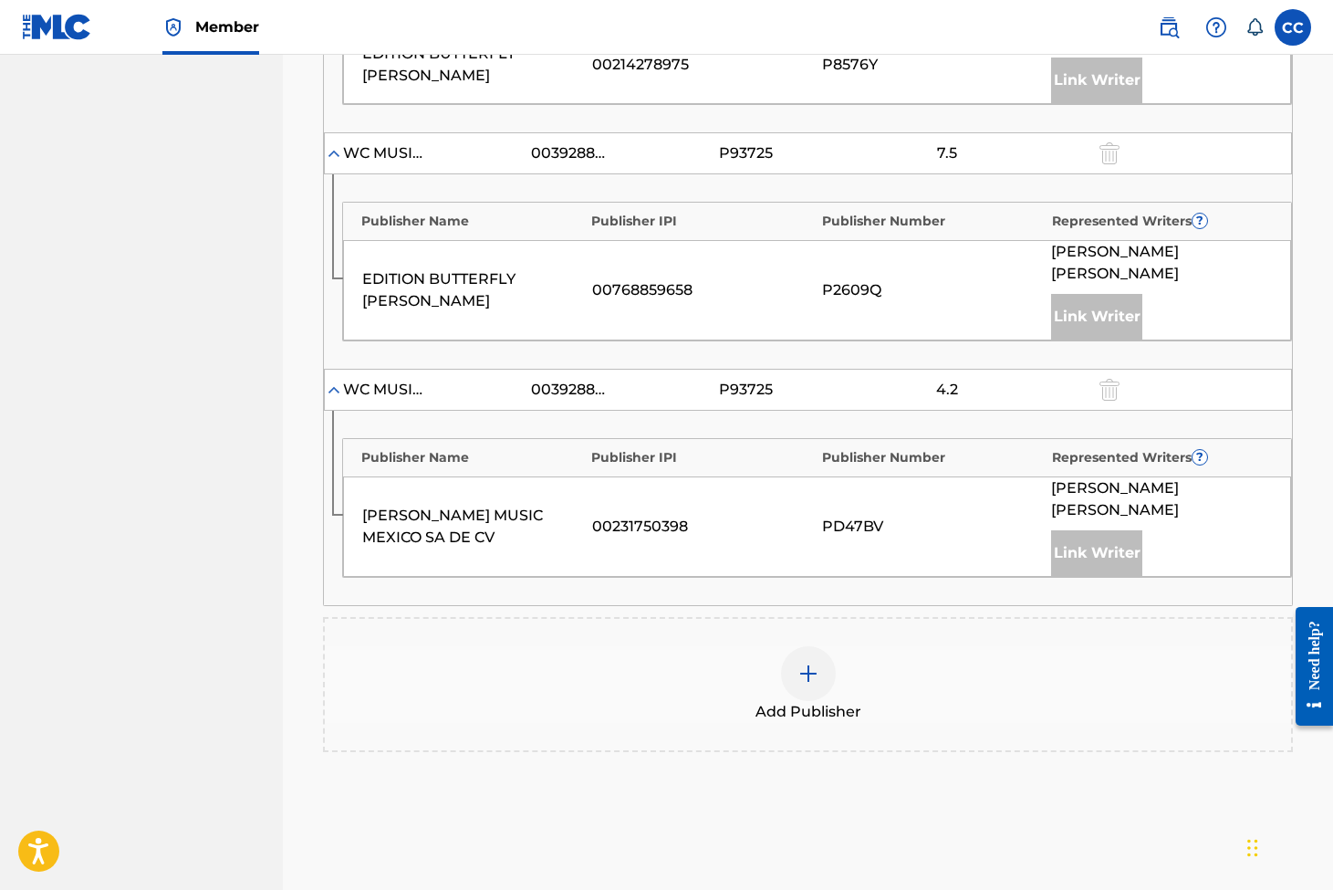
scroll to position [1427, 0]
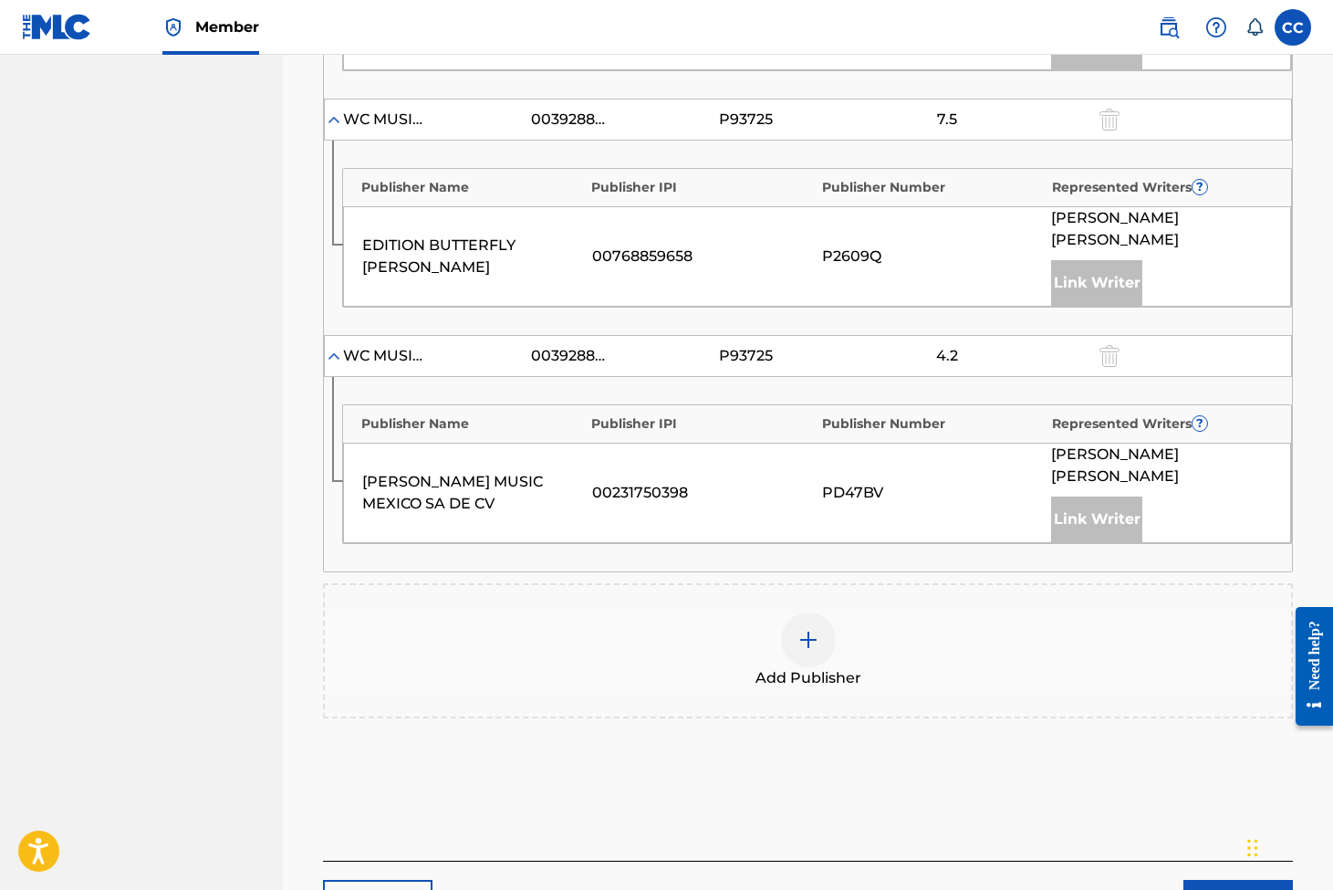
click at [803, 612] on div at bounding box center [808, 639] width 55 height 55
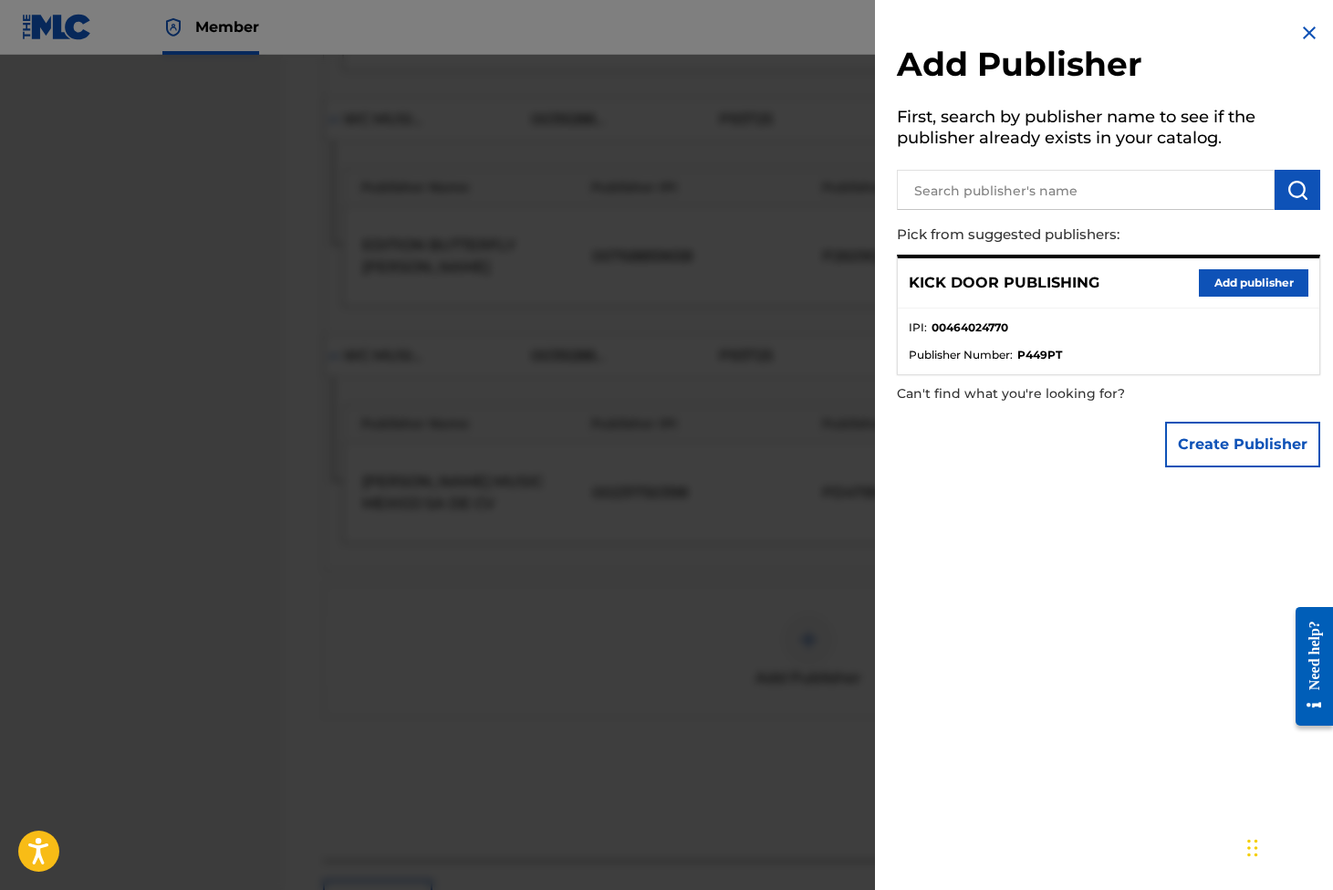
click at [1234, 270] on button "Add publisher" at bounding box center [1254, 282] width 110 height 27
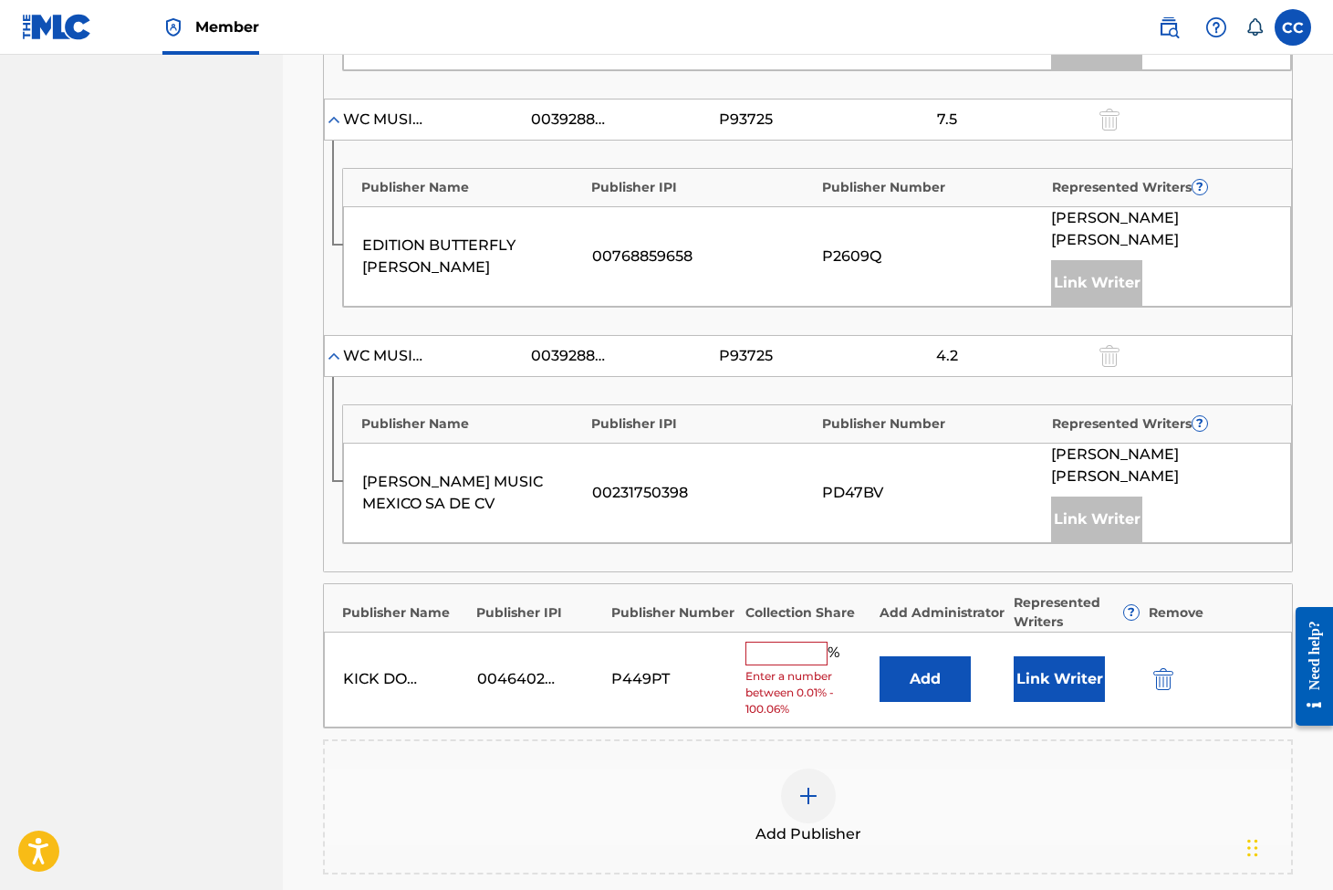
click at [811, 642] on input "text" at bounding box center [787, 654] width 82 height 24
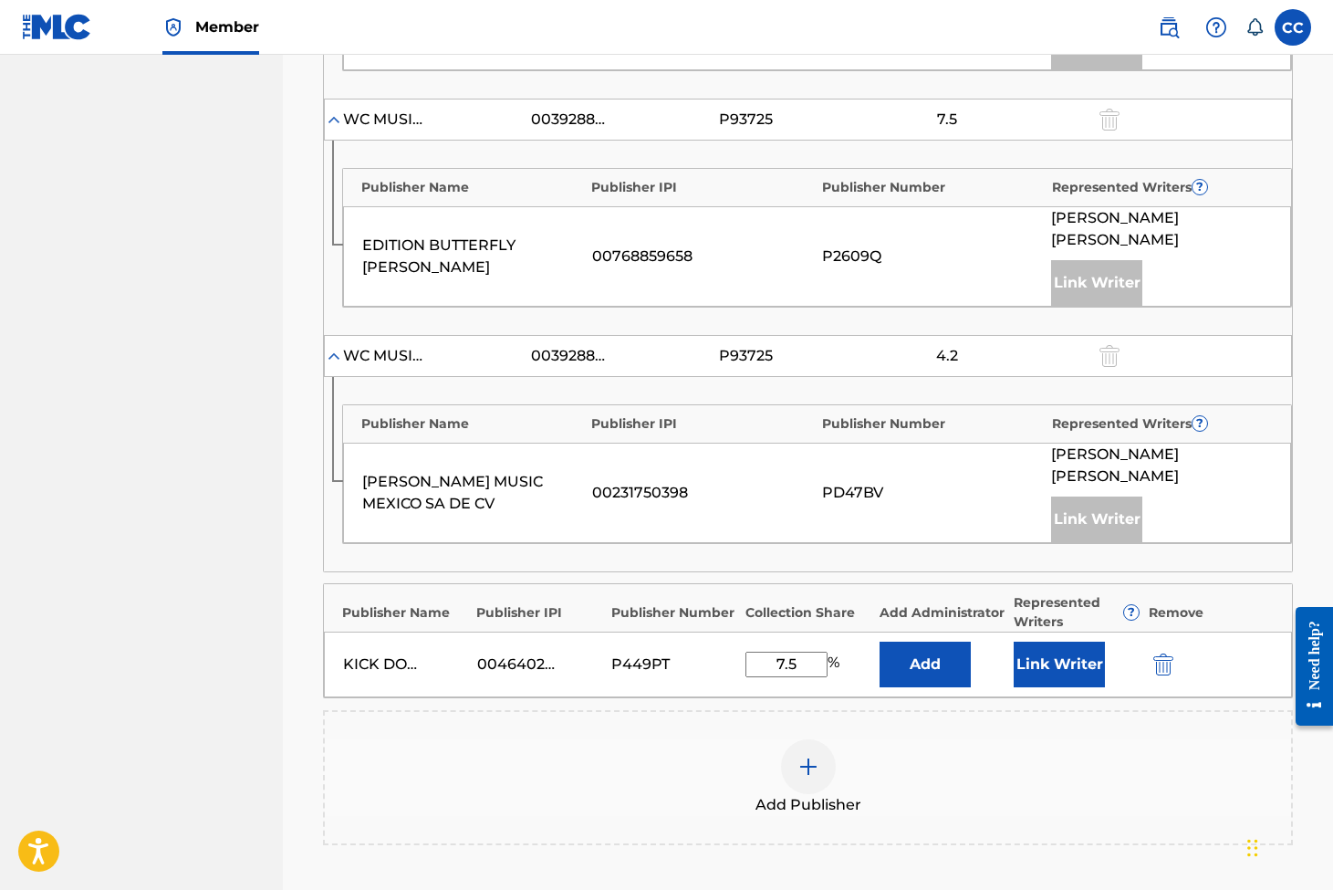
type input "7.5"
click at [1057, 642] on button "Link Writer" at bounding box center [1059, 665] width 91 height 46
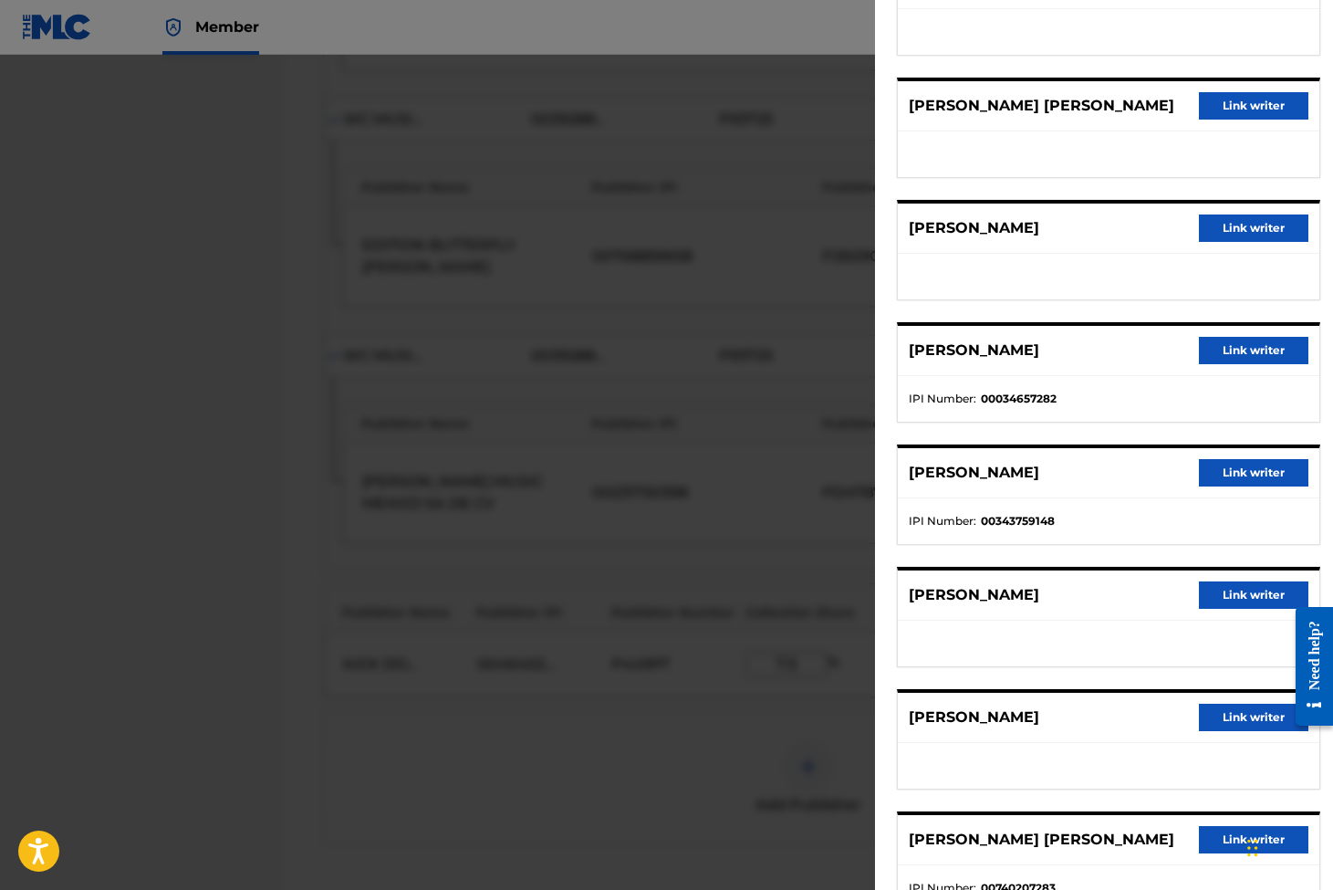
scroll to position [1646, 0]
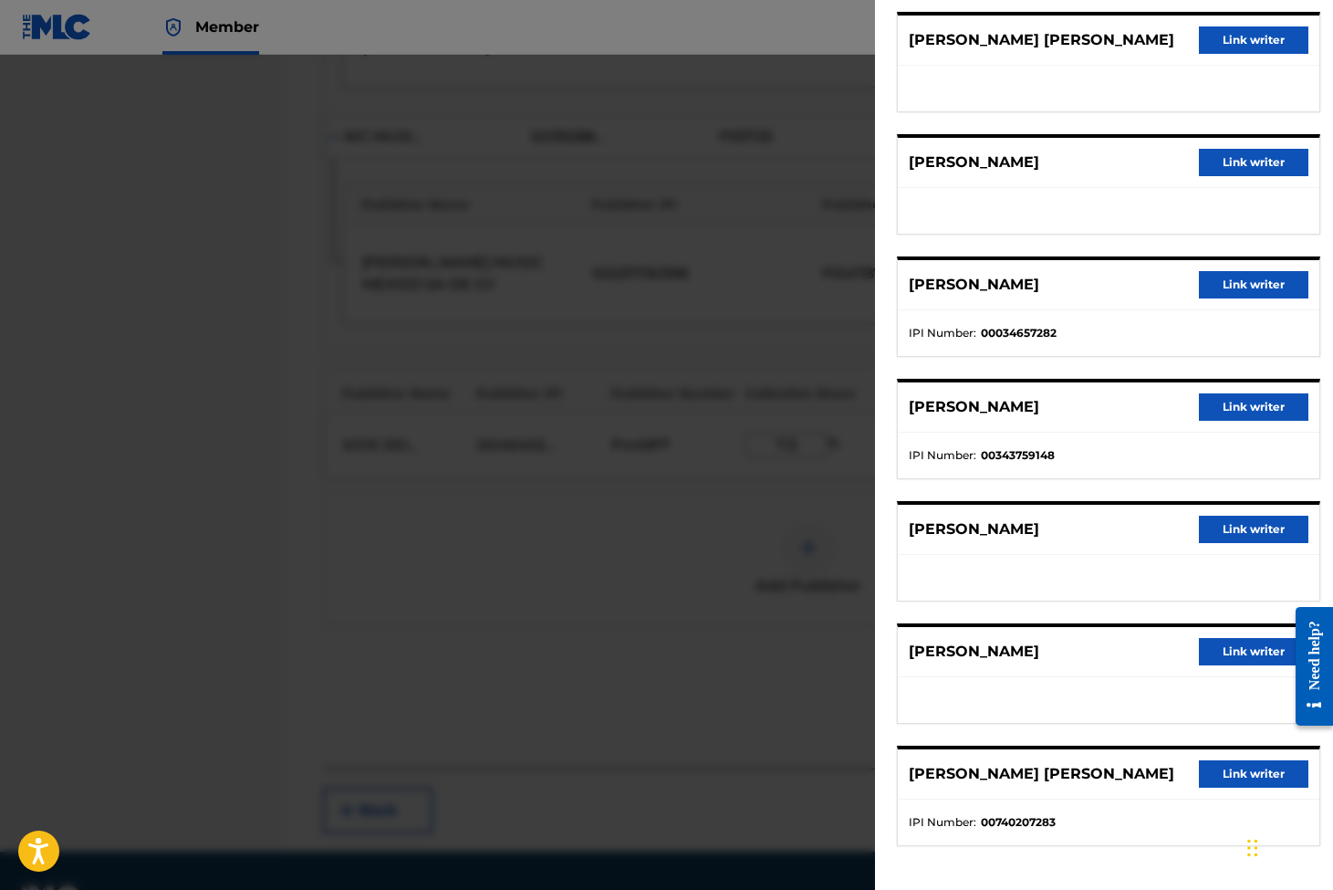
click at [871, 277] on div at bounding box center [666, 500] width 1333 height 890
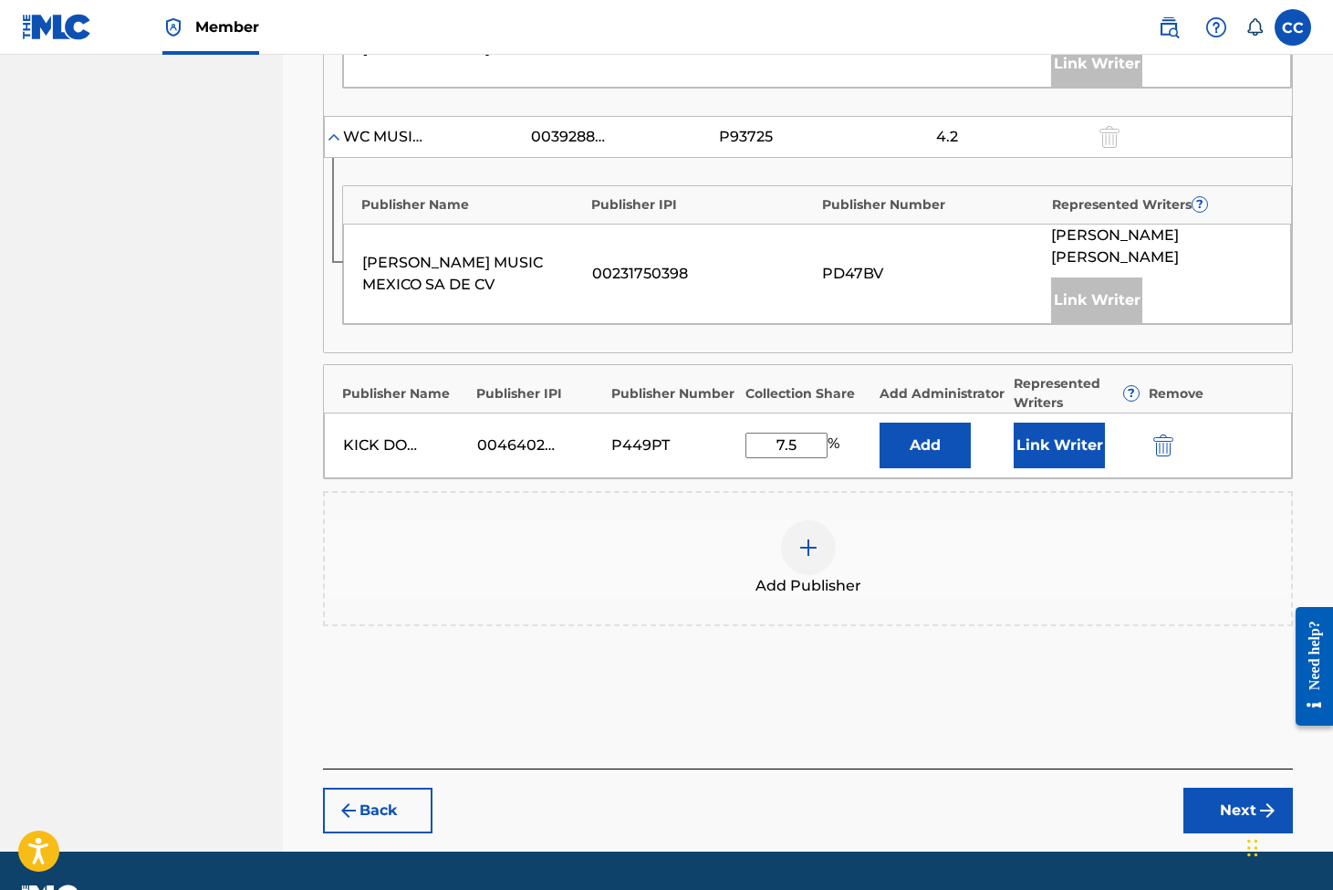
click at [1233, 788] on button "Next" at bounding box center [1239, 811] width 110 height 46
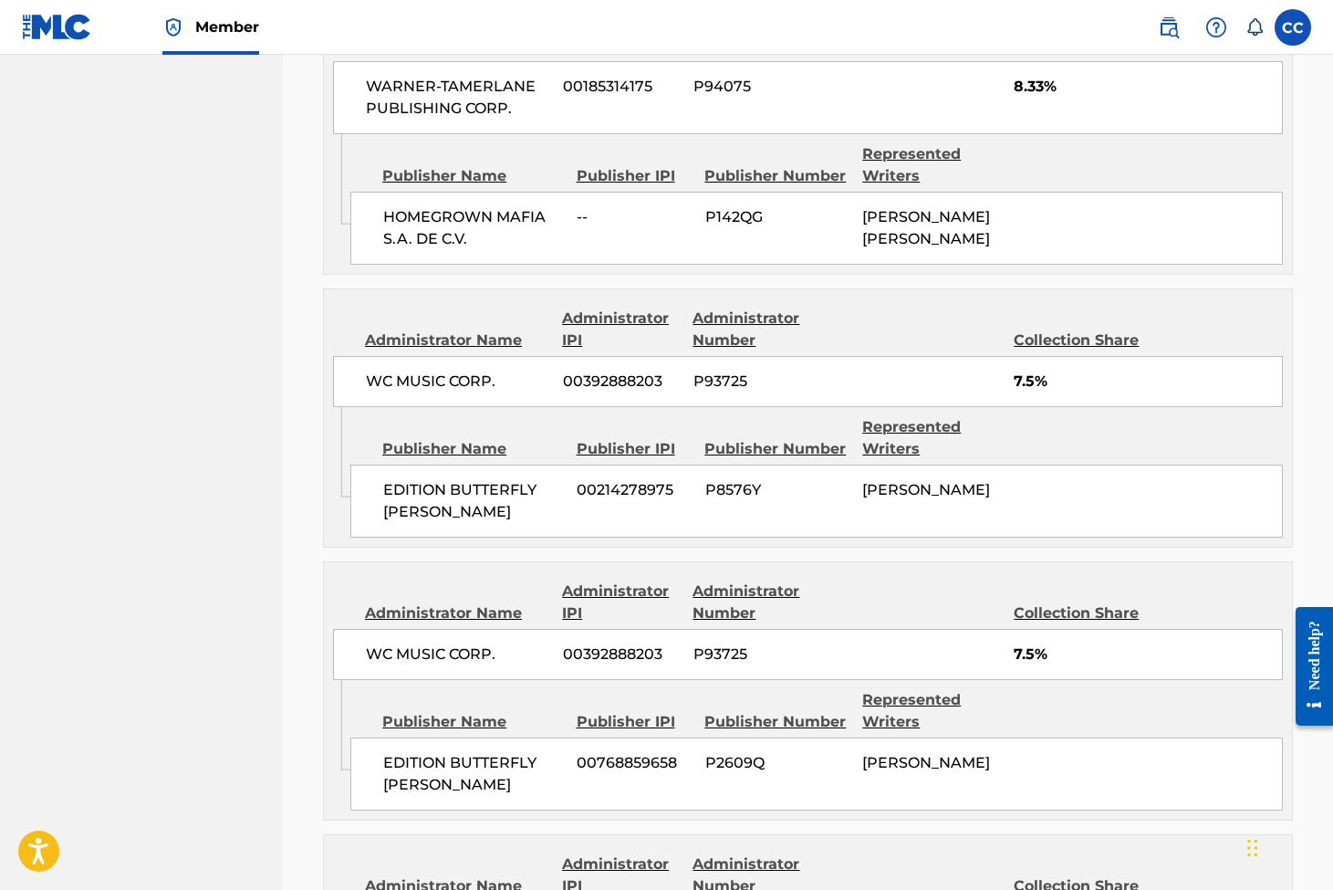
scroll to position [2187, 0]
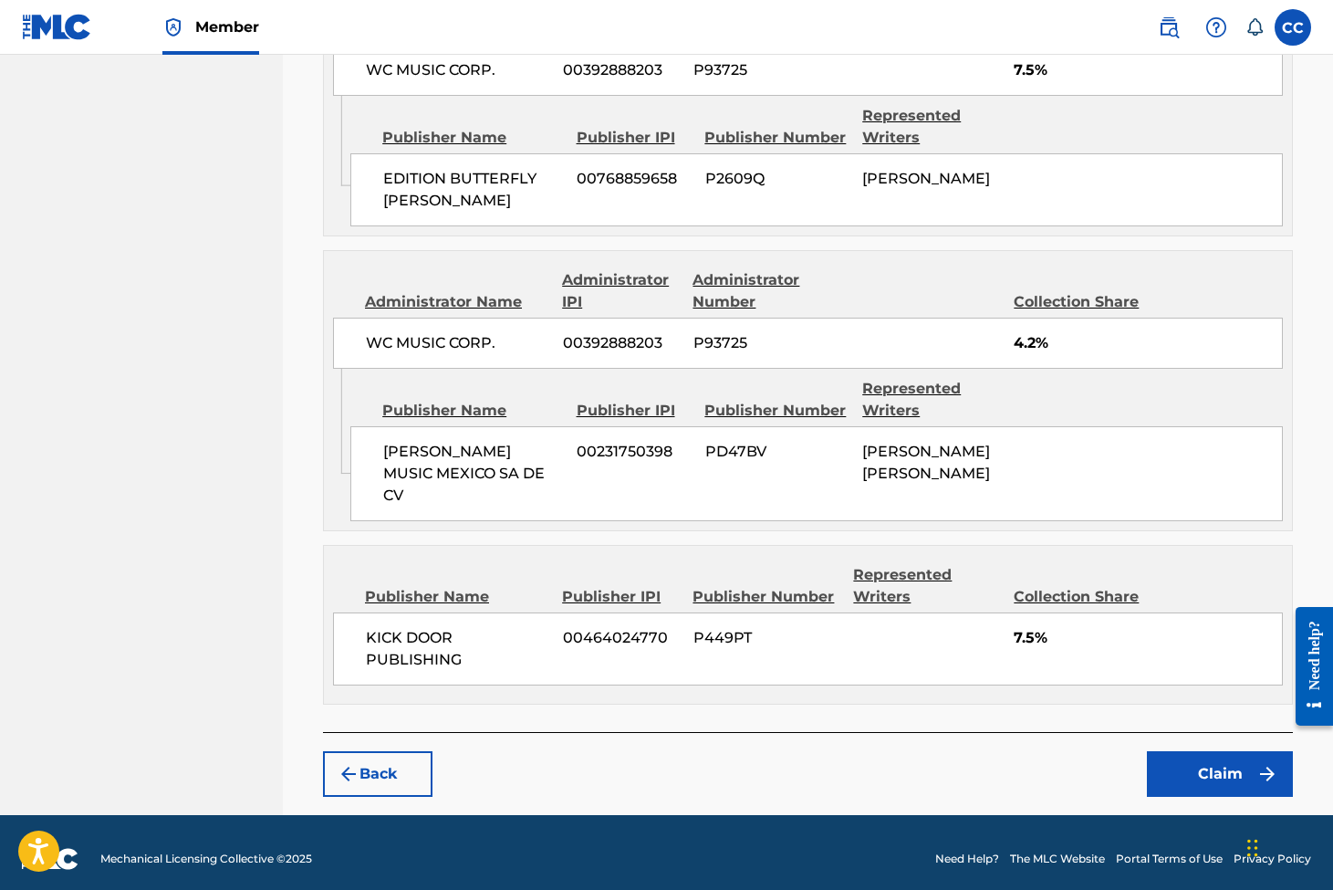
click at [1257, 751] on button "Claim" at bounding box center [1220, 774] width 146 height 46
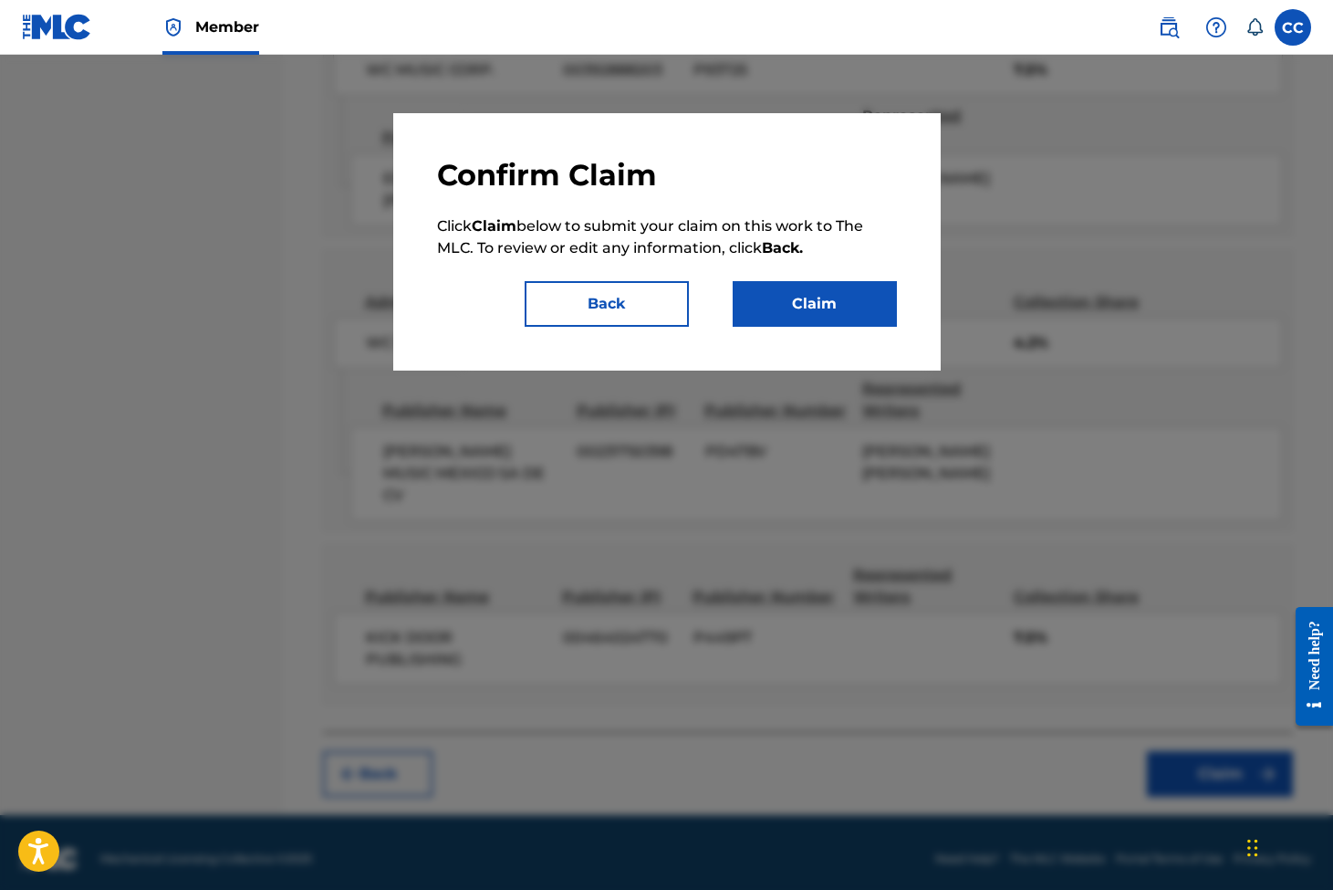
click at [856, 311] on button "Claim" at bounding box center [815, 304] width 164 height 46
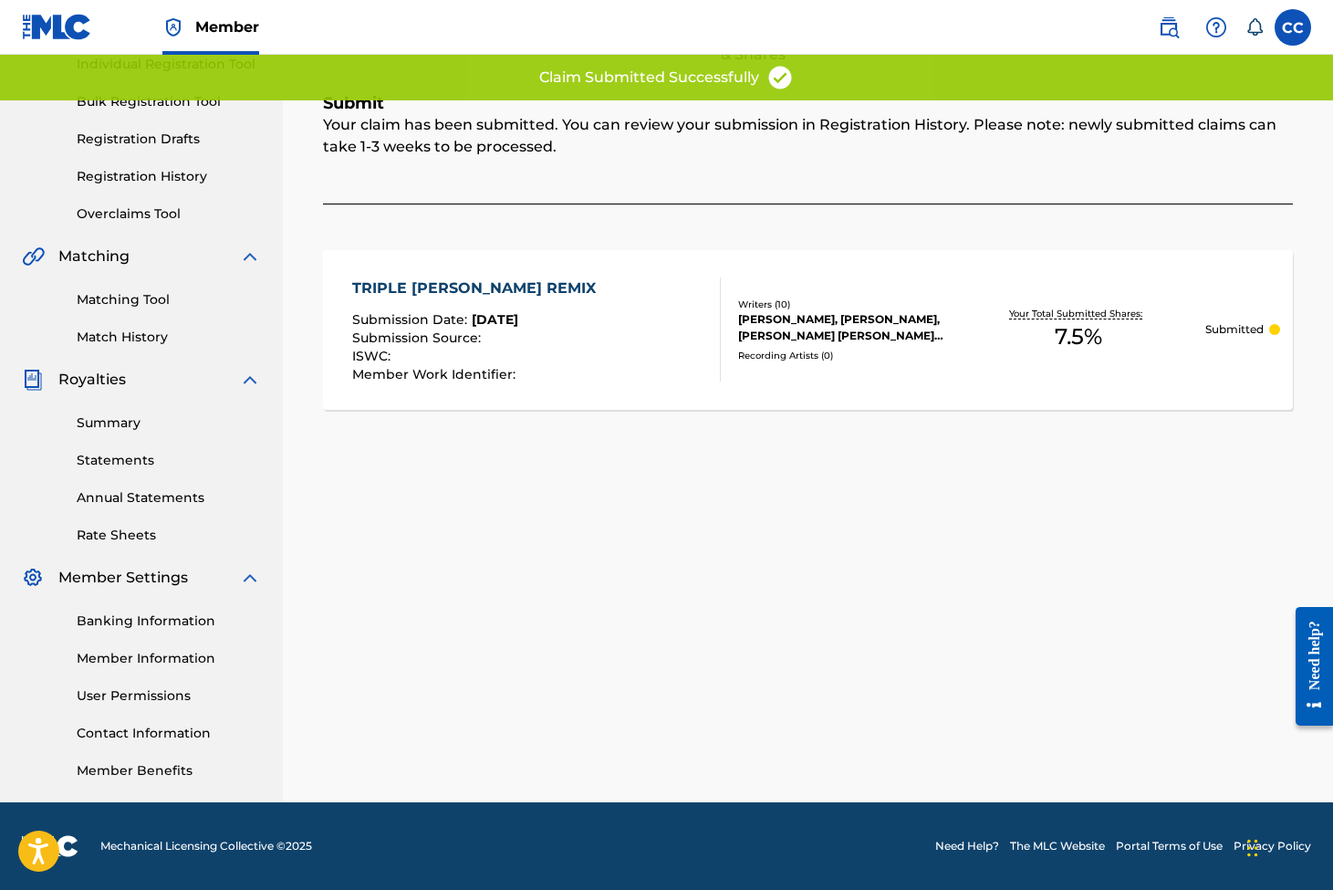
scroll to position [242, 0]
